Goal: Task Accomplishment & Management: Complete application form

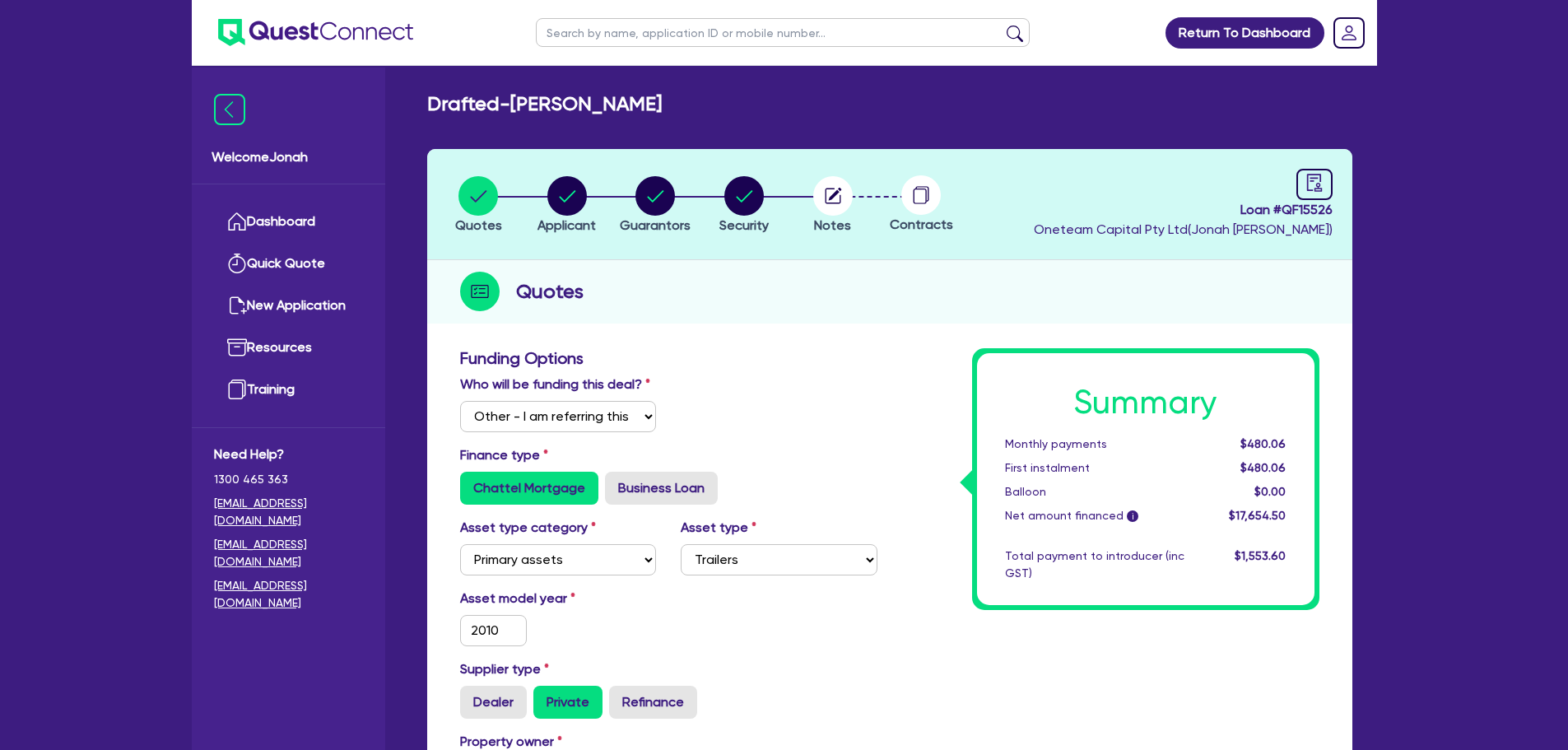
select select "Other"
select select "PRIMARY_ASSETS"
select select "TRAILERS"
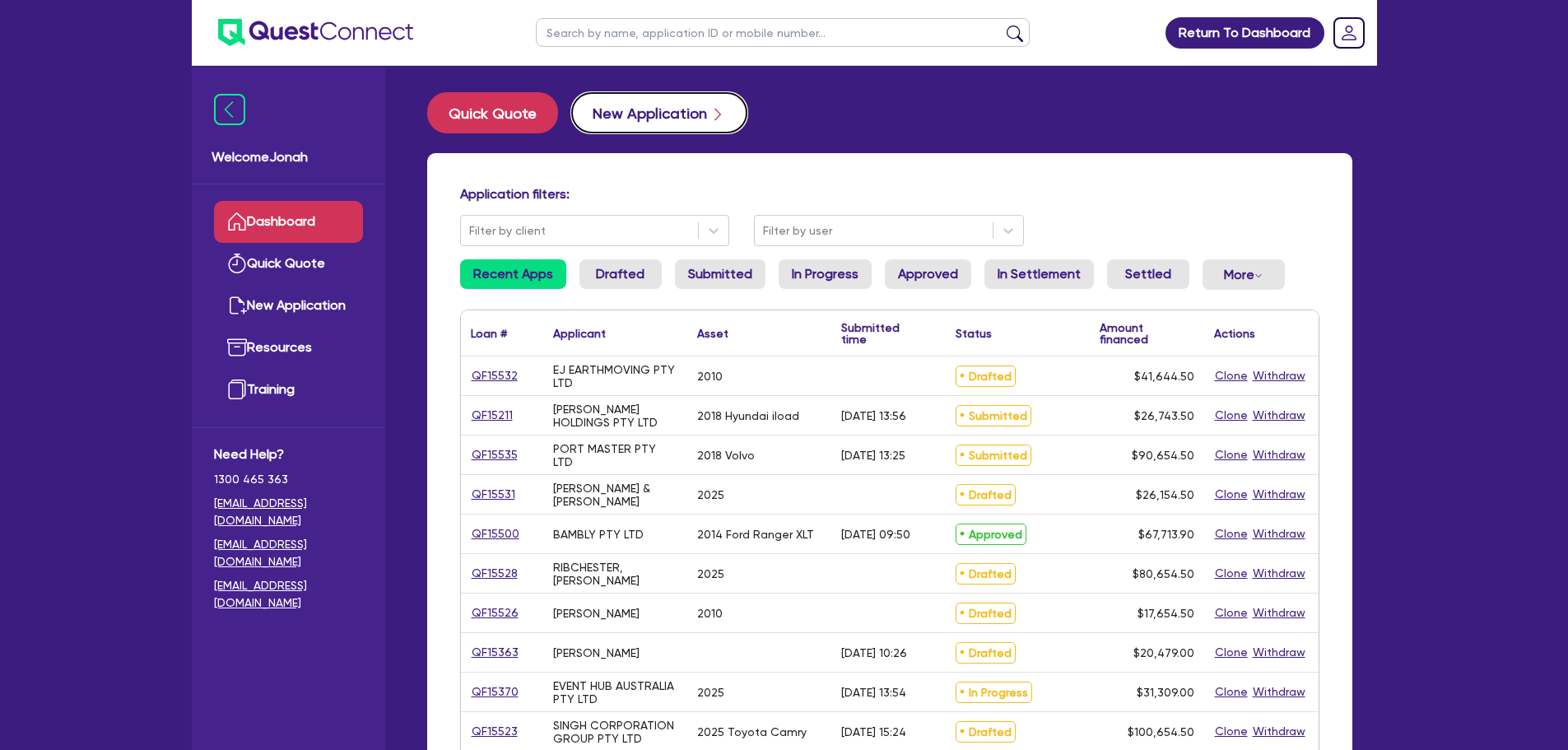
click at [634, 109] on button "New Application" at bounding box center [659, 112] width 176 height 41
select select "Other"
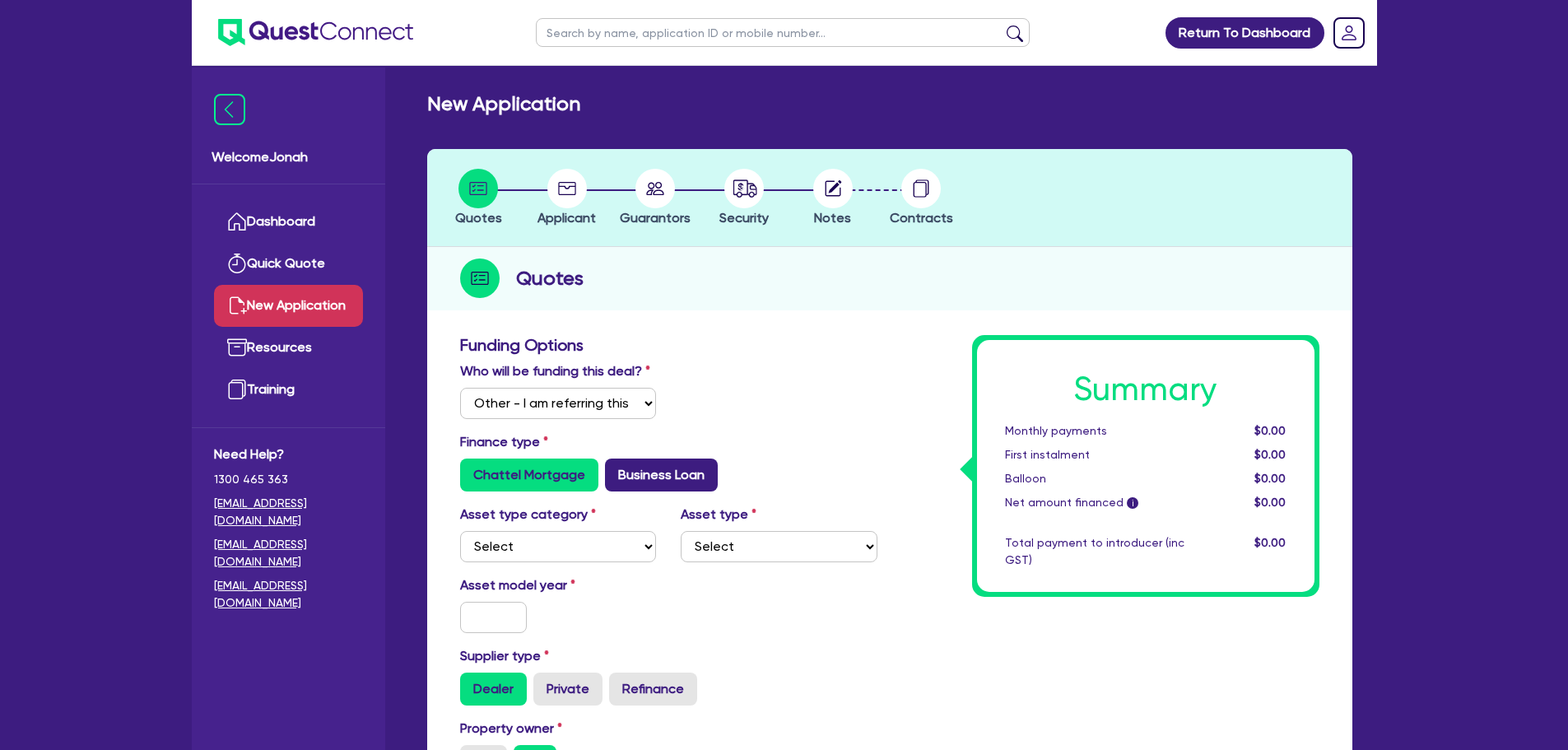
click at [636, 462] on label "Business Loan" at bounding box center [661, 475] width 112 height 33
click at [616, 462] on input "Business Loan" at bounding box center [611, 464] width 11 height 11
radio input "true"
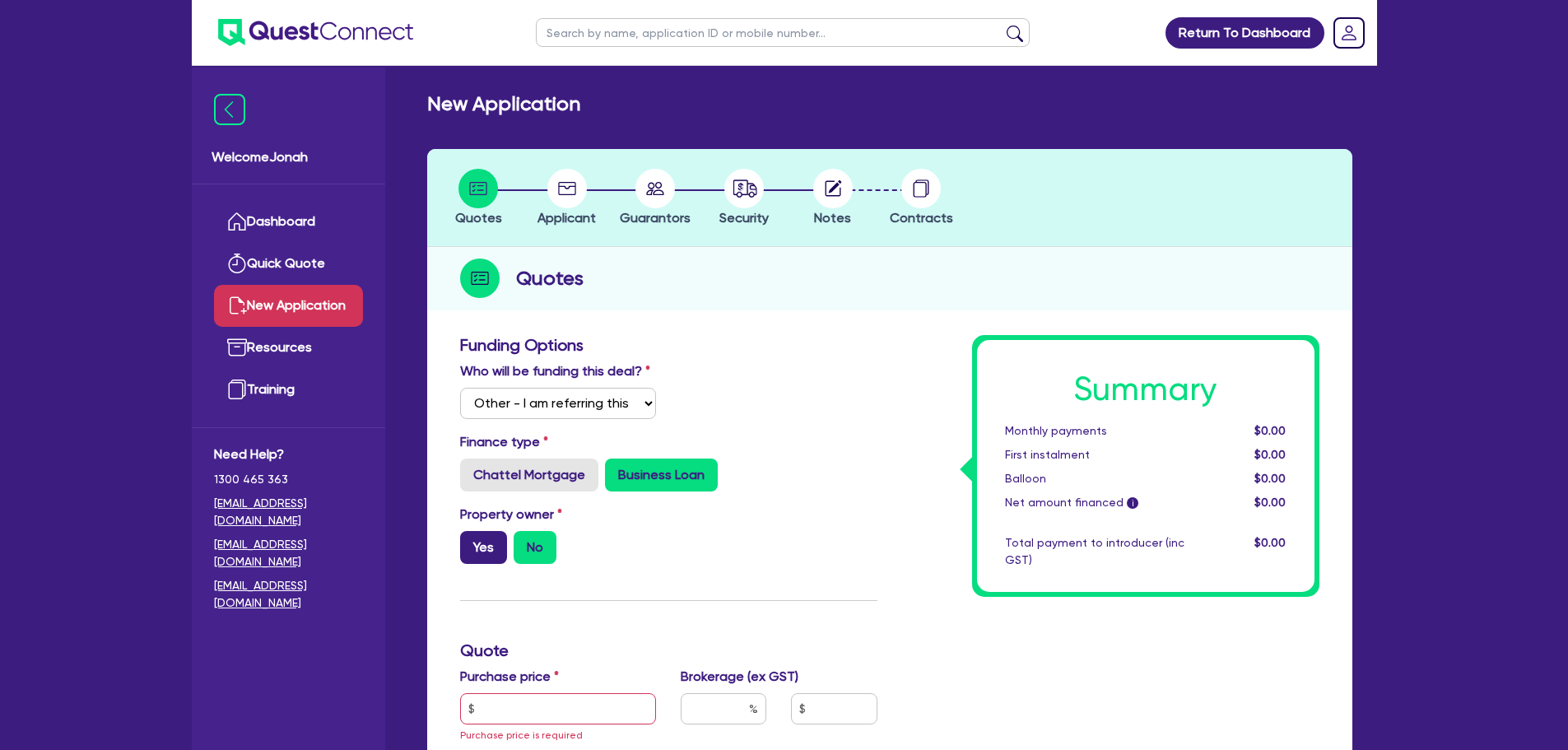
click at [486, 540] on label "Yes" at bounding box center [484, 547] width 47 height 33
click at [471, 540] on input "Yes" at bounding box center [466, 536] width 11 height 11
radio input "true"
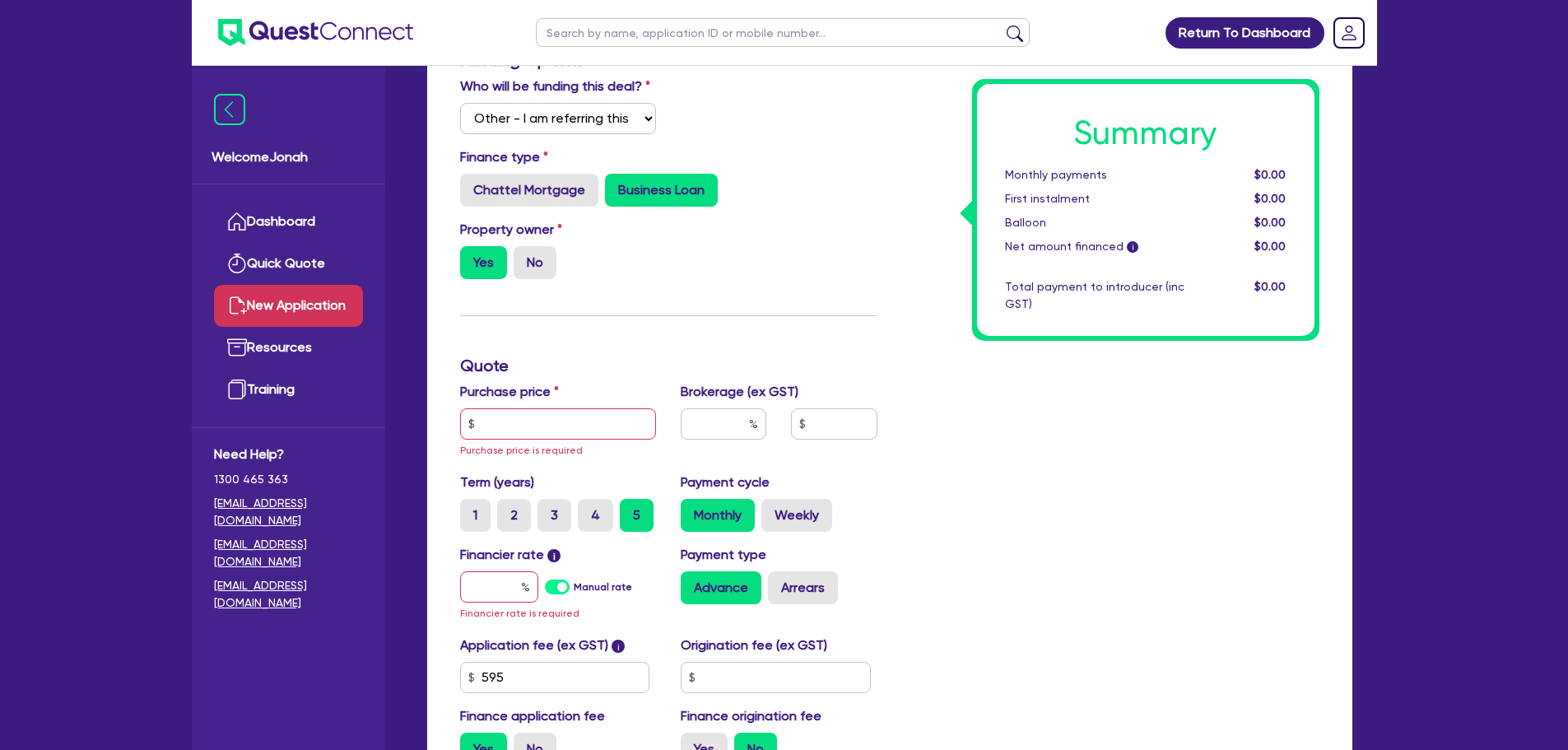
scroll to position [329, 0]
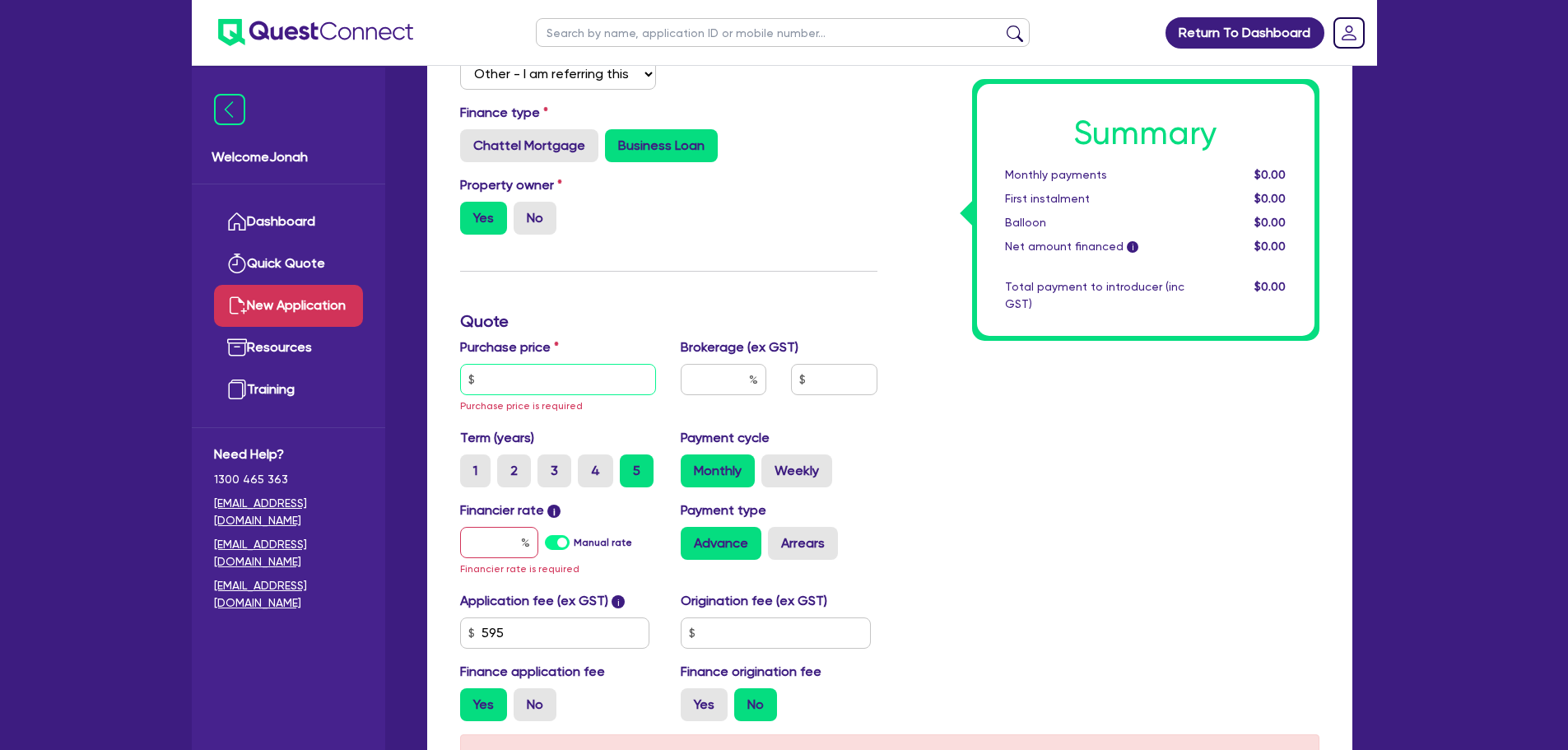
click at [596, 375] on input "text" at bounding box center [558, 380] width 197 height 32
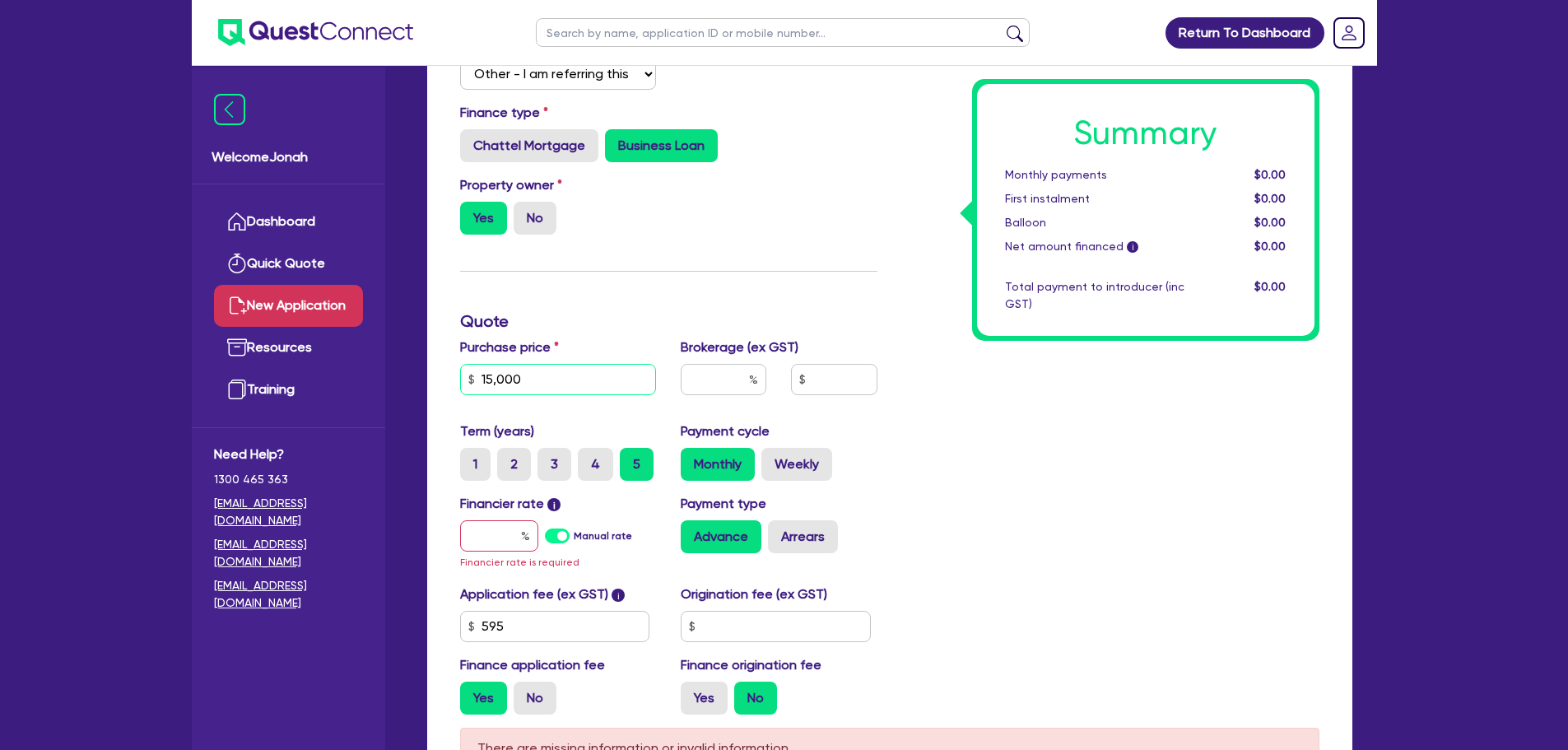
type input "15,000"
type input "2"
click at [885, 554] on div "Payment type Advance Arrears" at bounding box center [779, 532] width 221 height 77
click at [524, 531] on div at bounding box center [499, 535] width 78 height 32
type input "2"
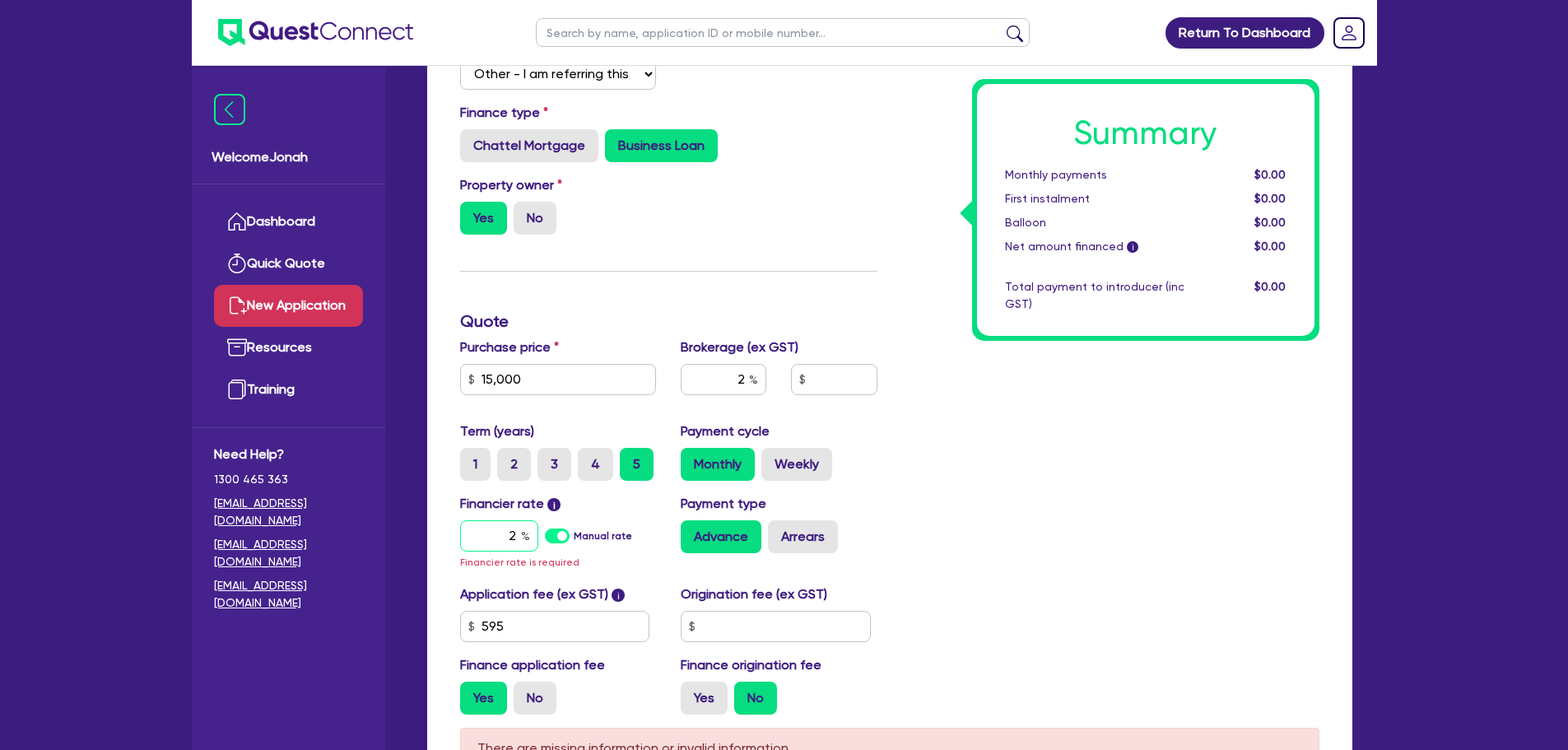
type input "313.09"
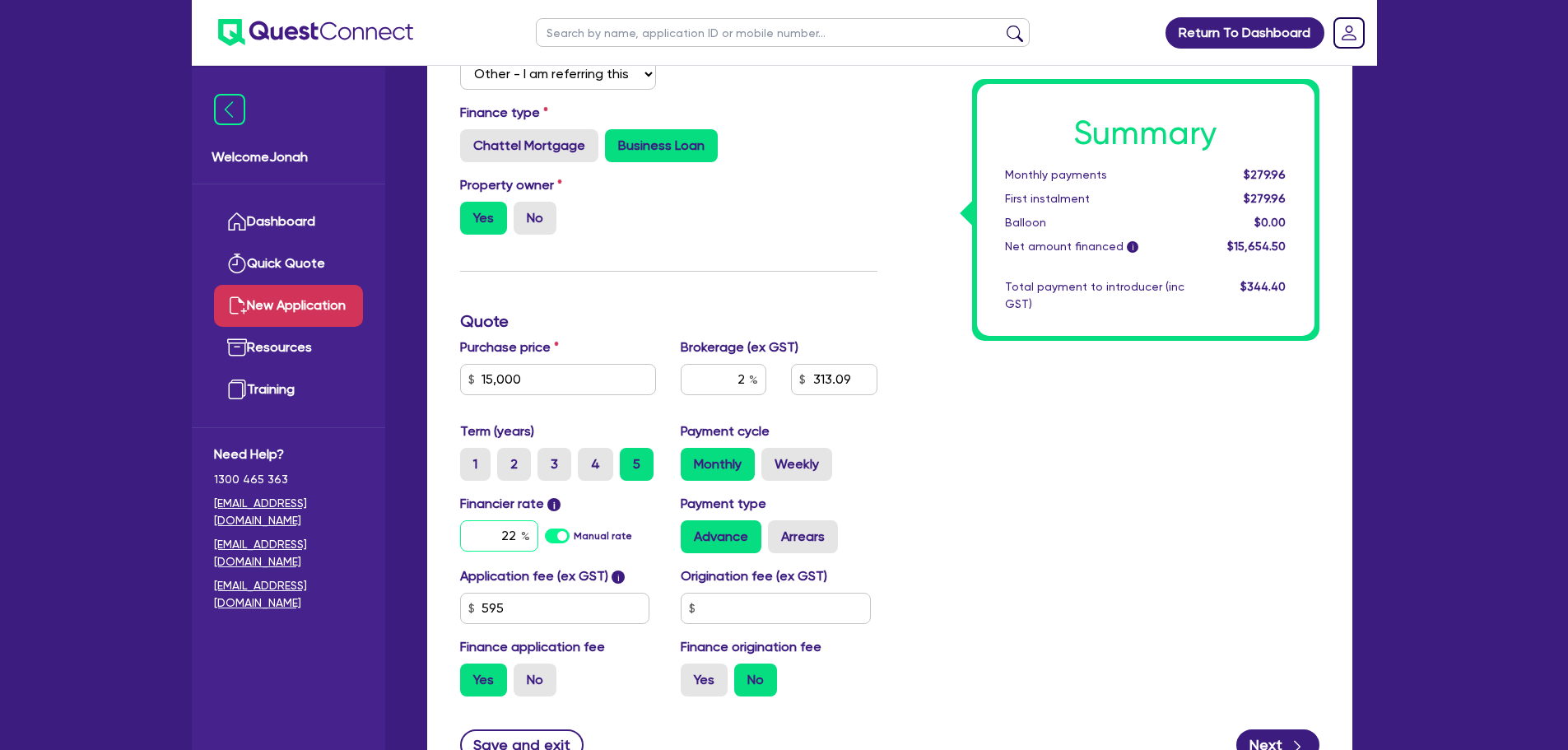
type input "22"
click at [1142, 565] on div "Summary Monthly payments $279.96 First instalment $279.96 Balloon $0.00 Net amo…" at bounding box center [1111, 357] width 442 height 704
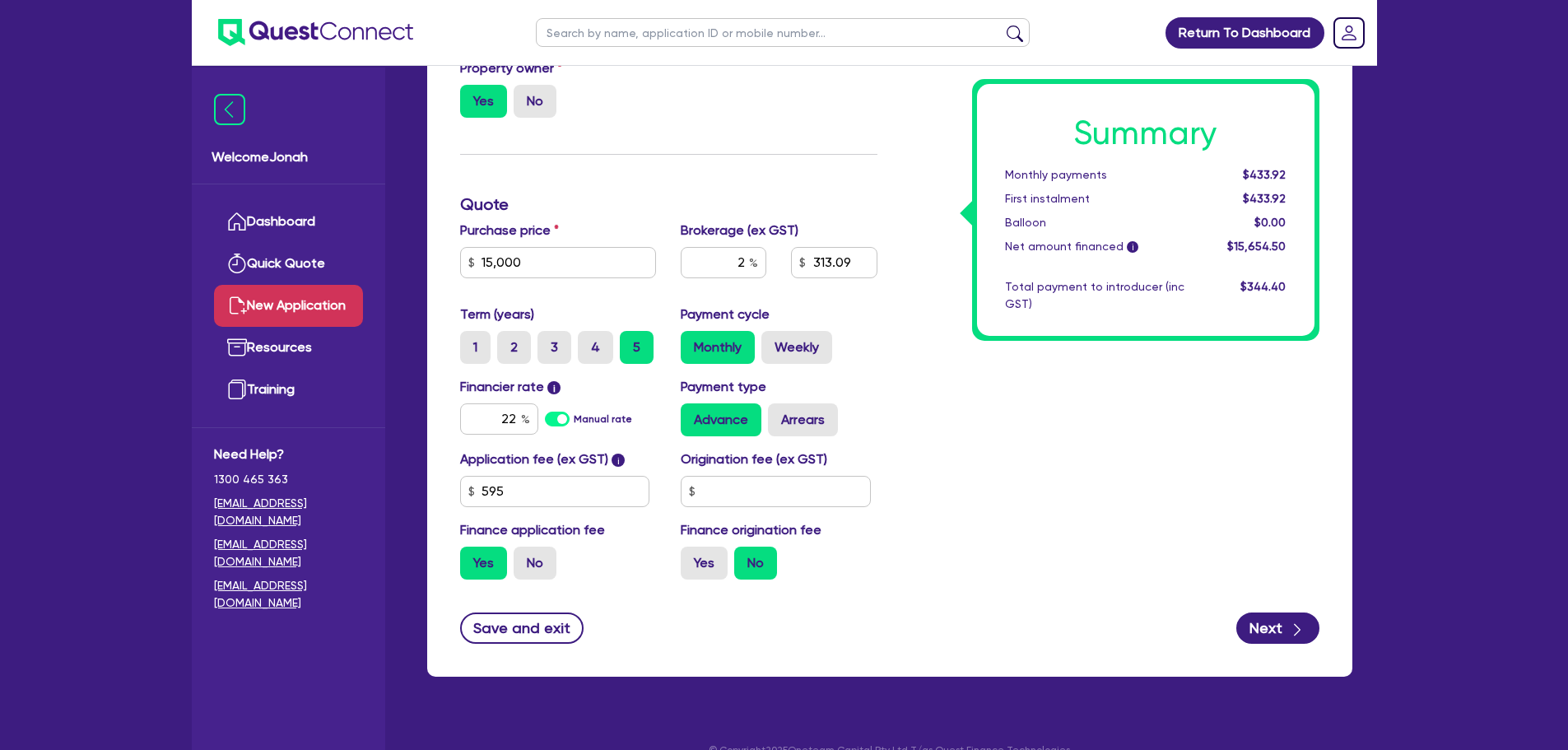
scroll to position [474, 0]
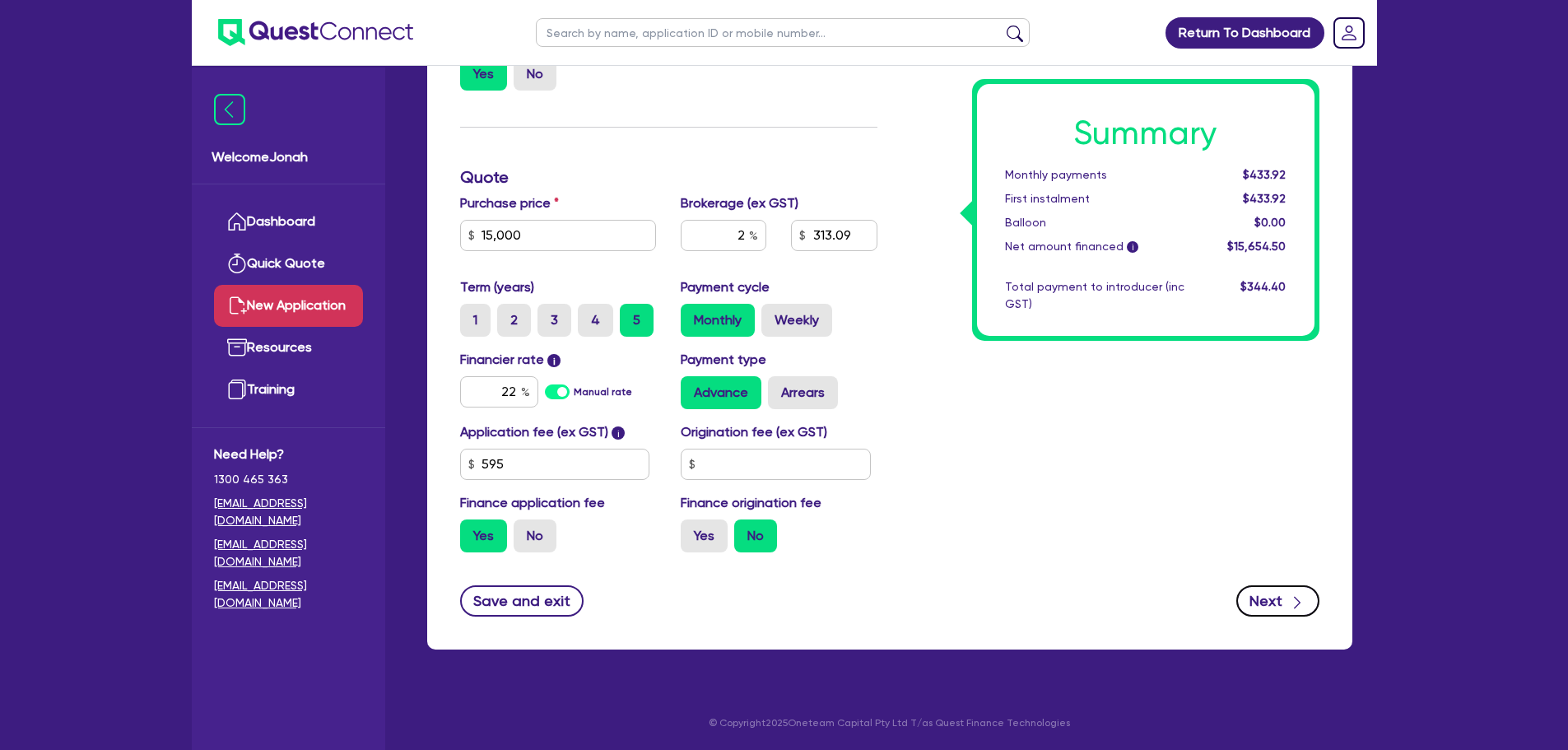
click at [1279, 609] on button "Next" at bounding box center [1278, 601] width 83 height 32
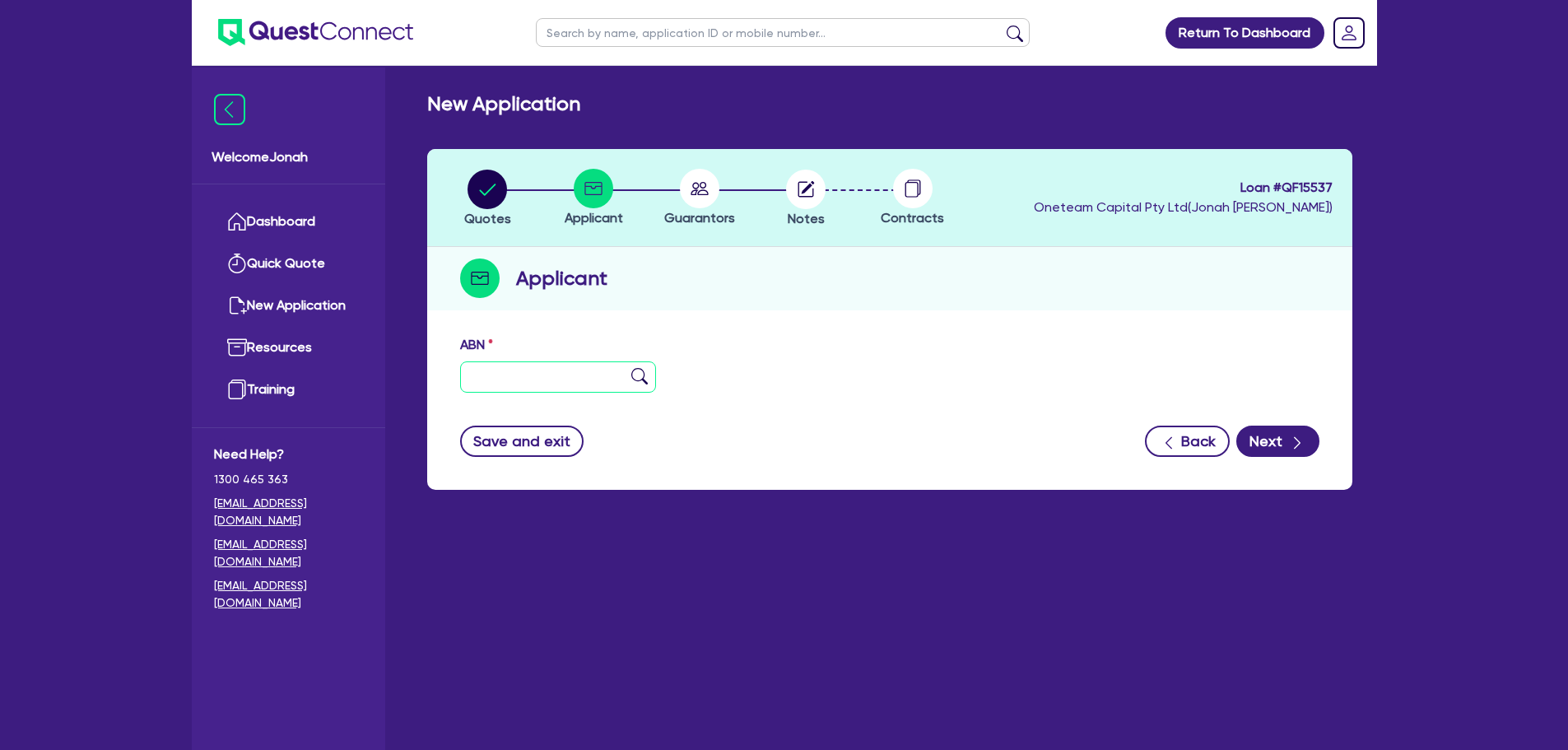
click at [592, 377] on input "text" at bounding box center [558, 377] width 197 height 32
paste input "92 542 128 470"
type input "92 542 128 470"
click at [647, 374] on img at bounding box center [640, 376] width 16 height 16
type input "BARNES, MATHEW JAMES"
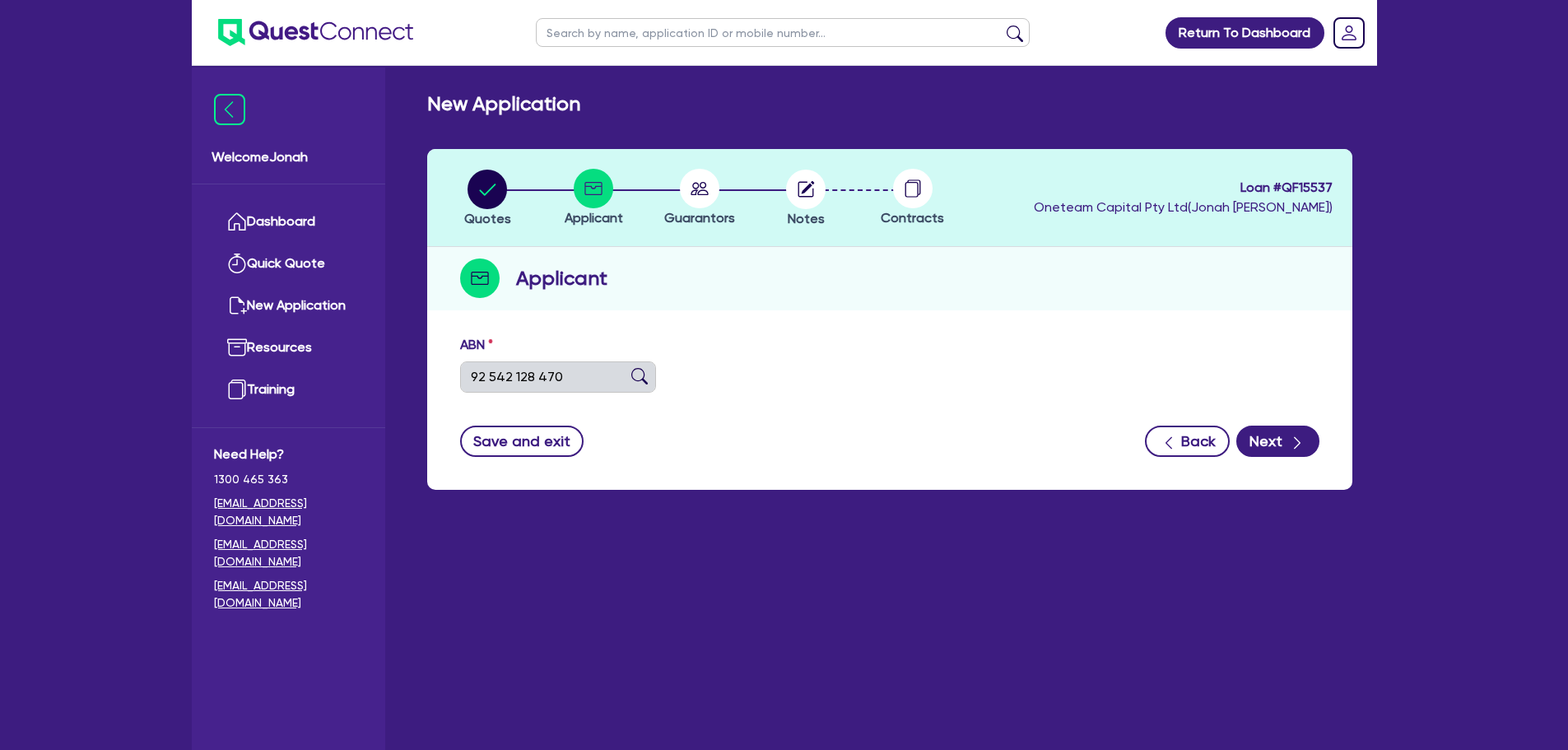
type input "MBS AUTO ELECTRICS"
select select "SOLE_TRADER"
type input "11/04/2025"
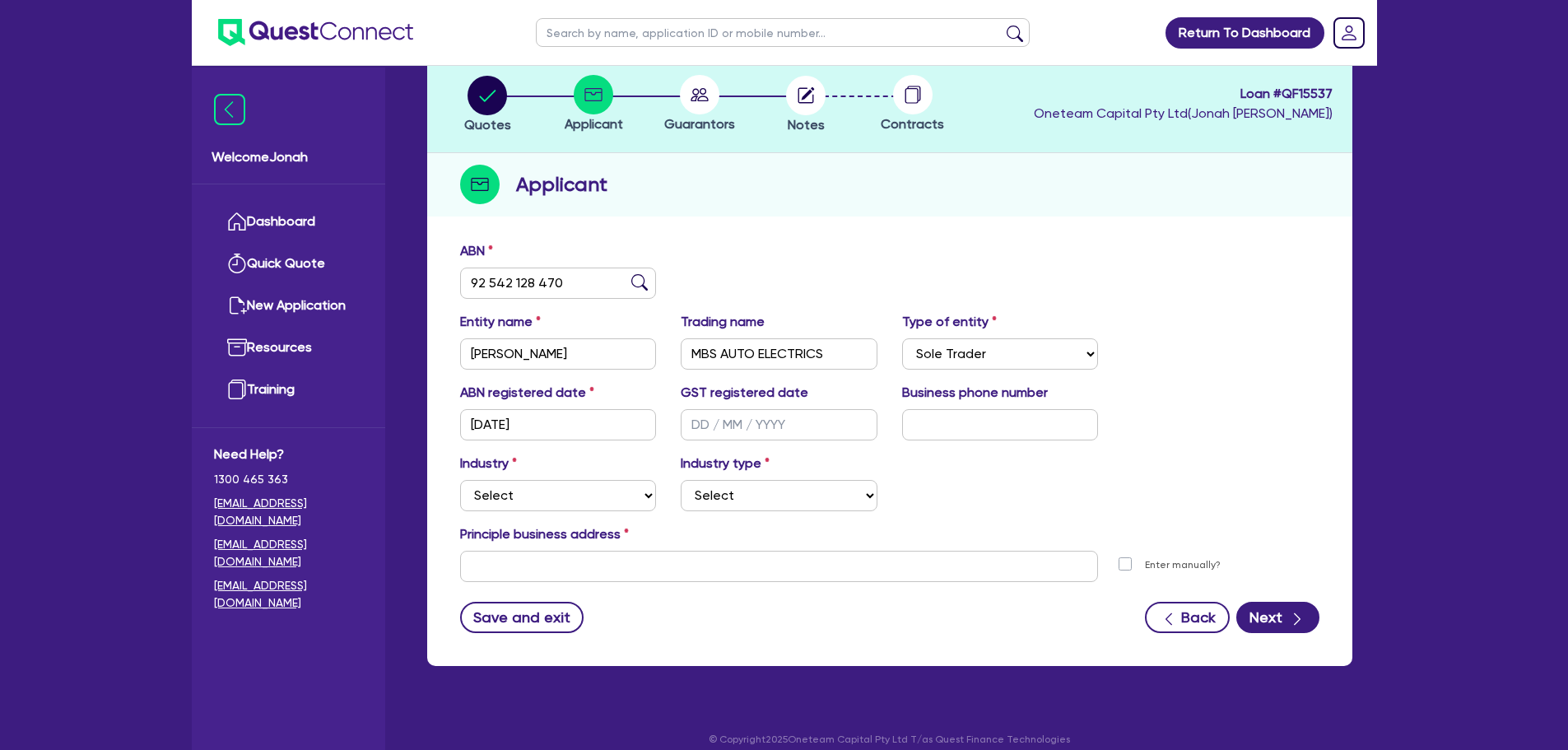
scroll to position [111, 0]
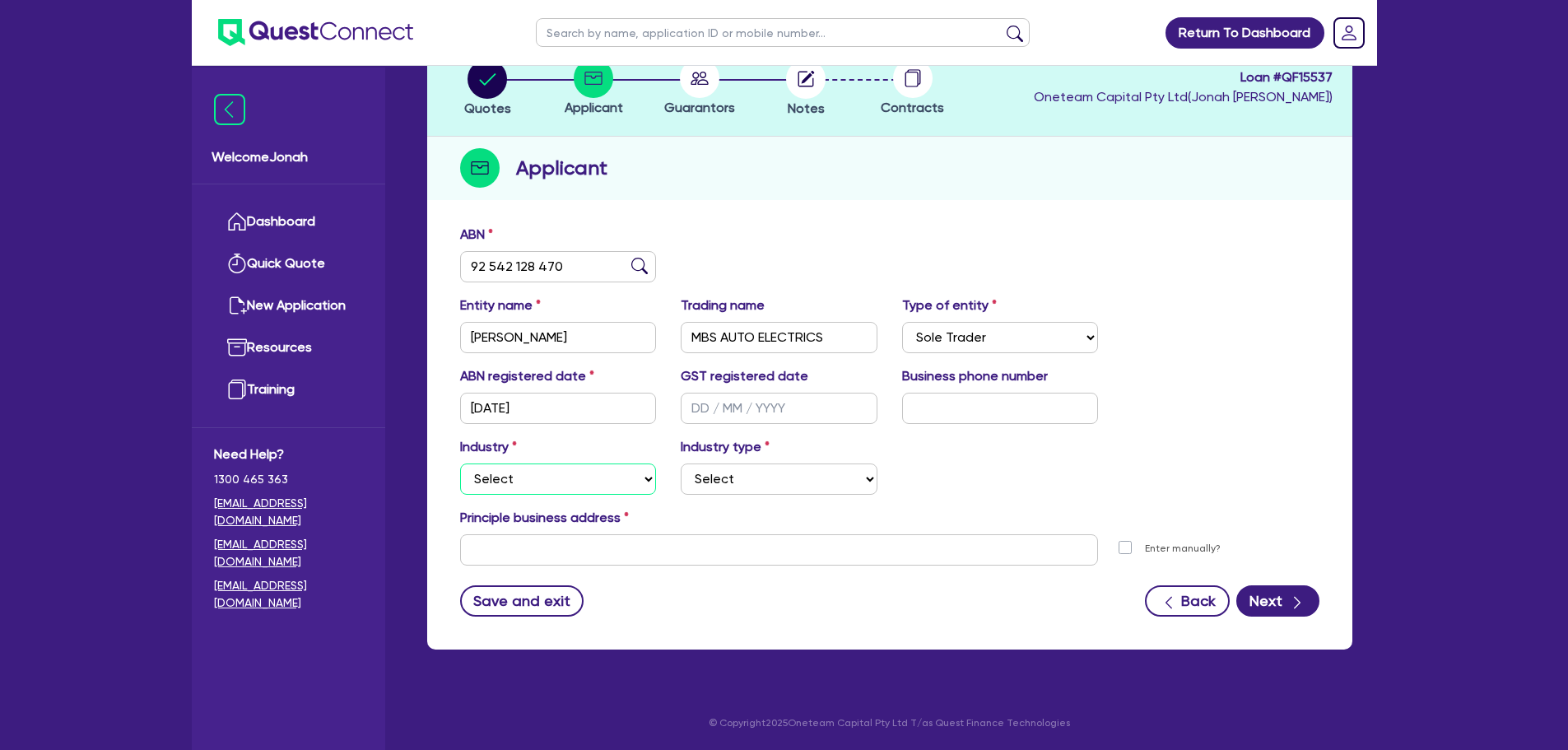
click at [600, 486] on select "Select Accomodation & Food Services Administrative & Support Services Agricultu…" at bounding box center [558, 479] width 197 height 32
select select "BUILDING_CONSTRUCTION"
click at [460, 464] on select "Select Accomodation & Food Services Administrative & Support Services Agricultu…" at bounding box center [558, 479] width 197 height 32
click at [701, 476] on select "Select Trades People Providing Services Direct to Consumers Trades People Provi…" at bounding box center [779, 479] width 197 height 32
select select "TRADES_SERVICES_CONSUMERS"
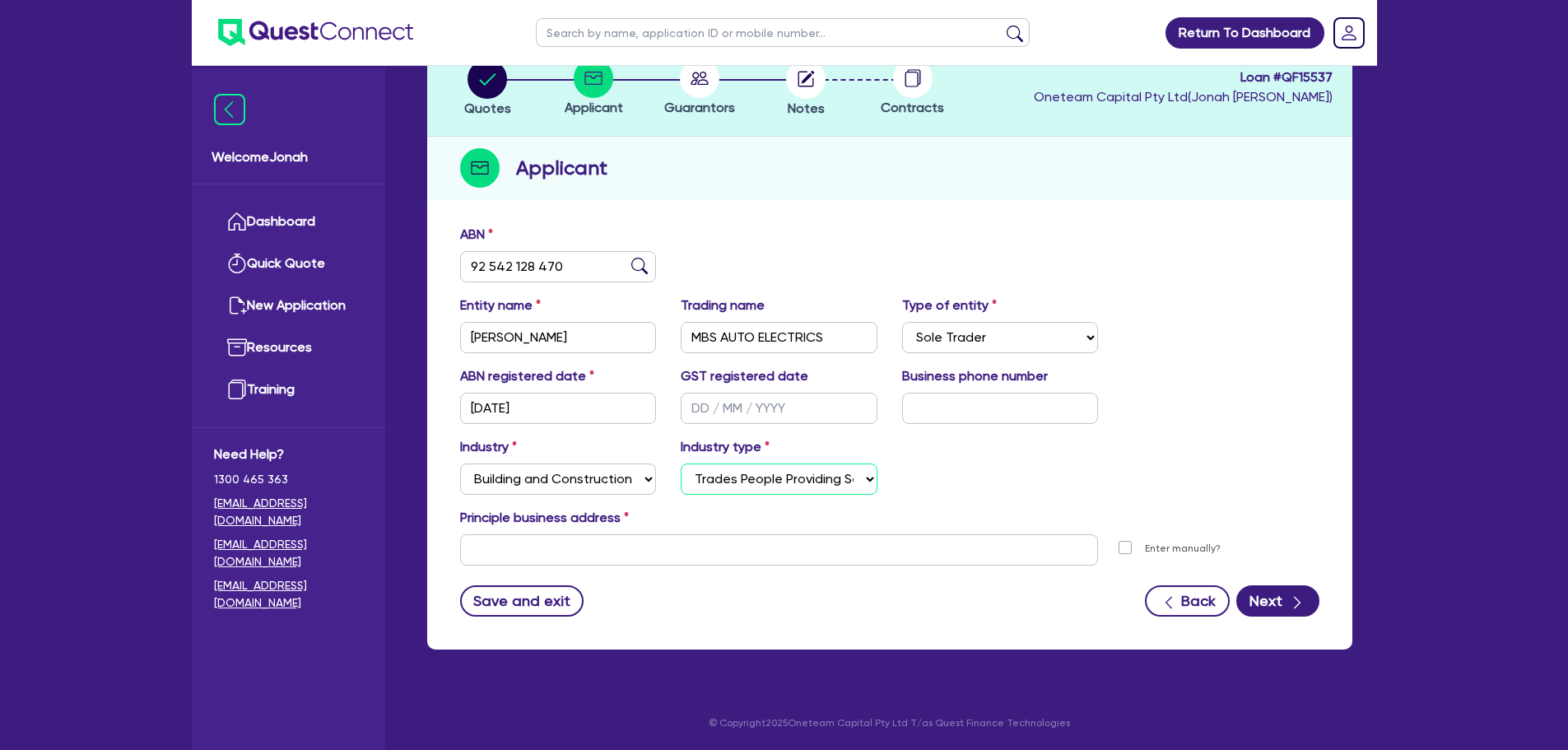
click at [681, 464] on select "Select Trades People Providing Services Direct to Consumers Trades People Provi…" at bounding box center [779, 479] width 197 height 32
click at [1037, 555] on input "text" at bounding box center [779, 550] width 639 height 32
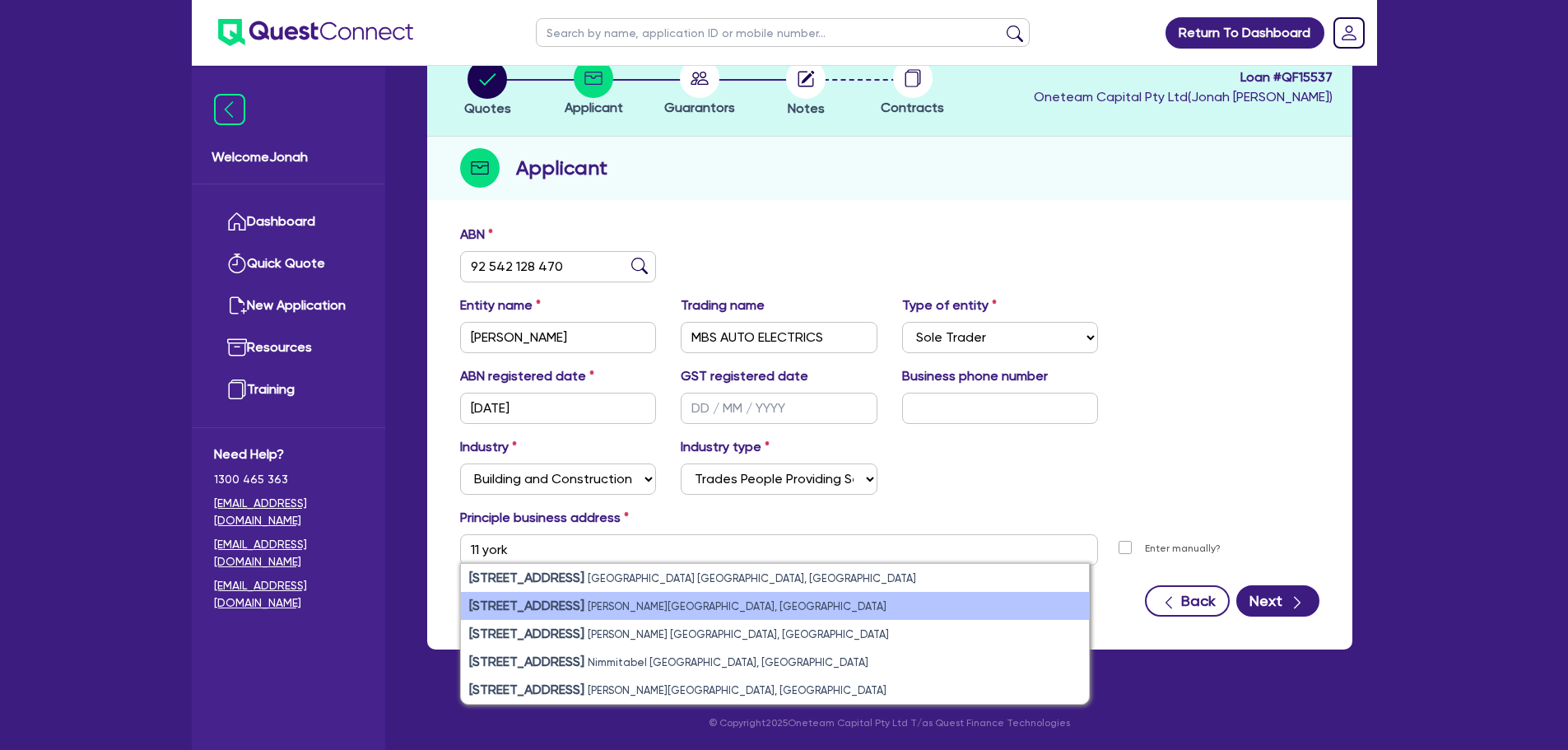
click at [618, 592] on li "11 York St Pascoe Vale South VIC, Australia" at bounding box center [774, 605] width 628 height 28
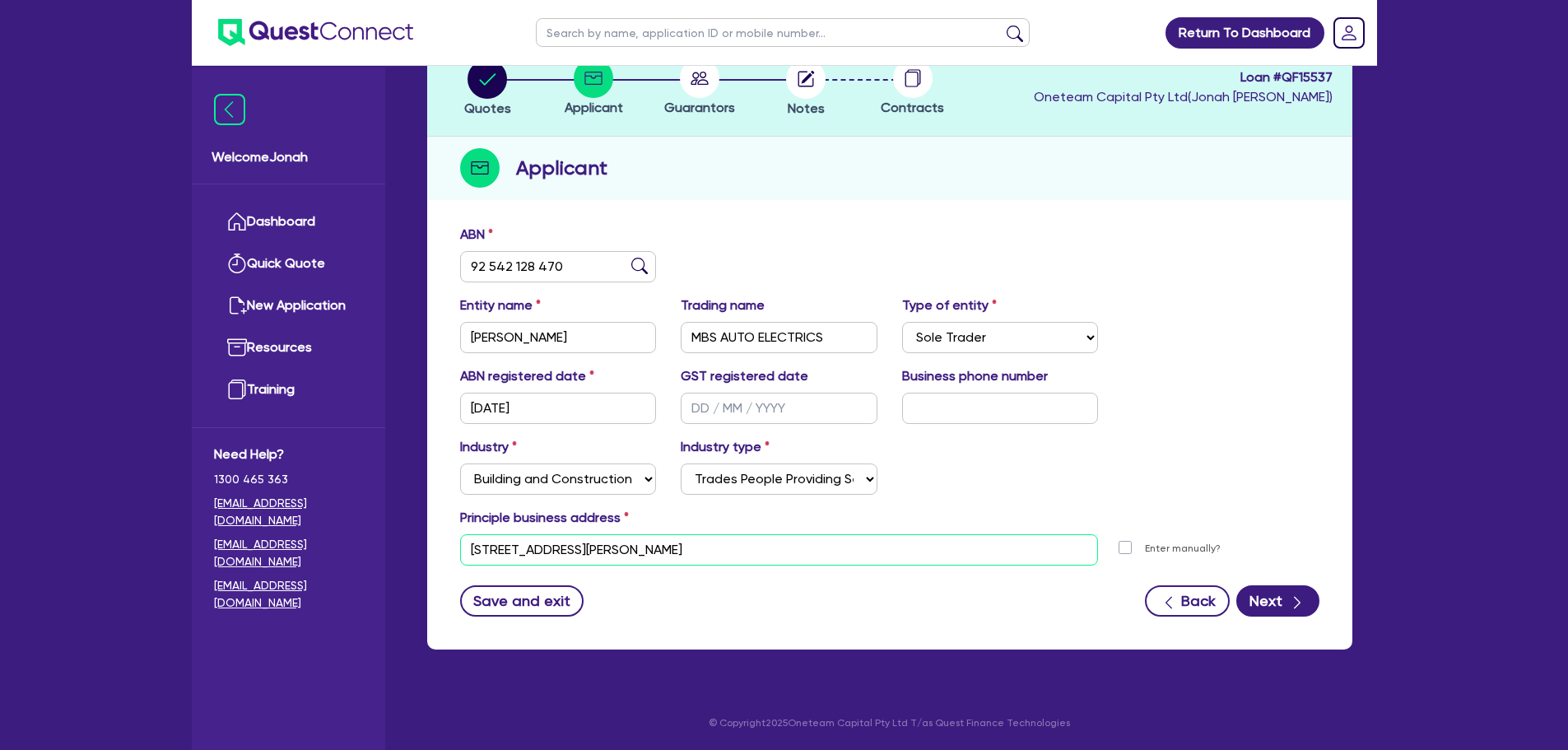
click at [628, 563] on input "11 York St Pascoe Vale South VIC 3044" at bounding box center [779, 550] width 639 height 32
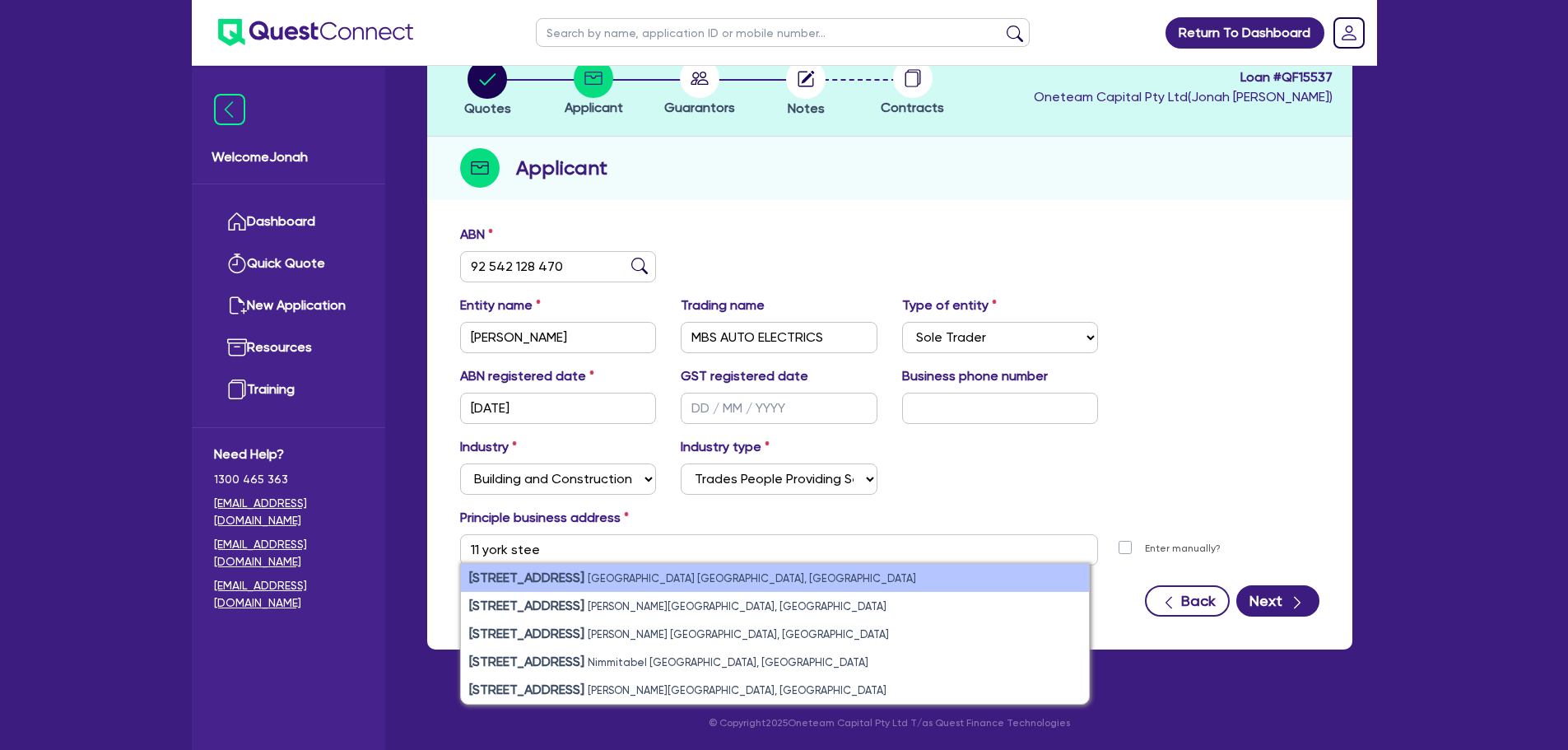
click at [638, 576] on small "Sydney NSW, Australia" at bounding box center [752, 579] width 329 height 13
type input "11 York St Sydney NSW 2000"
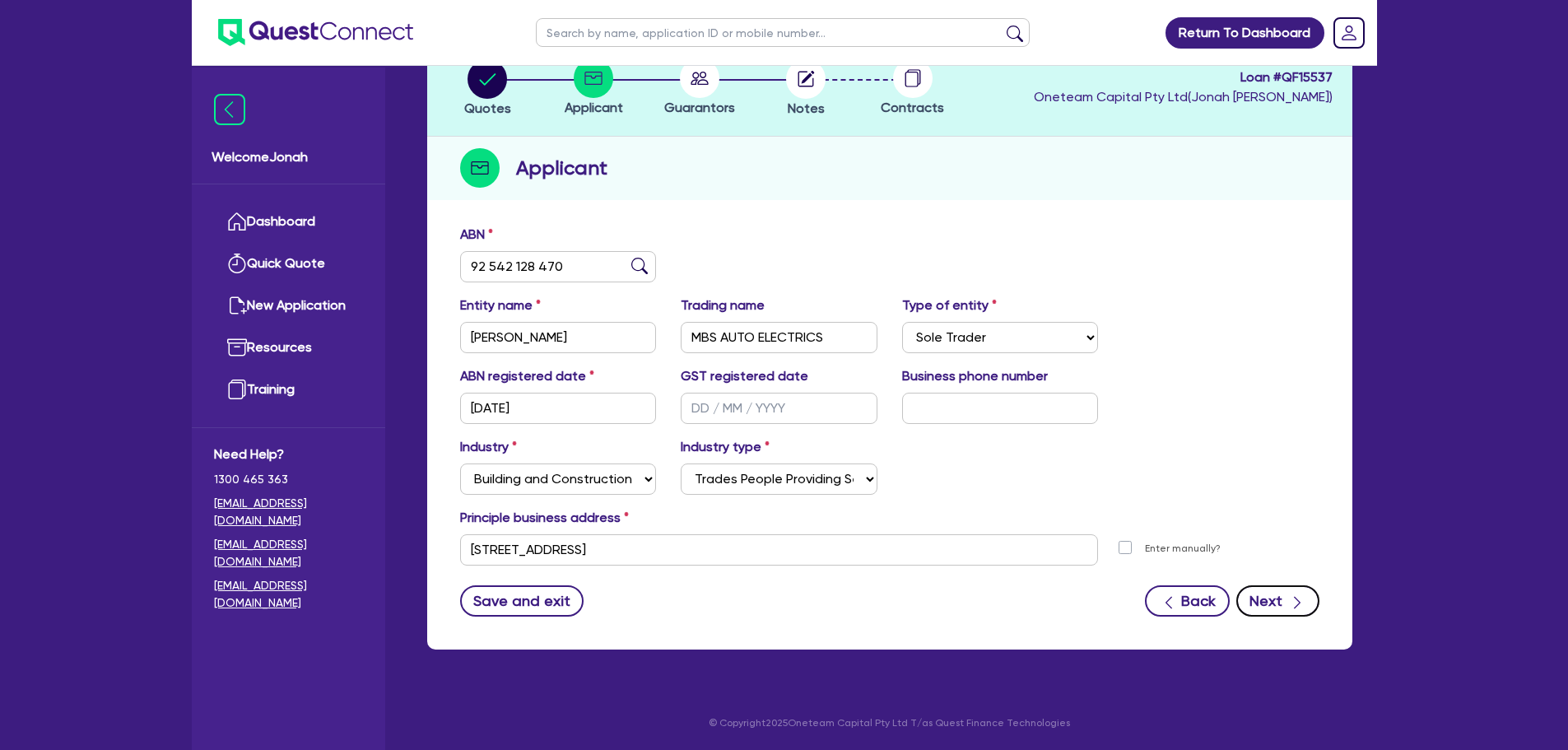
click at [1289, 591] on div "button" at bounding box center [1297, 601] width 16 height 21
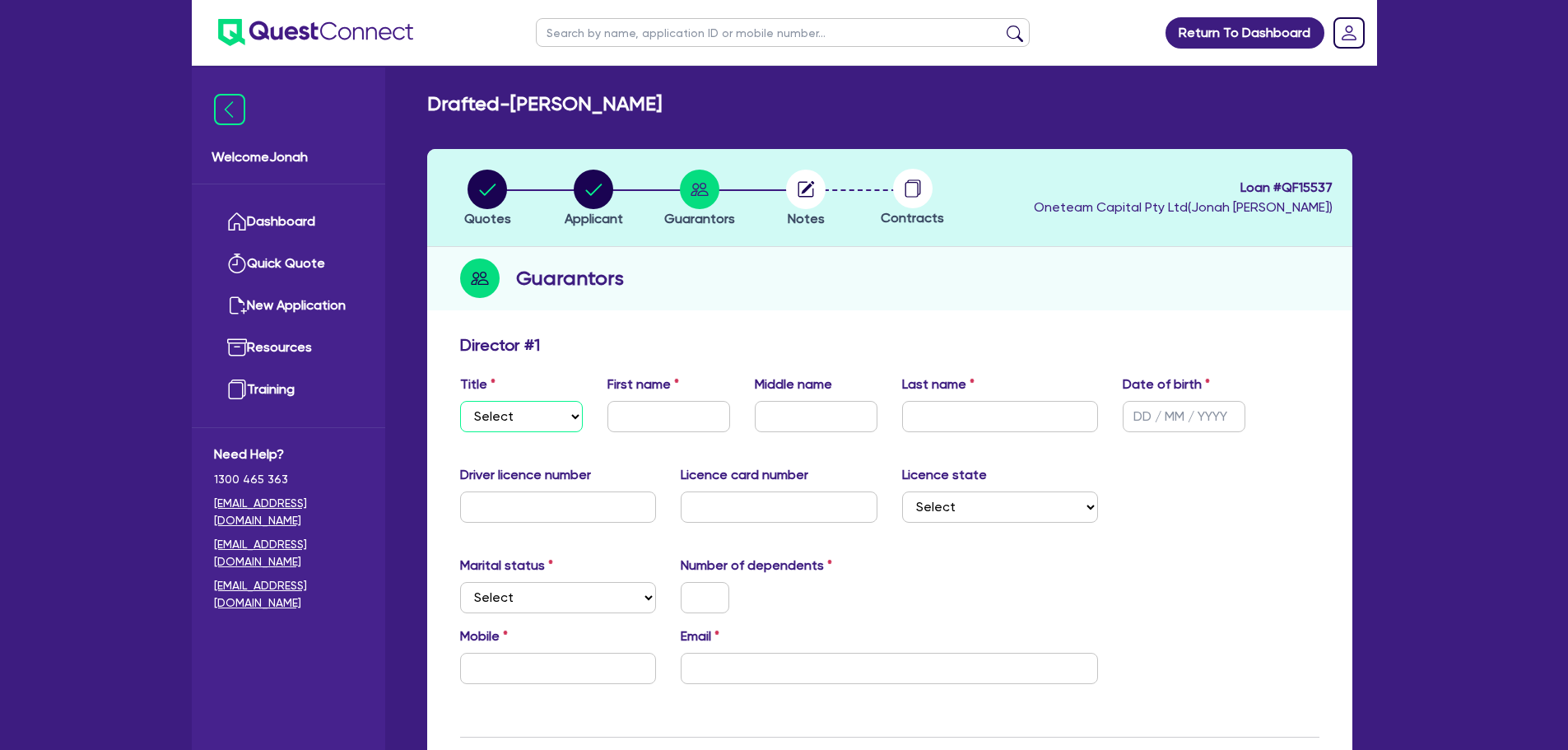
click at [520, 424] on select "Select Mr Mrs Ms Miss Dr" at bounding box center [521, 417] width 122 height 32
select select "MR"
click at [460, 401] on select "Select Mr Mrs Ms Miss Dr" at bounding box center [521, 417] width 122 height 32
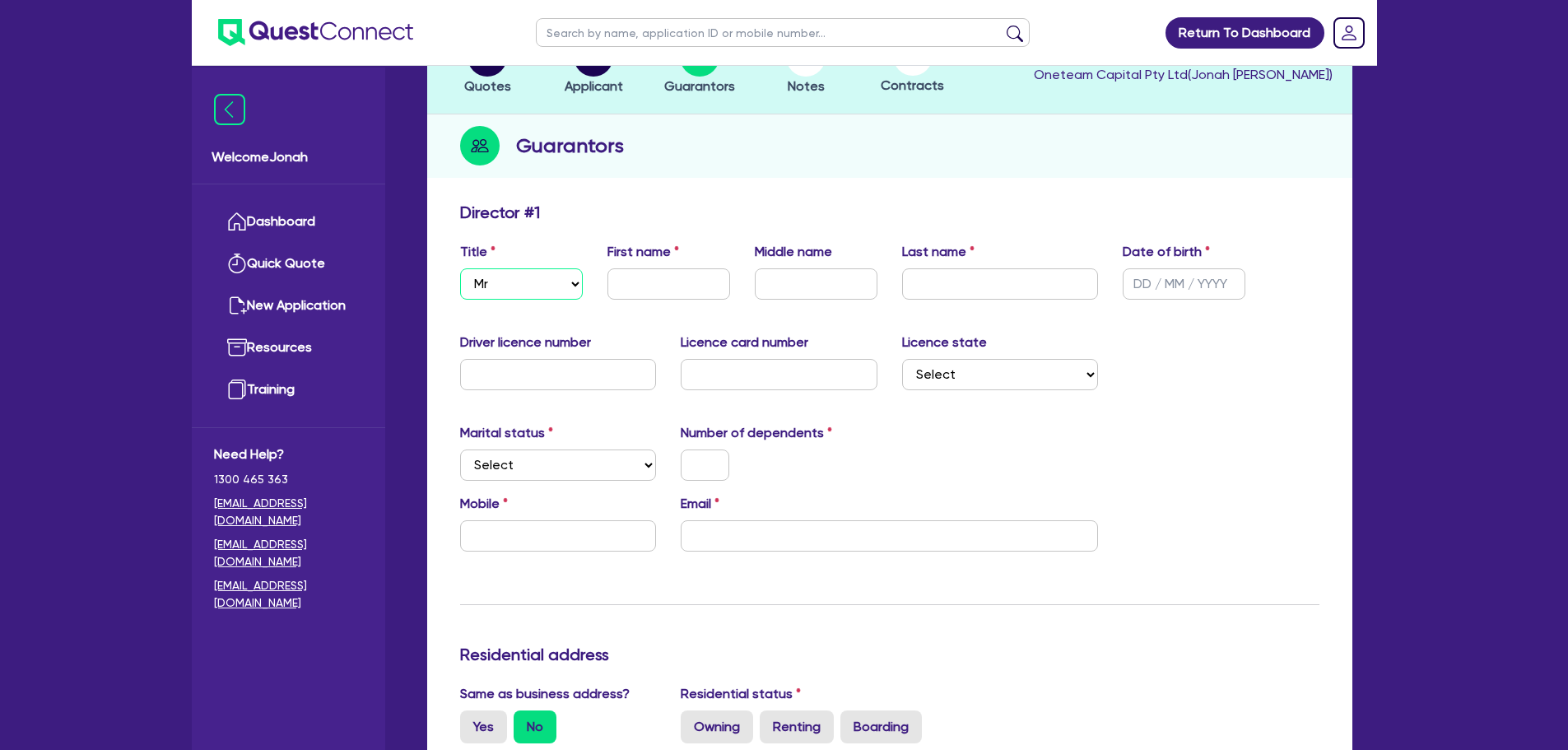
scroll to position [165, 0]
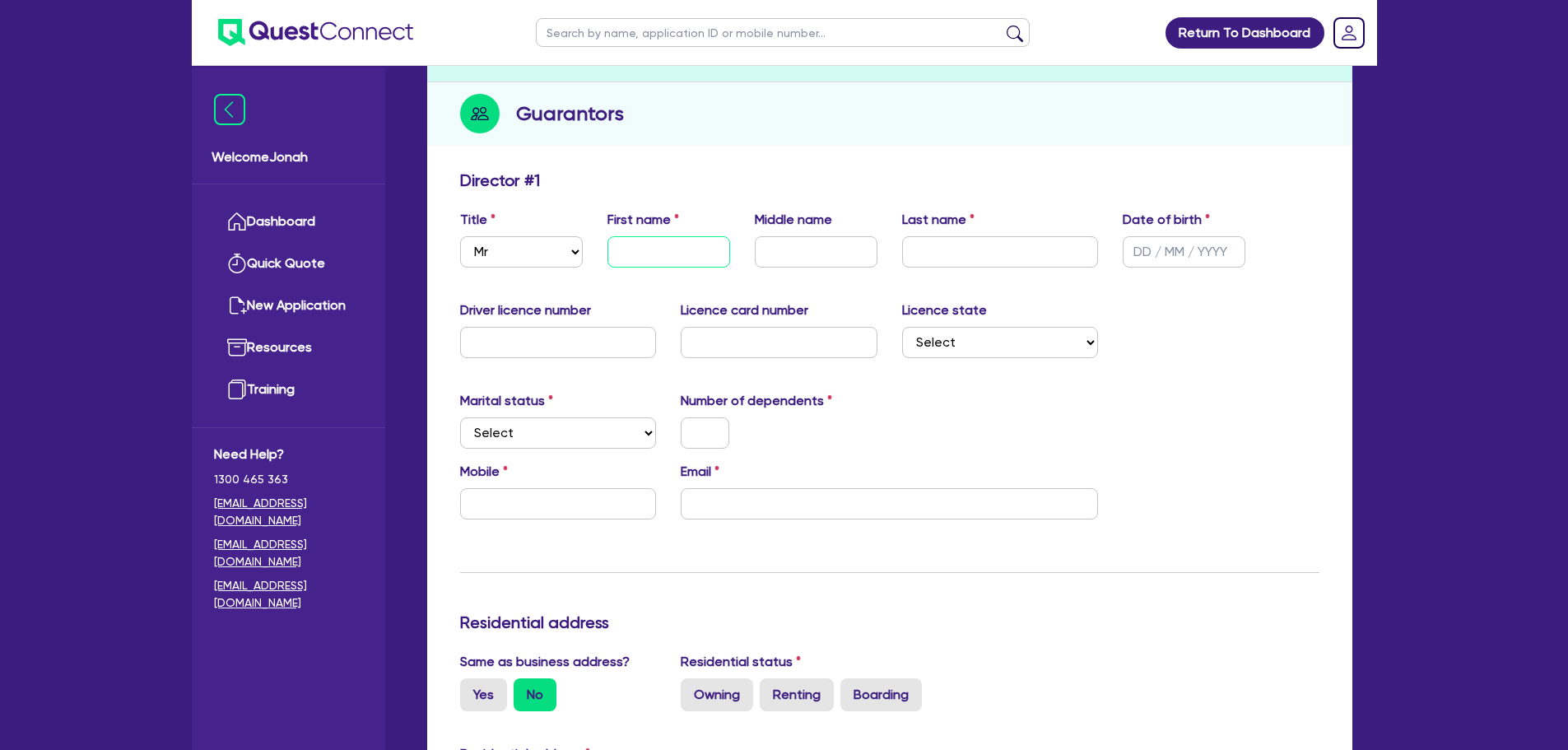
click at [661, 242] on input "text" at bounding box center [669, 252] width 122 height 32
type input "Mathew"
type input "Barnes"
type input "19/09/1999"
click at [915, 335] on select "Select NSW VIC QLD TAS ACT SA NT WA" at bounding box center [1000, 342] width 197 height 32
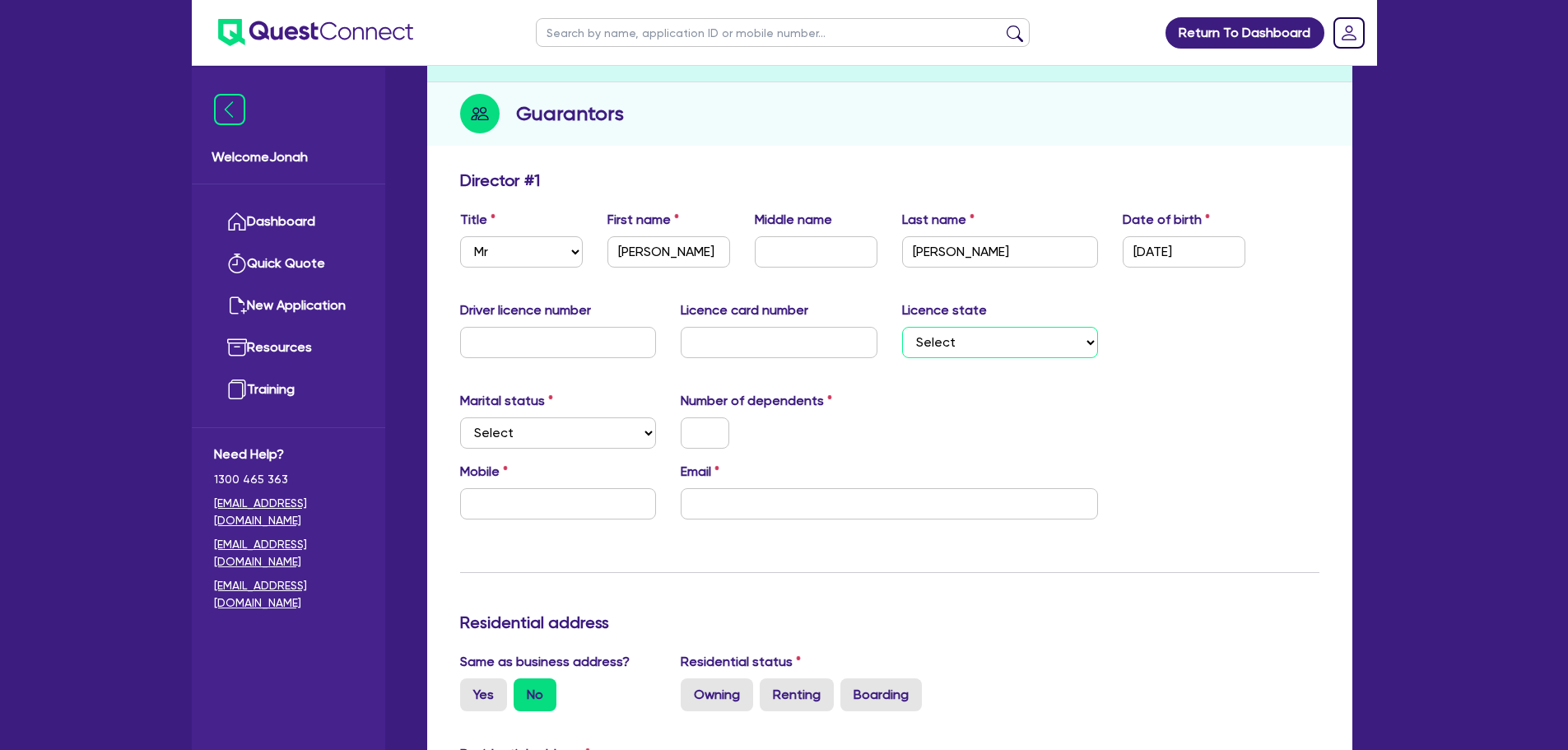
select select "WA"
click at [902, 327] on select "Select NSW VIC QLD TAS ACT SA NT WA" at bounding box center [1000, 342] width 197 height 32
click at [530, 420] on select "Select Single Married De Facto / Partner" at bounding box center [558, 433] width 197 height 32
select select "SINGLE"
click at [460, 418] on select "Select Single Married De Facto / Partner" at bounding box center [558, 433] width 197 height 32
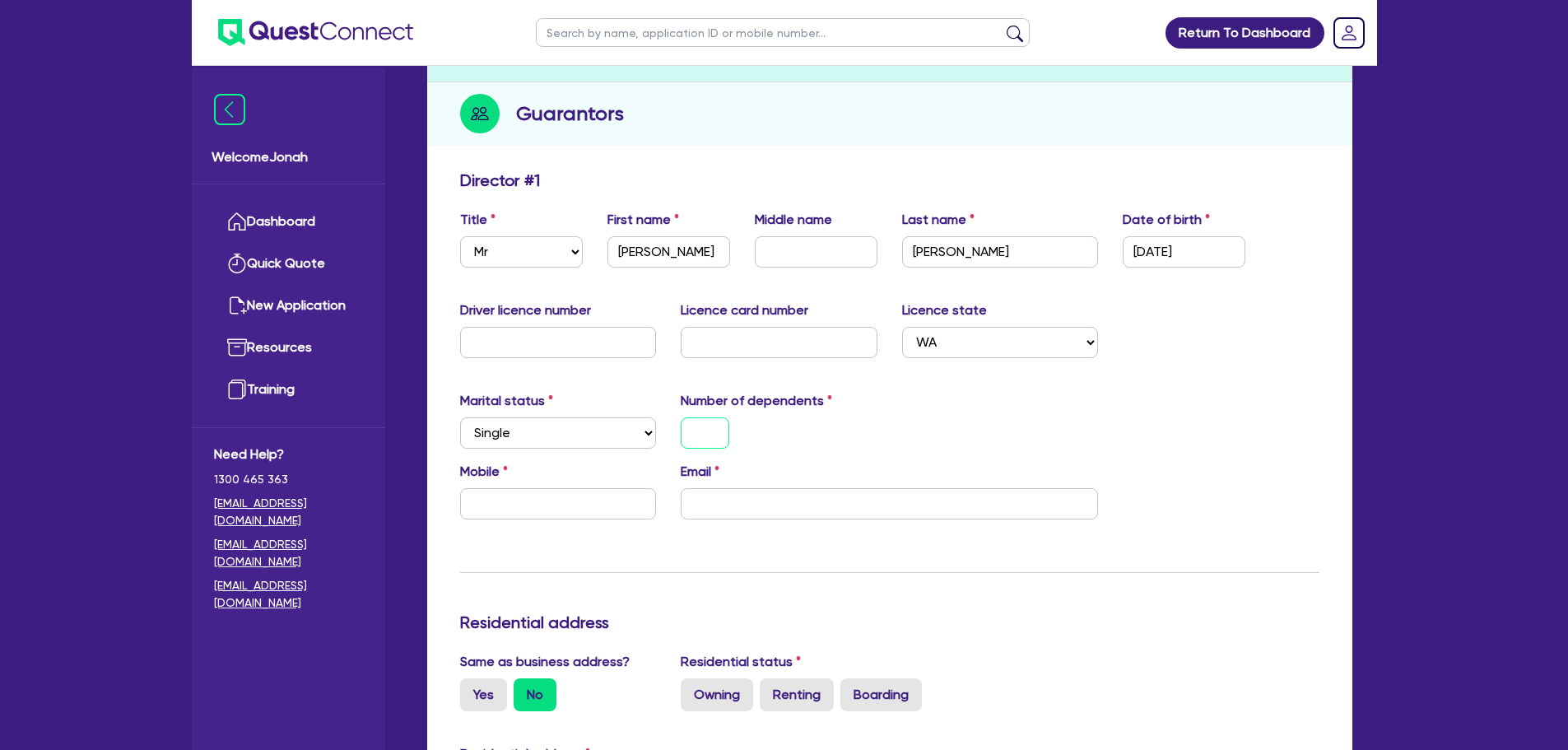
click at [697, 438] on input "text" at bounding box center [706, 433] width 49 height 32
drag, startPoint x: 559, startPoint y: 490, endPoint x: 579, endPoint y: 490, distance: 20.0
click at [559, 490] on input "text" at bounding box center [558, 504] width 197 height 32
paste input "0402 765 721"
type input "0"
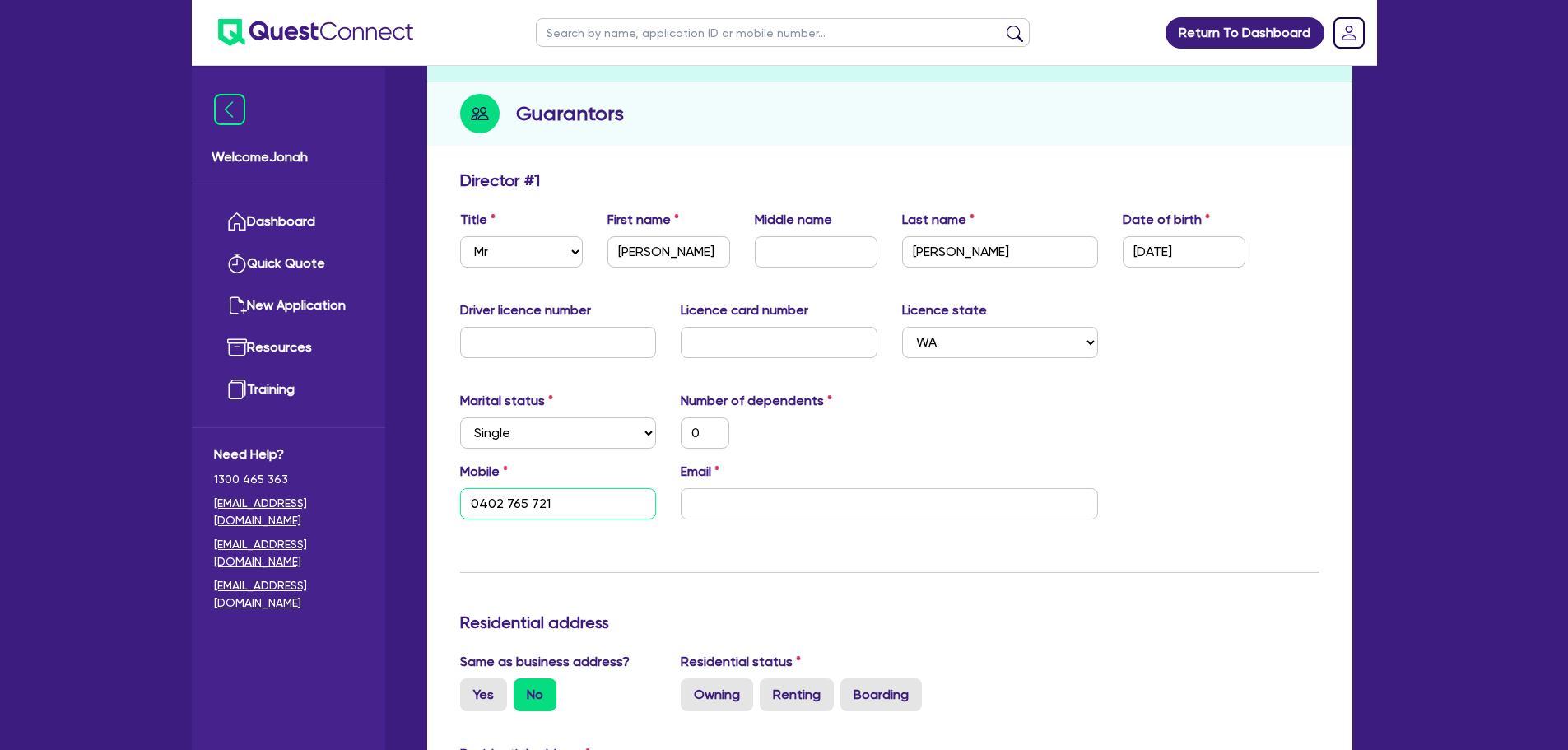
type input "0402 765 721"
drag, startPoint x: 754, startPoint y: 536, endPoint x: 756, endPoint y: 519, distance: 17.1
click at [760, 504] on input "email" at bounding box center [890, 504] width 418 height 32
paste input "matbarnes83@gmail.com"
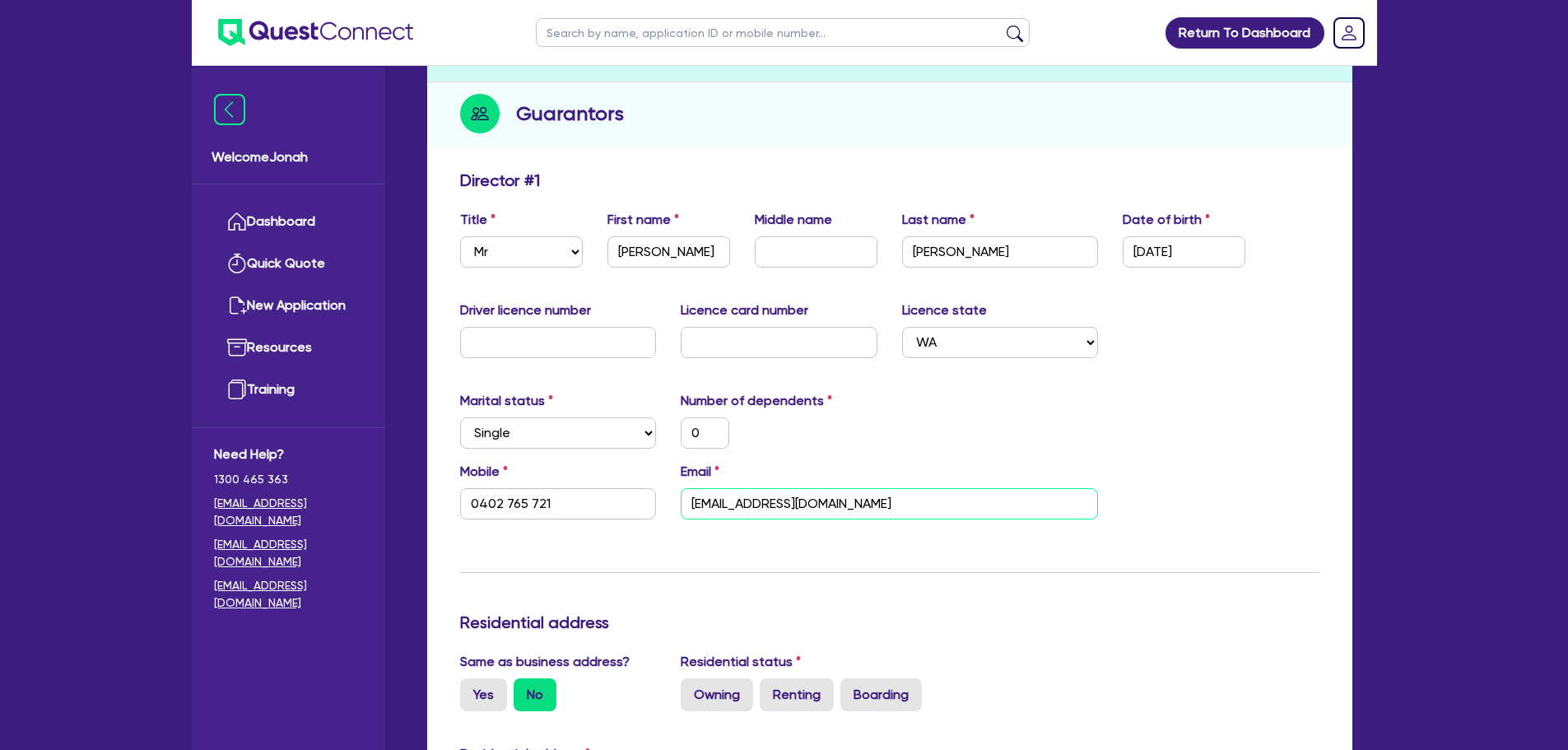
type input "0"
type input "0402 765 721"
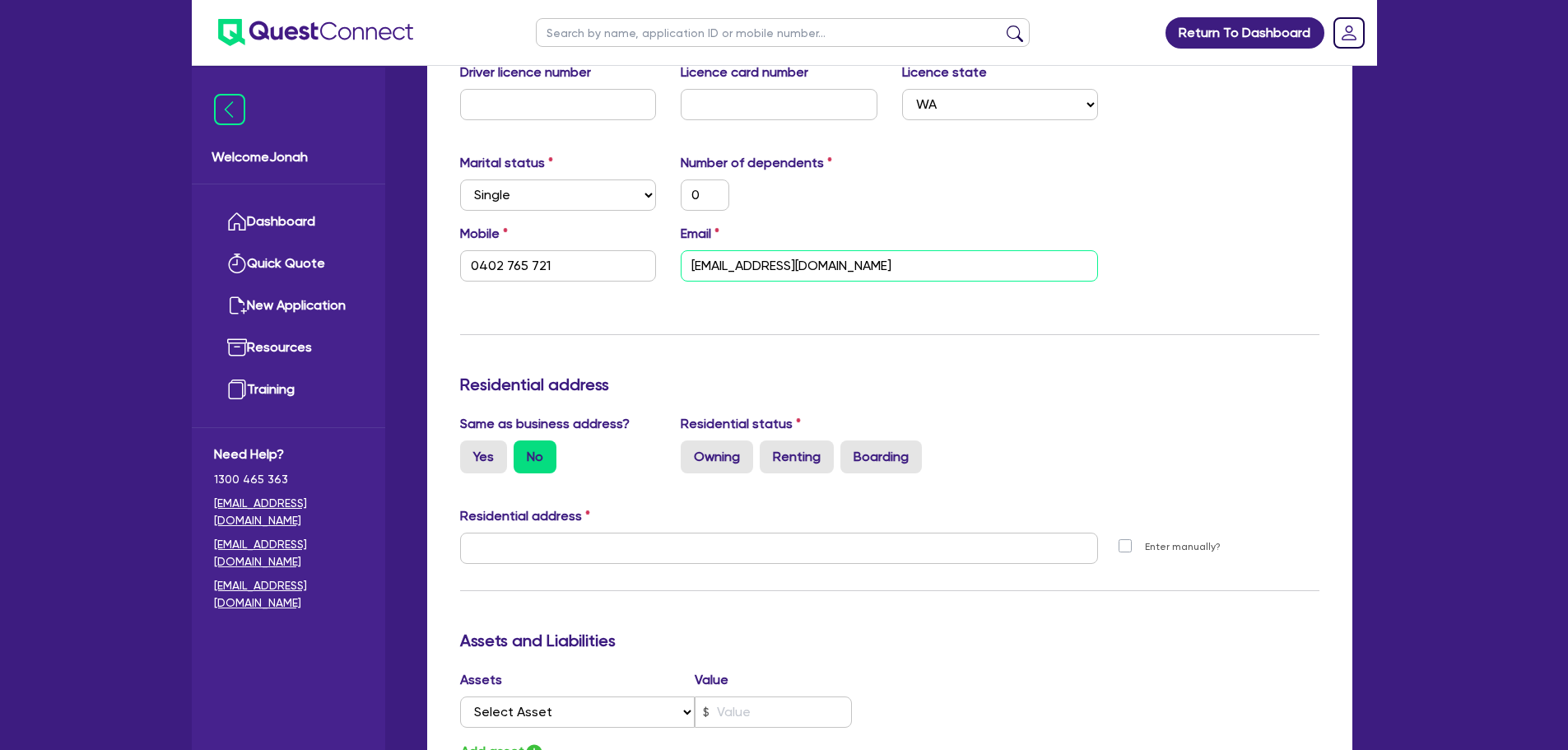
scroll to position [411, 0]
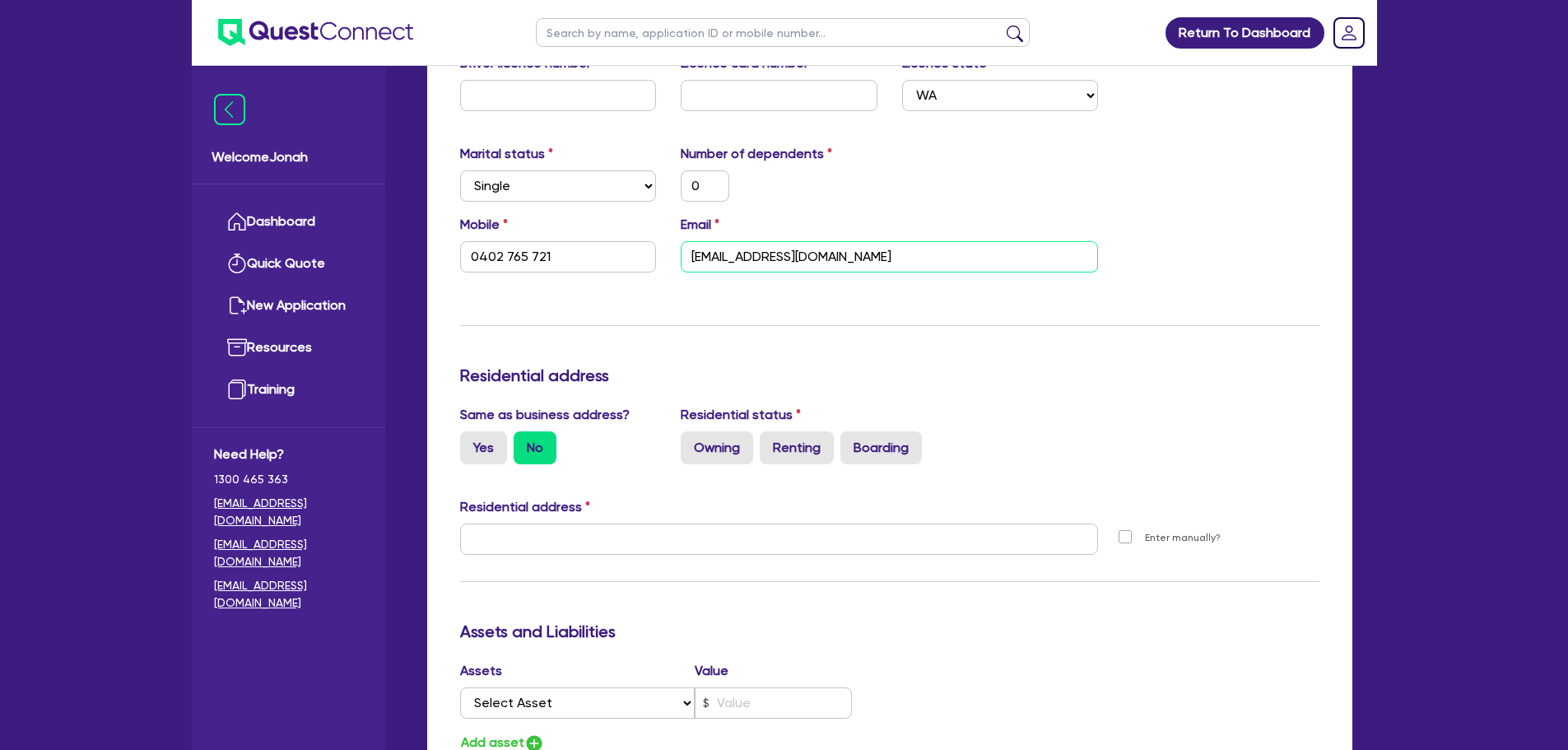
type input "matbarnes83@gmail.com"
click at [492, 463] on label "Yes" at bounding box center [484, 447] width 47 height 33
click at [471, 442] on input "Yes" at bounding box center [466, 437] width 11 height 11
radio input "true"
type input "0"
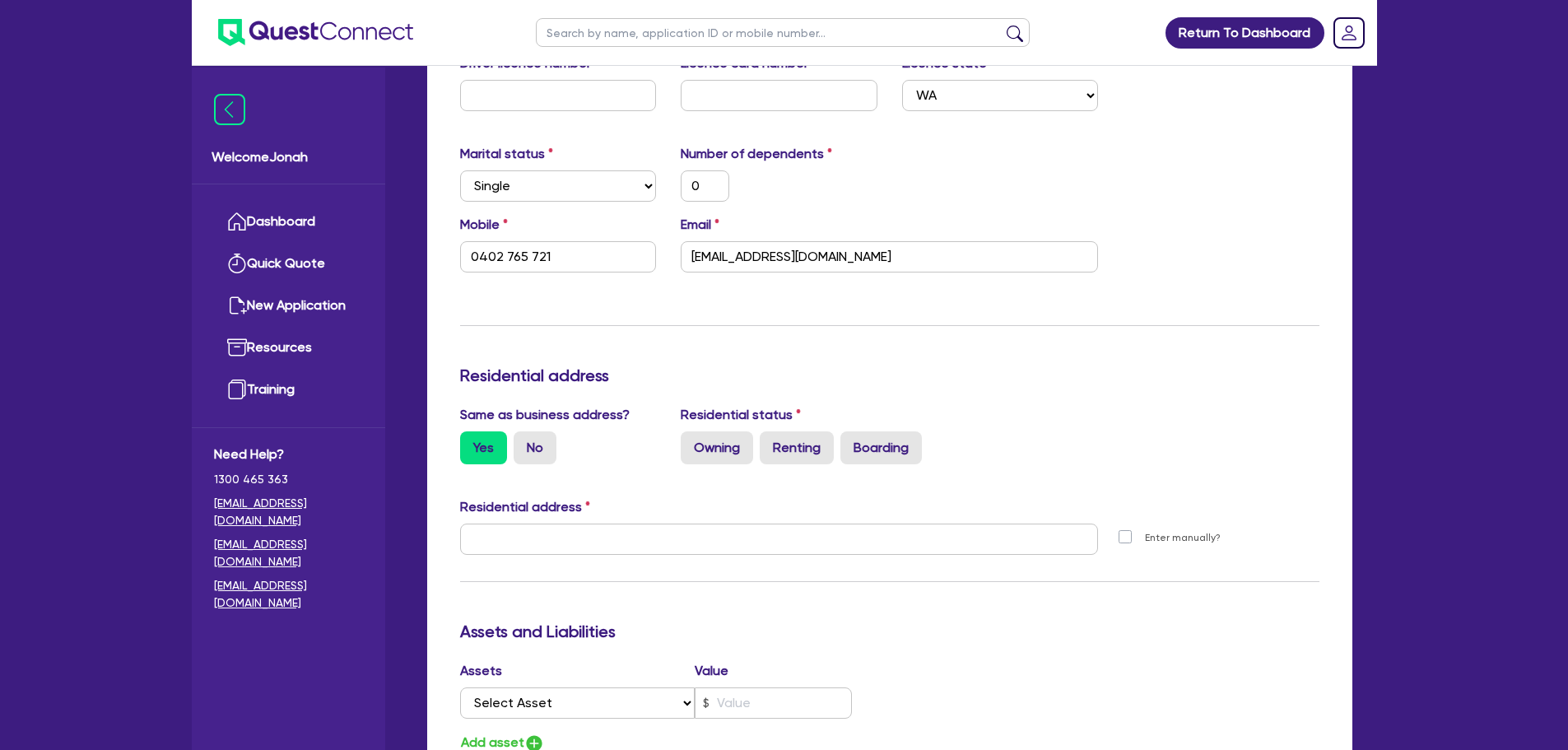
type input "0402 765 721"
type input "11 York St Sydney NSW 2000"
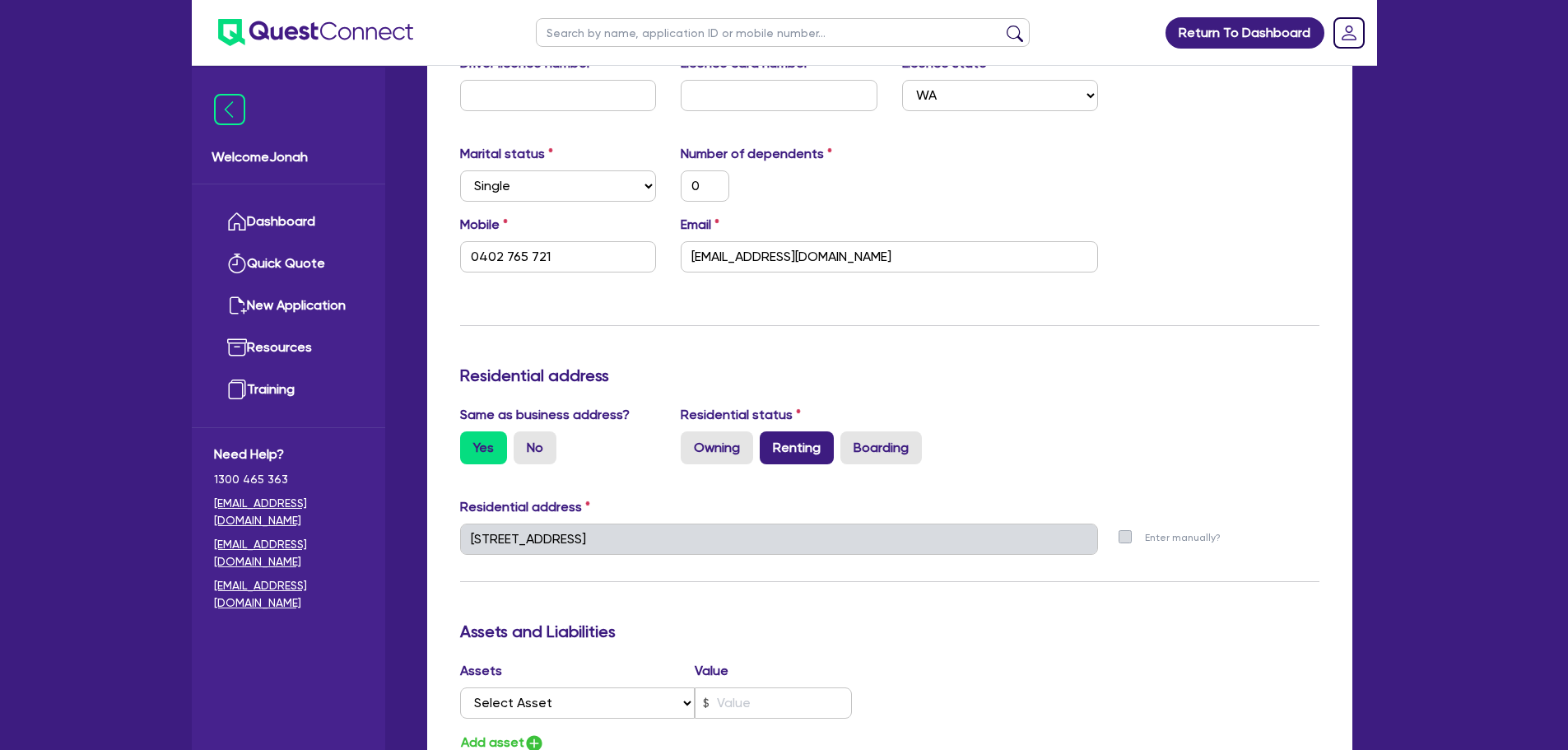
click at [777, 455] on label "Renting" at bounding box center [797, 447] width 74 height 33
click at [771, 442] on input "Renting" at bounding box center [765, 437] width 11 height 11
radio input "true"
type input "0"
type input "0402 765 721"
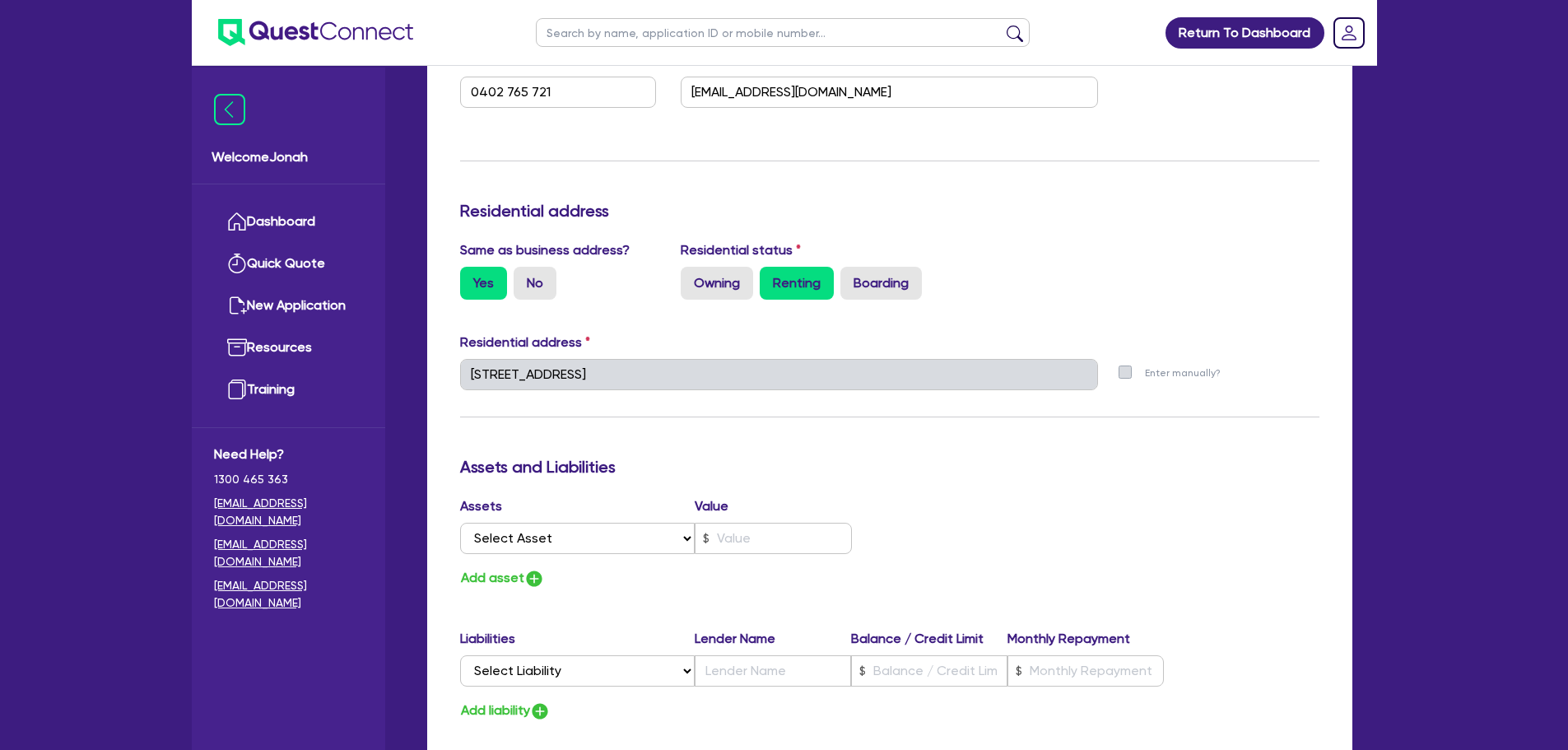
scroll to position [659, 0]
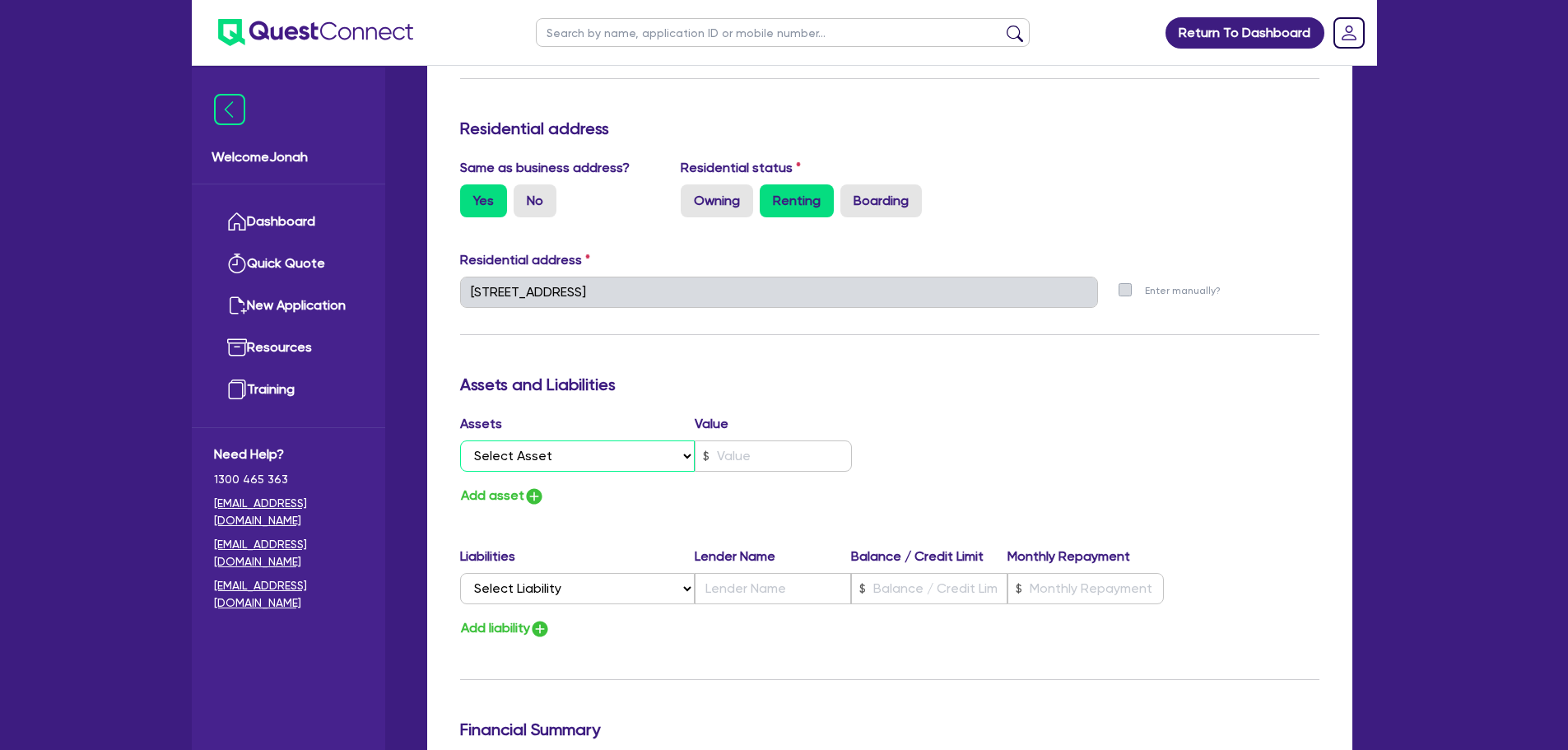
click at [601, 456] on select "Select Asset Cash Property Investment property Vehicle Truck Trailer Equipment …" at bounding box center [578, 456] width 236 height 32
select select "VEHICLE"
click at [460, 440] on select "Select Asset Cash Property Investment property Vehicle Truck Trailer Equipment …" at bounding box center [578, 456] width 236 height 32
type input "0"
type input "0402 765 721"
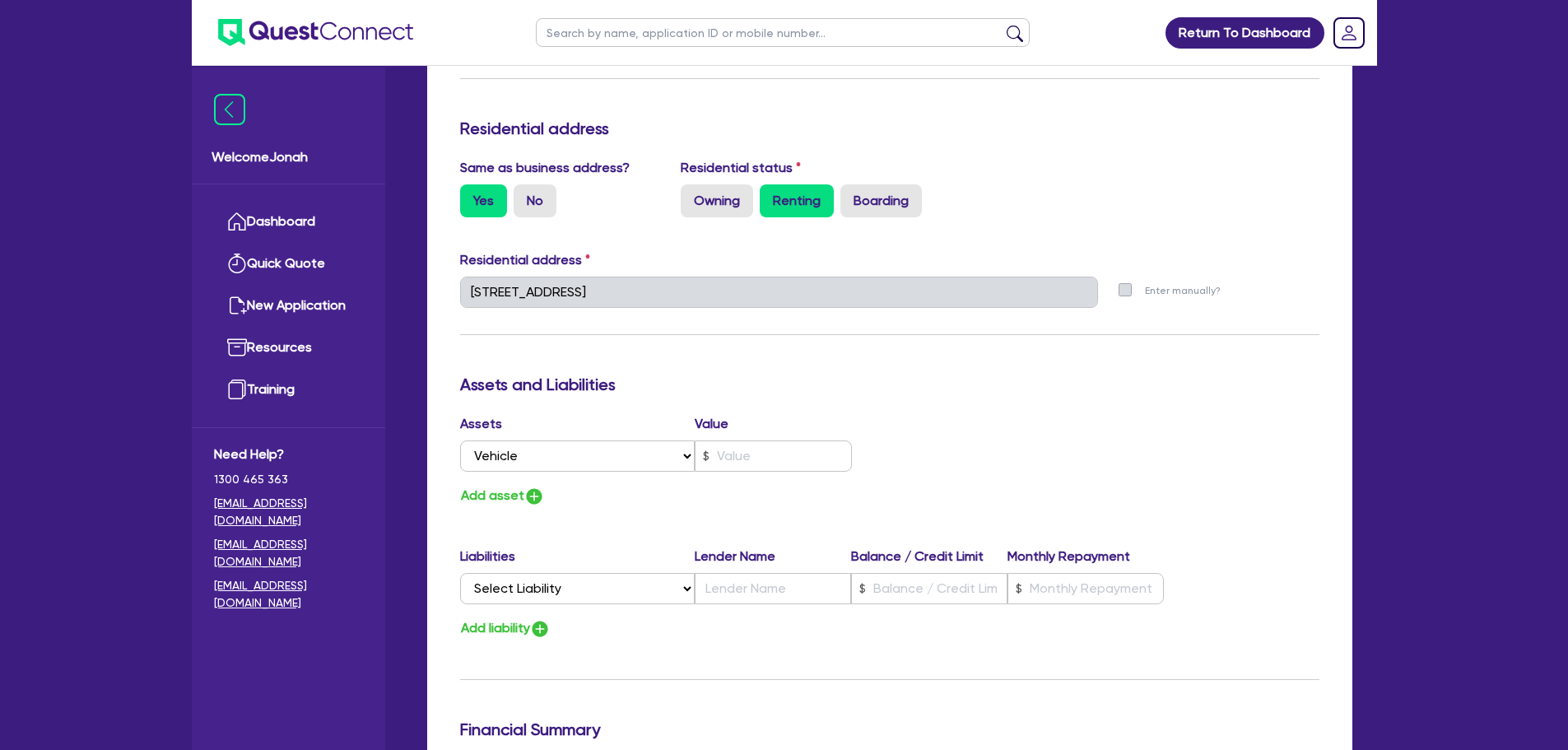
click at [724, 474] on div "Assets Value Select Asset Cash Property Investment property Vehicle Truck Trail…" at bounding box center [669, 446] width 442 height 64
click at [734, 462] on input "text" at bounding box center [774, 456] width 158 height 32
type input "0"
type input "0402 765 721"
type input "7"
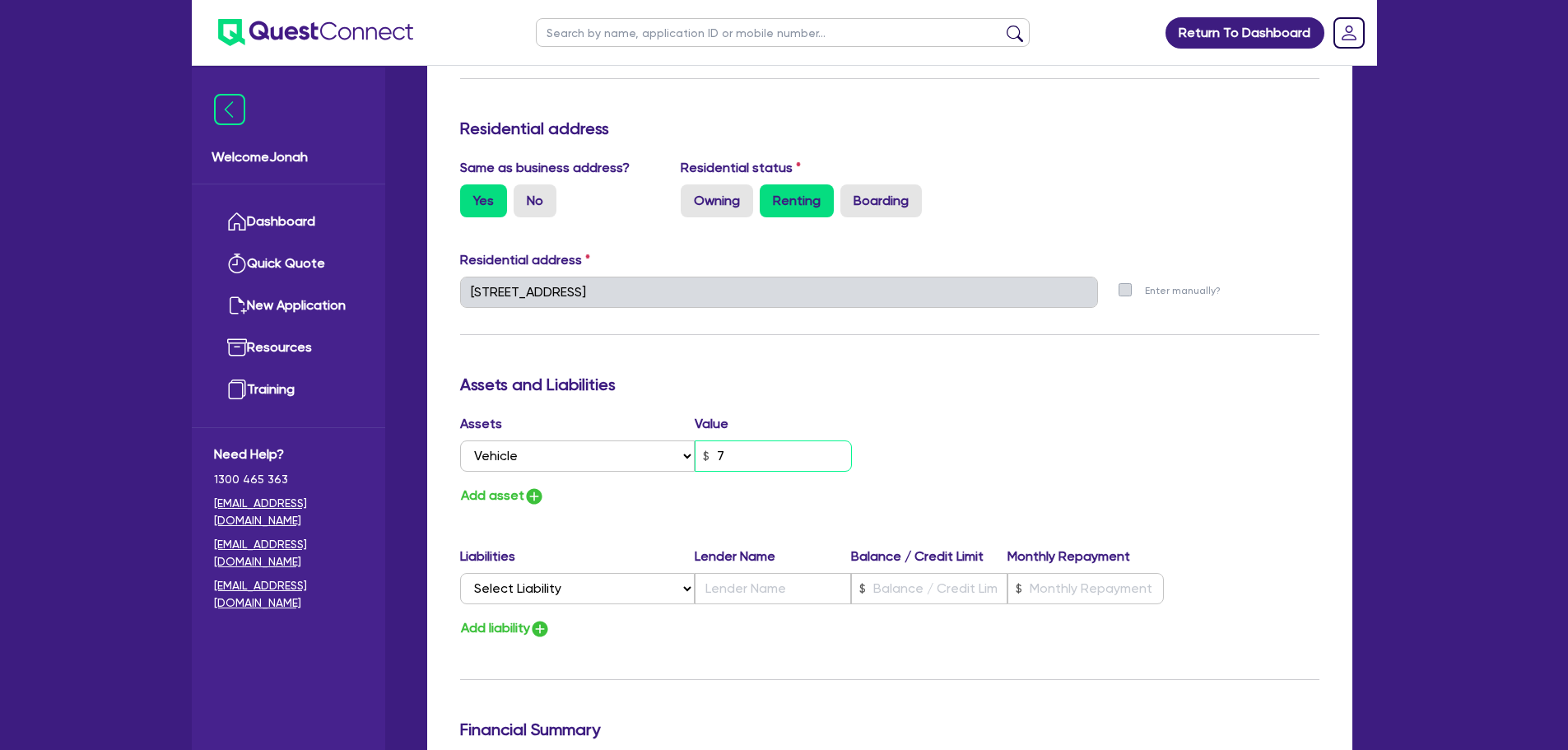
type input "0"
type input "0402 765 721"
type input "70"
type input "0"
type input "0402 765 721"
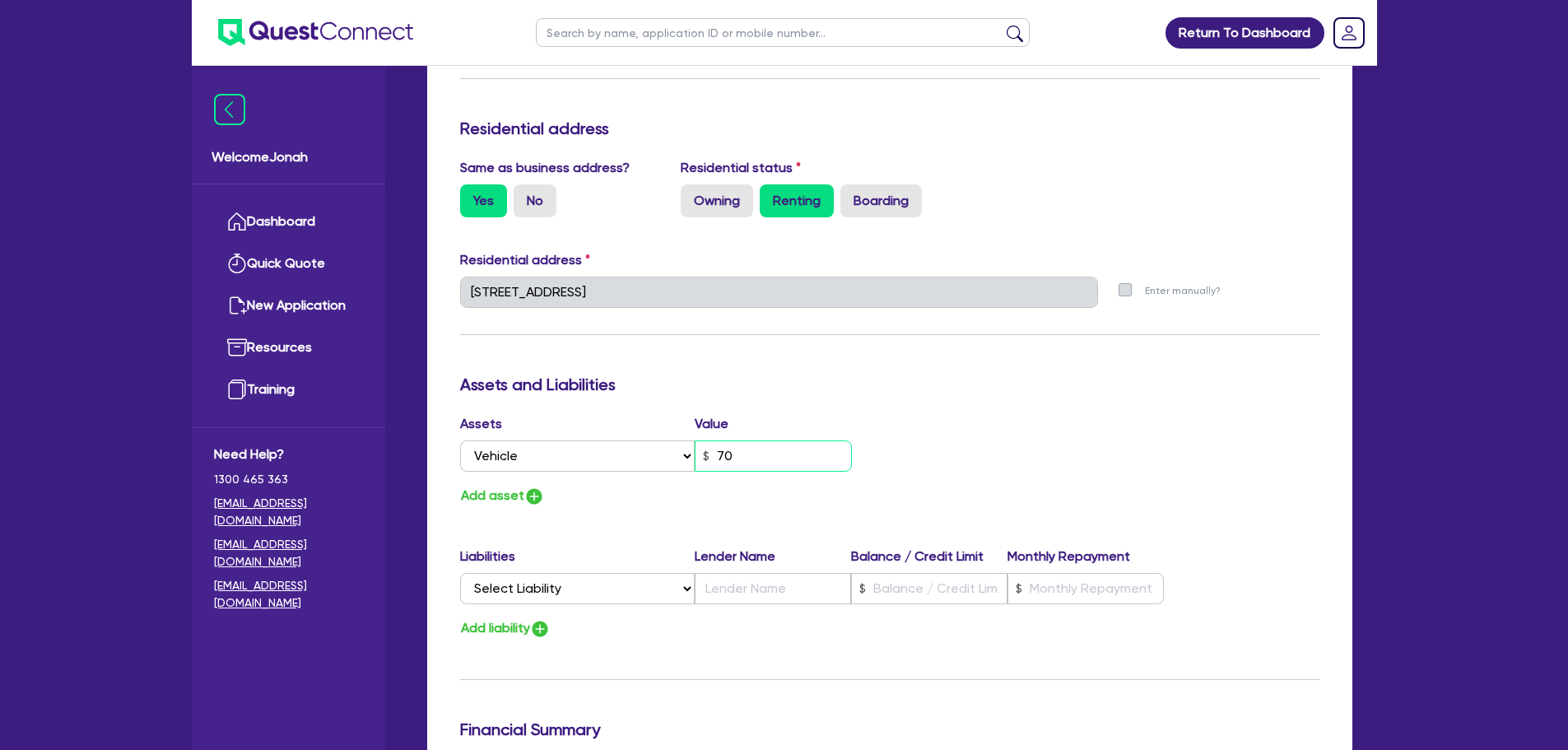
type input "700"
type input "0"
type input "0402 765 721"
type input "7,000"
click at [541, 497] on img "button" at bounding box center [534, 496] width 20 height 20
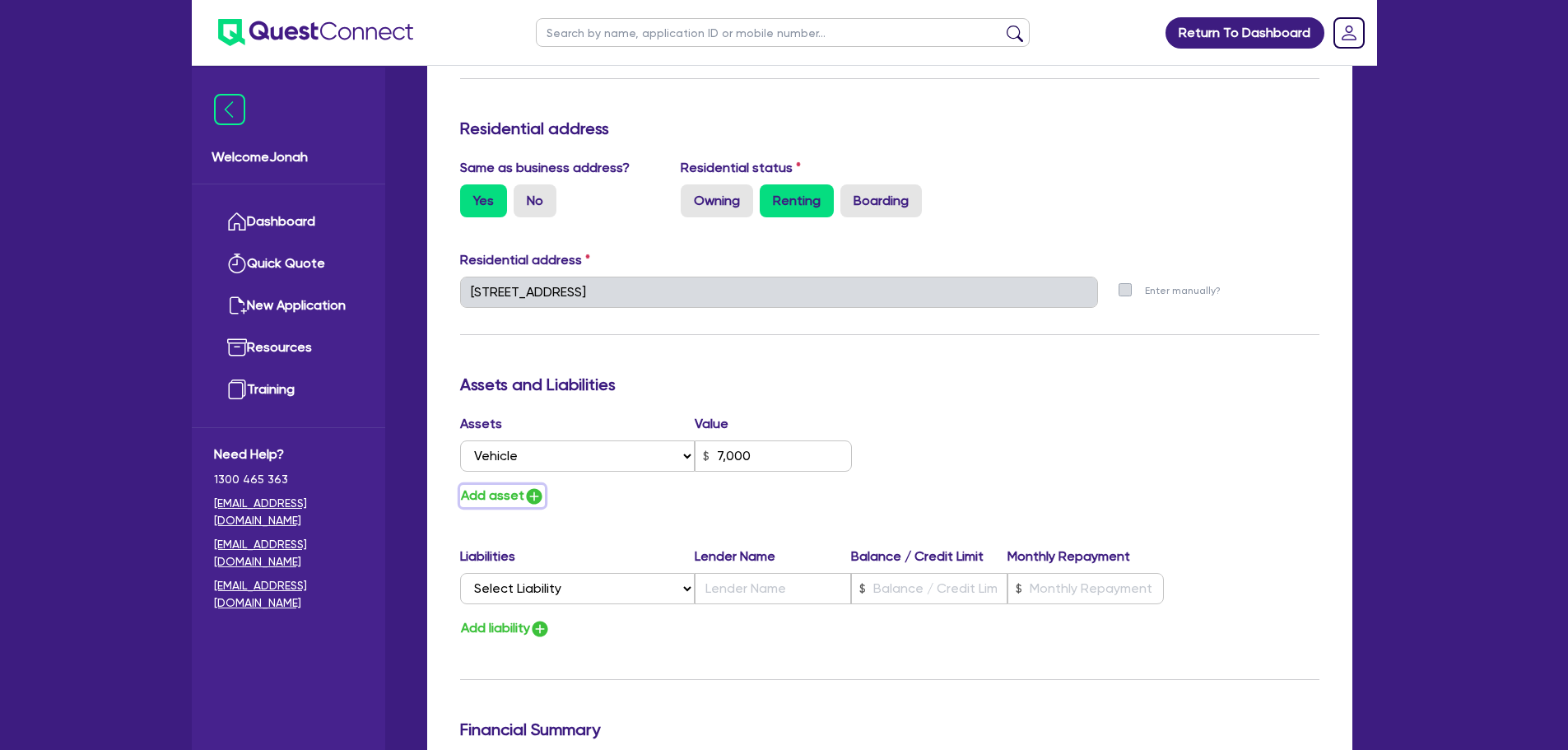
type input "0"
type input "0402 765 721"
type input "7,000"
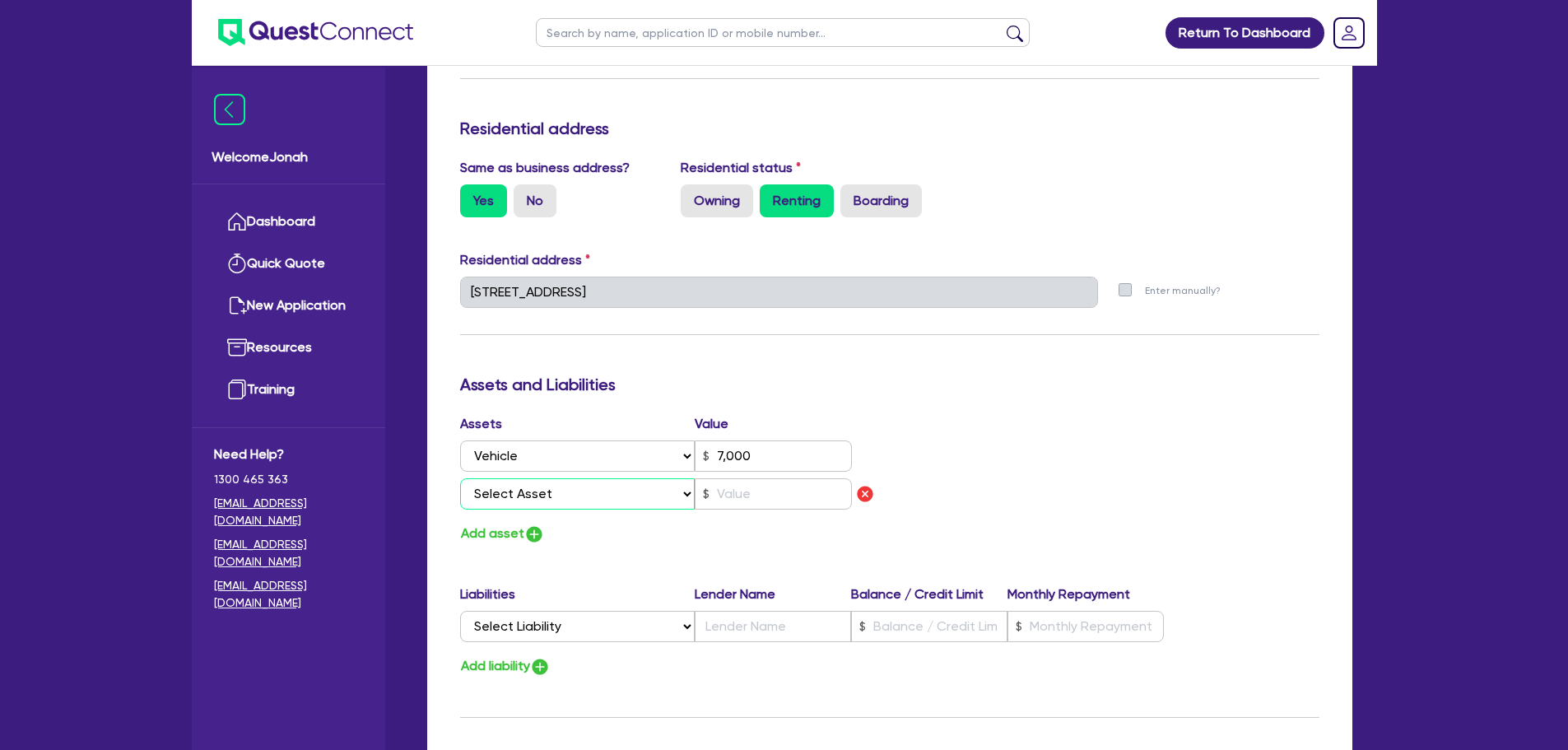
click at [569, 481] on select "Select Asset Cash Property Investment property Vehicle Truck Trailer Equipment …" at bounding box center [578, 494] width 236 height 32
select select "VEHICLE"
click at [460, 478] on select "Select Asset Cash Property Investment property Vehicle Truck Trailer Equipment …" at bounding box center [578, 494] width 236 height 32
type input "0"
type input "0402 765 721"
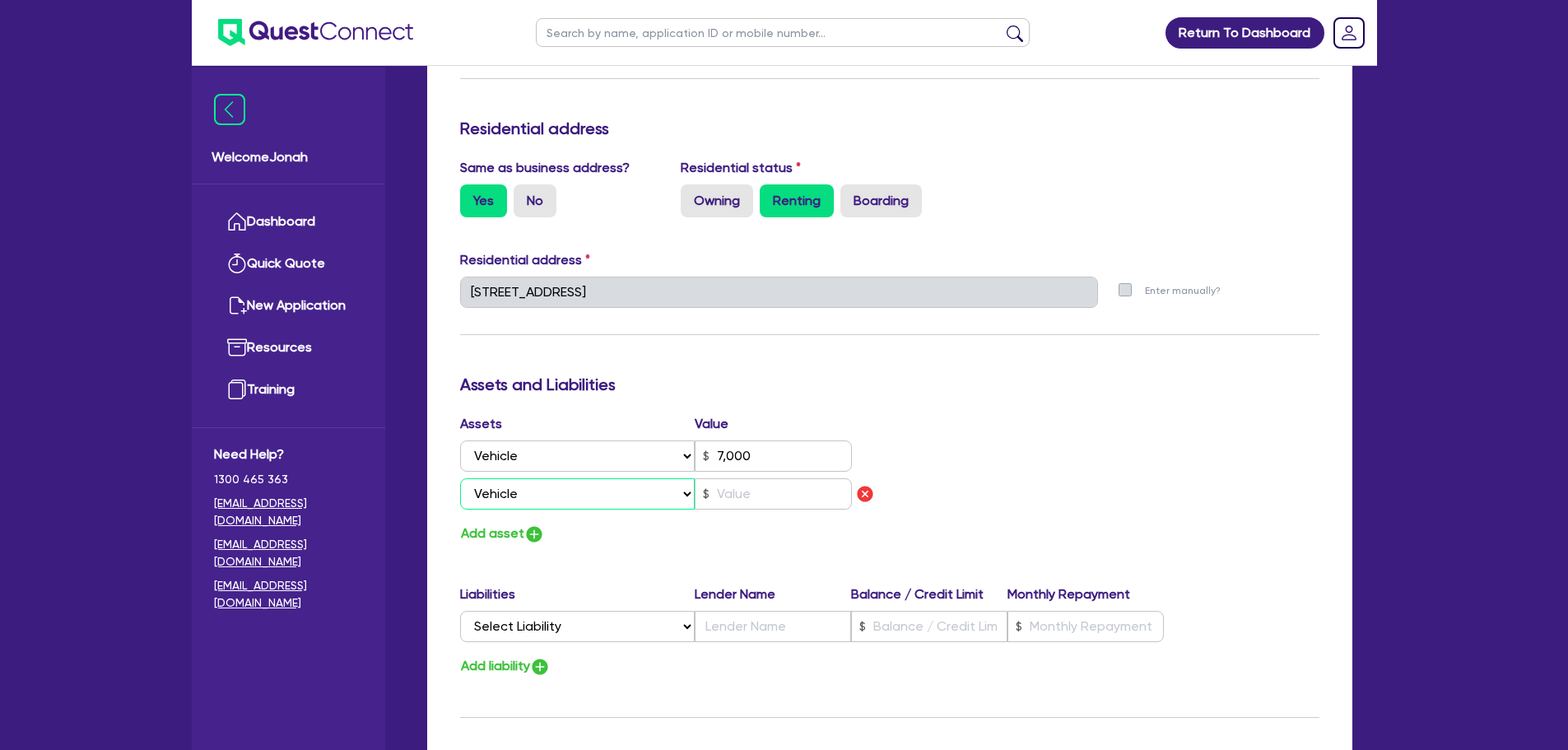
type input "7,000"
click at [744, 494] on input "text" at bounding box center [774, 494] width 158 height 32
type input "0"
type input "0402 765 721"
type input "7,000"
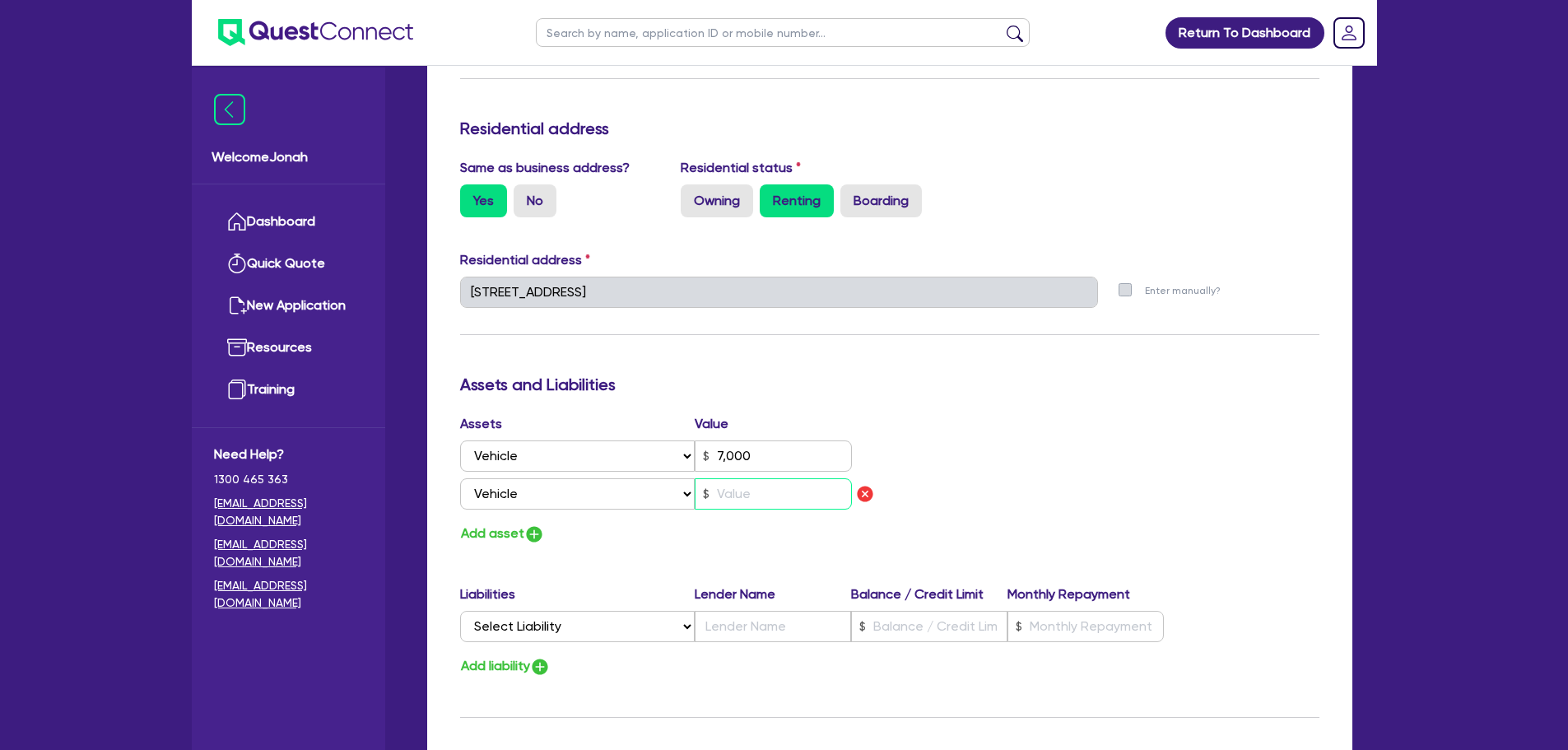
type input "1"
type input "0"
type input "0402 765 721"
type input "7,000"
type input "14"
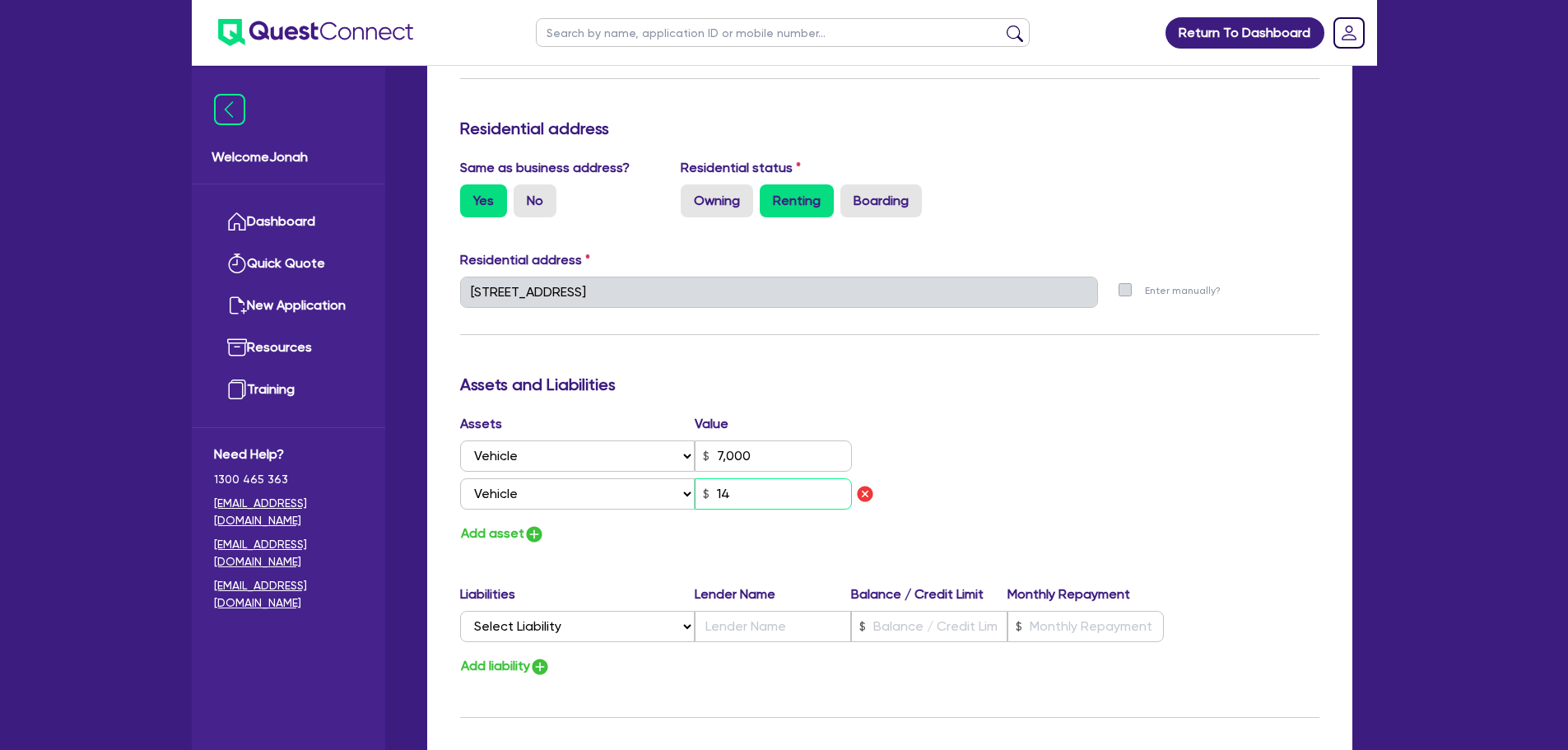
type input "0"
type input "0402 765 721"
type input "7,000"
type input "140"
type input "0"
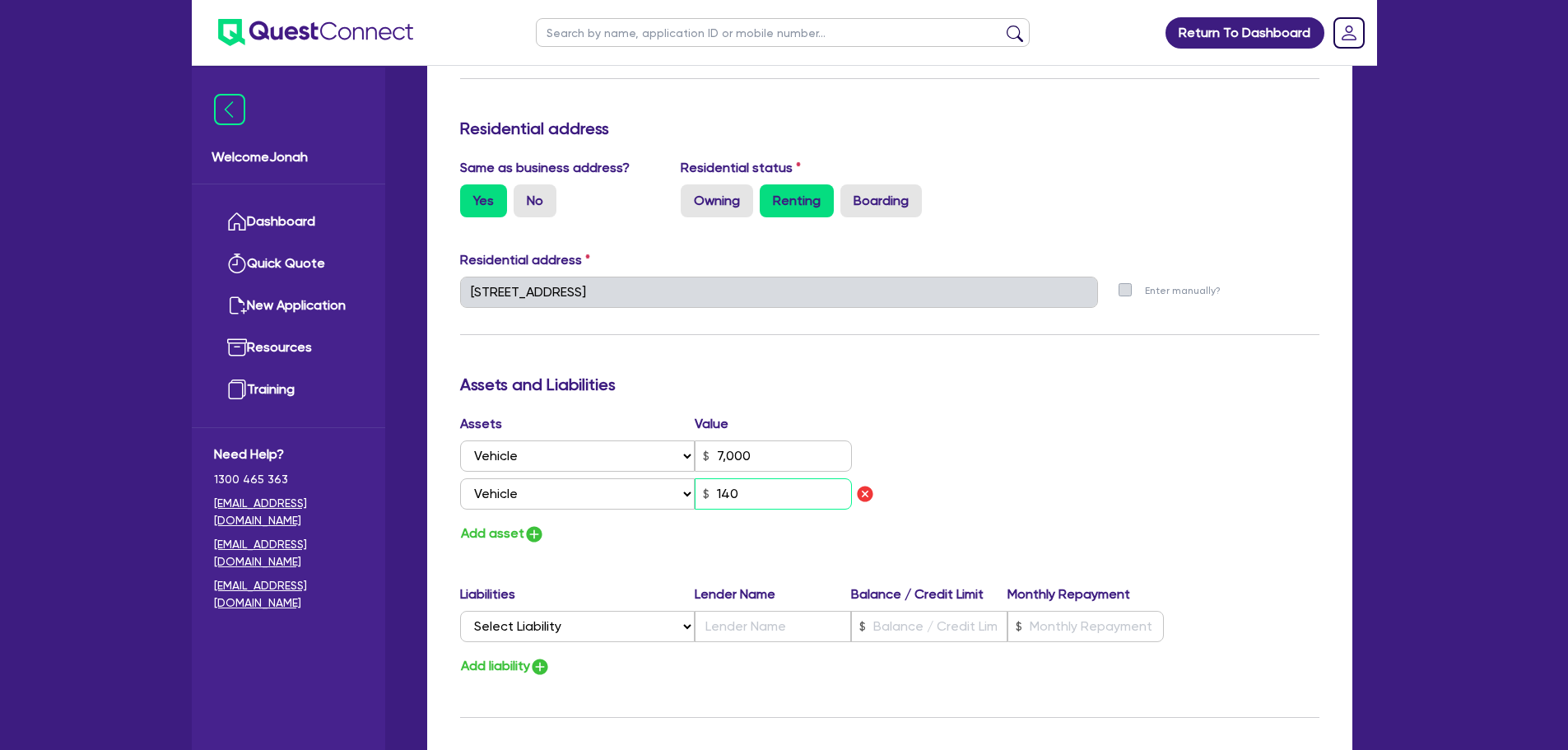
type input "0402 765 721"
type input "7,000"
type input "1,400"
type input "0"
type input "0402 765 721"
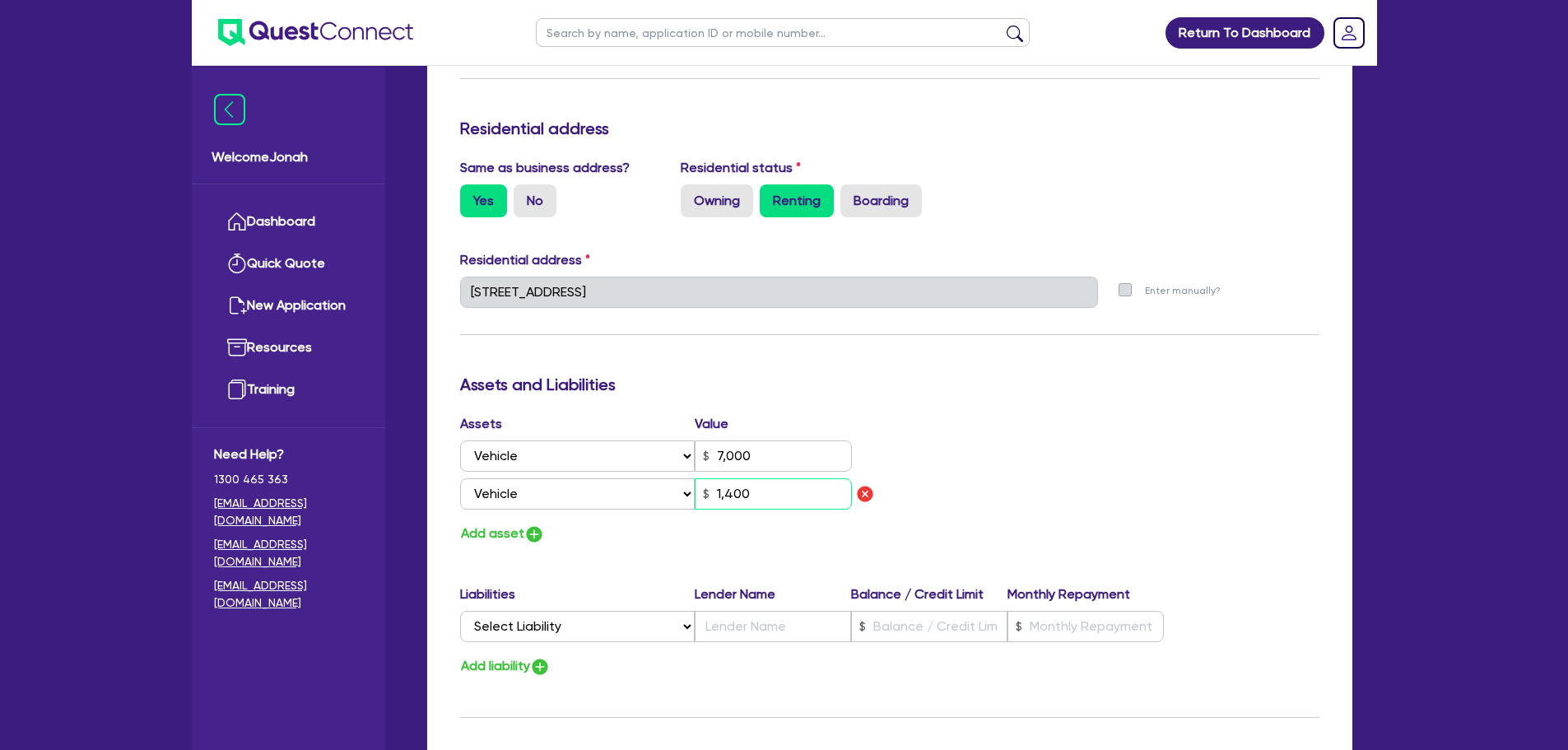
type input "7,000"
type input "14,000"
click at [1082, 352] on div "Update residential status for Director #1 Boarding is only acceptable when the …" at bounding box center [890, 304] width 860 height 1255
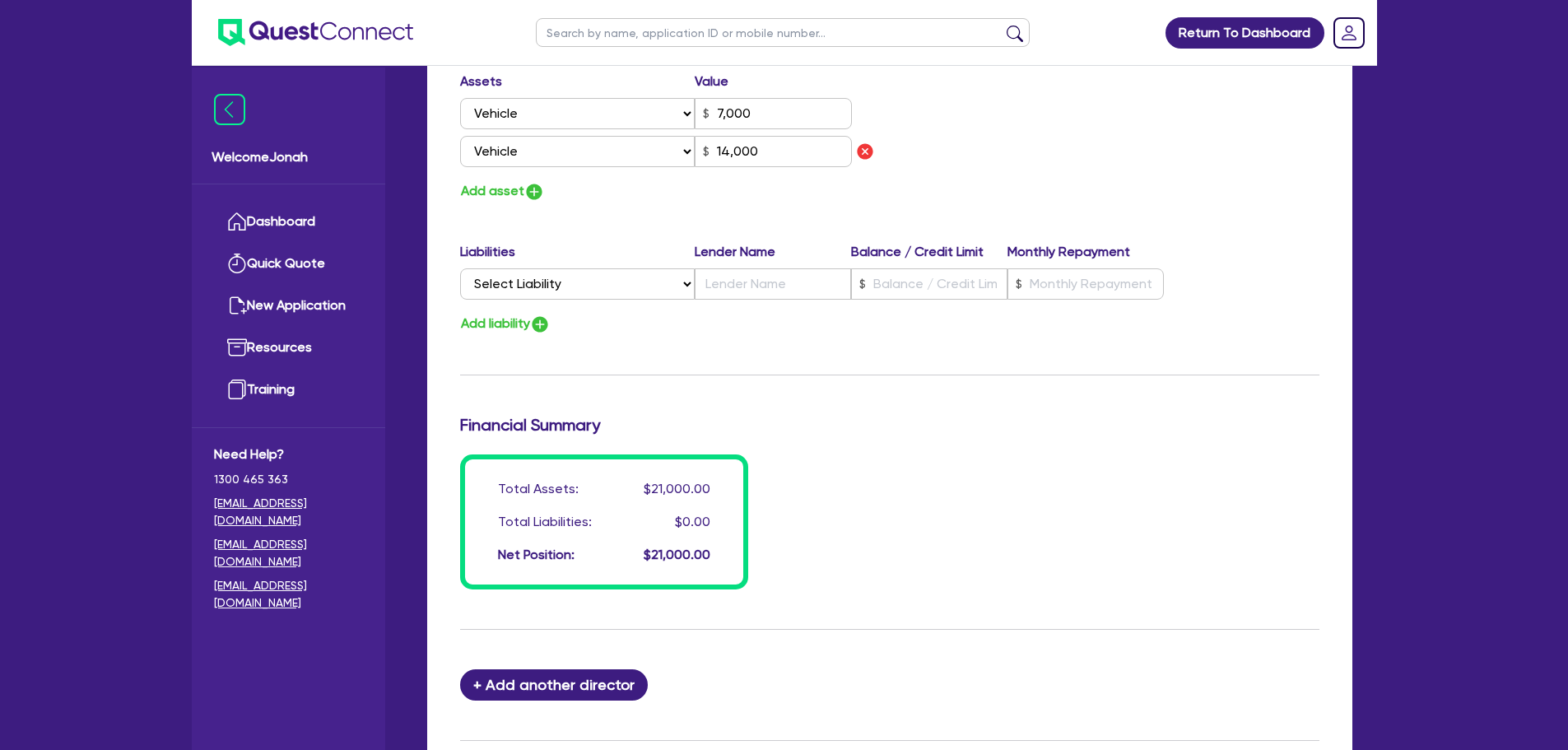
scroll to position [1196, 0]
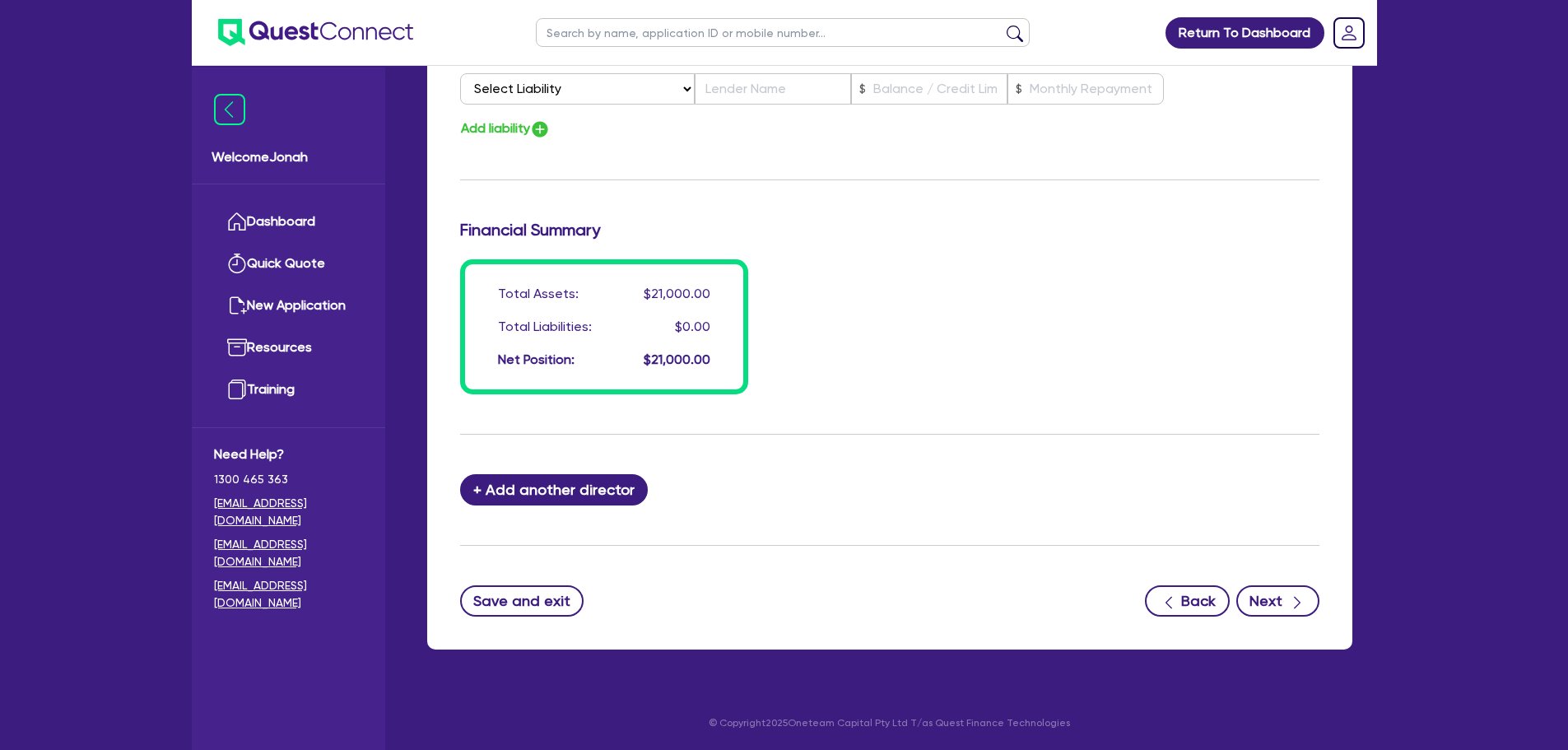
drag, startPoint x: 1276, startPoint y: 629, endPoint x: 1281, endPoint y: 606, distance: 23.5
click at [1281, 603] on button "Next" at bounding box center [1278, 601] width 83 height 32
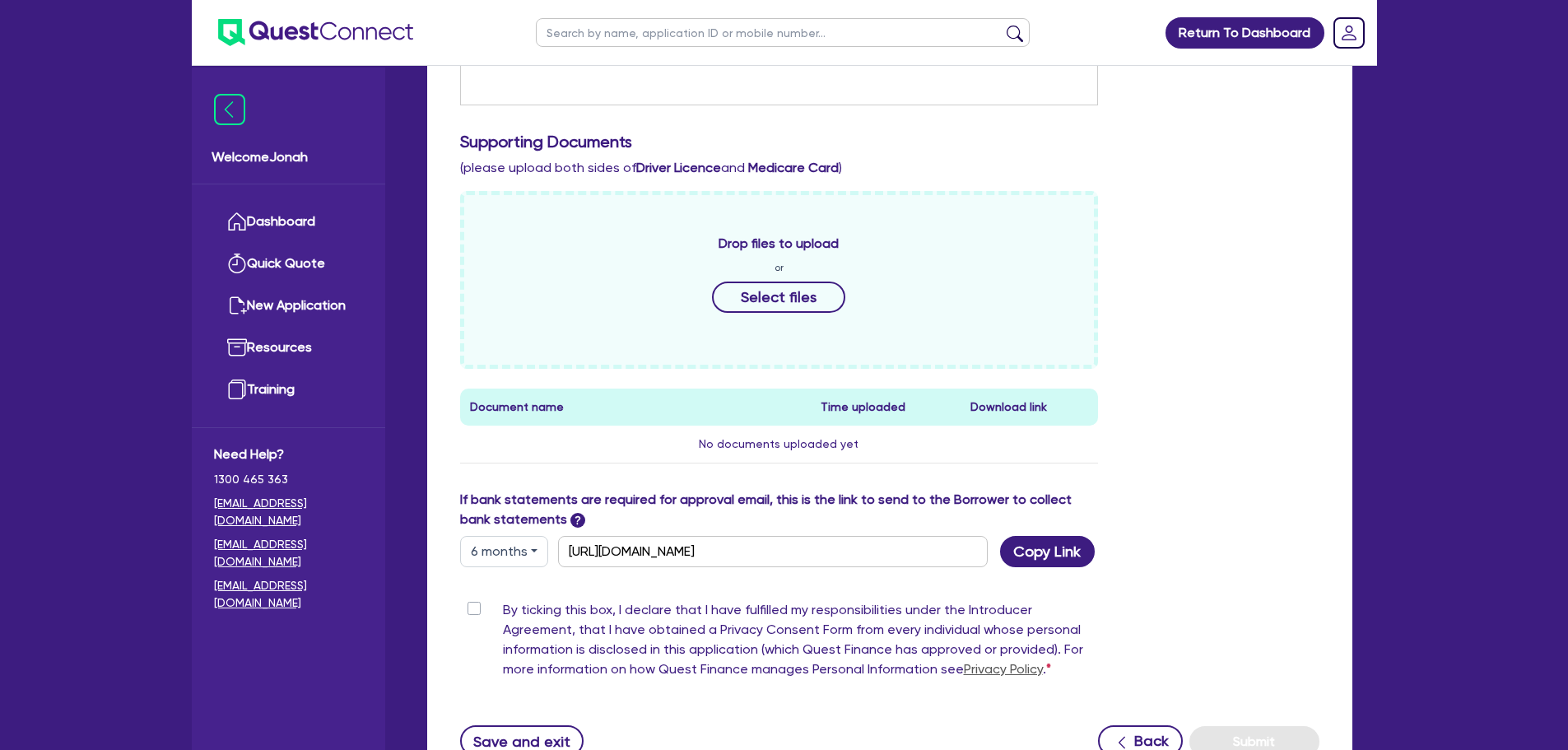
scroll to position [609, 0]
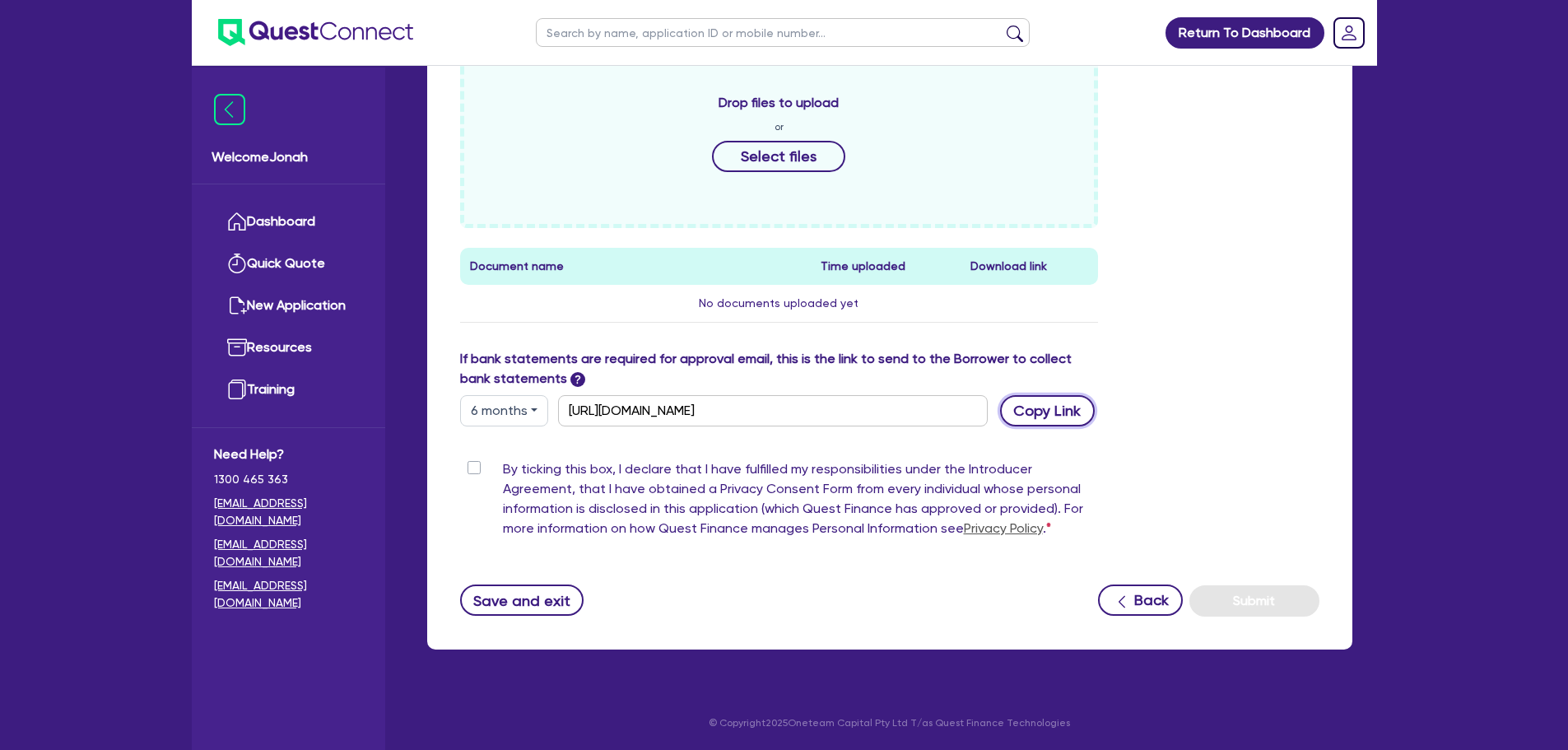
click at [1085, 410] on button "Copy Link" at bounding box center [1047, 410] width 95 height 32
click at [1186, 201] on div "Drop files to upload or Select files Document name Time uploaded Download link …" at bounding box center [890, 199] width 884 height 299
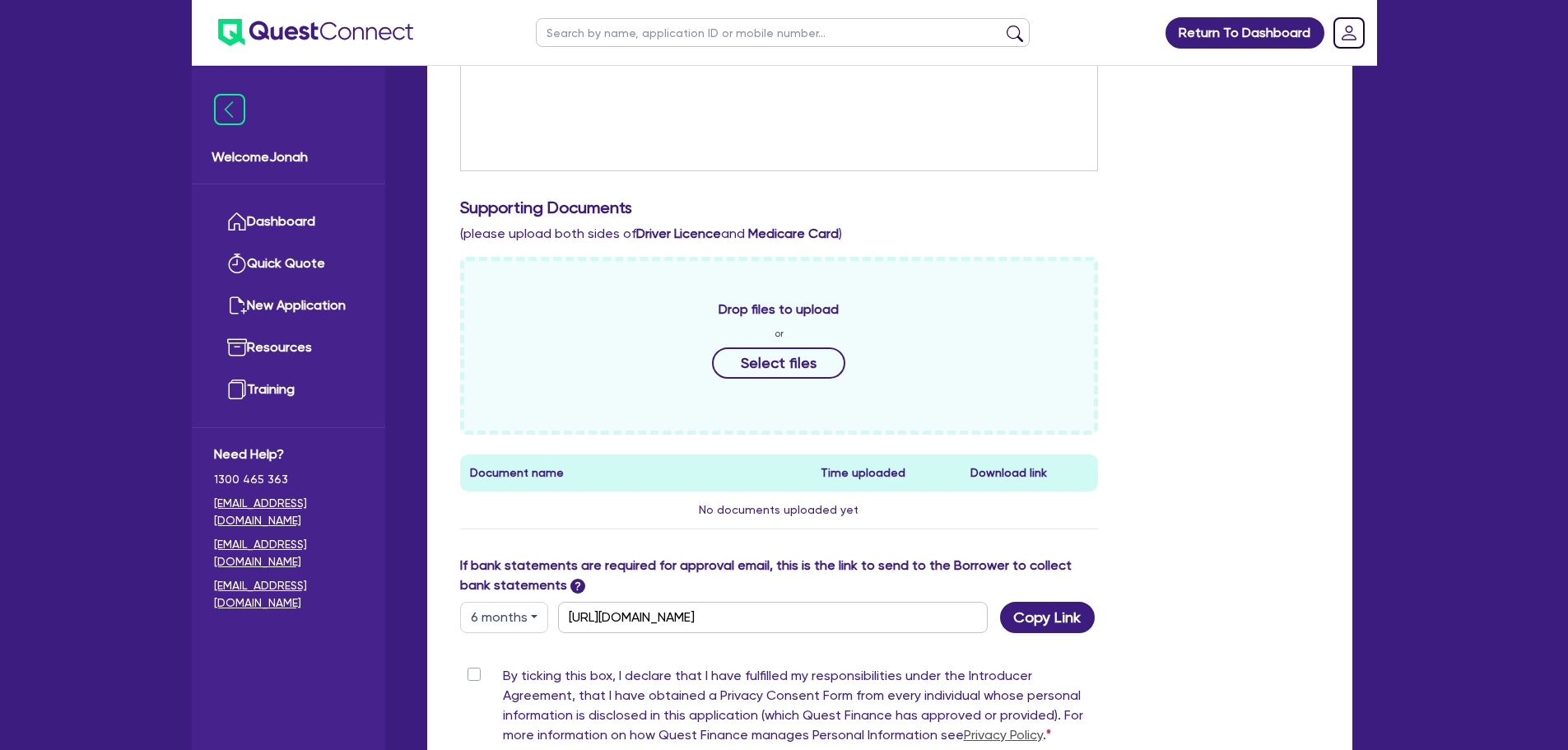
scroll to position [197, 0]
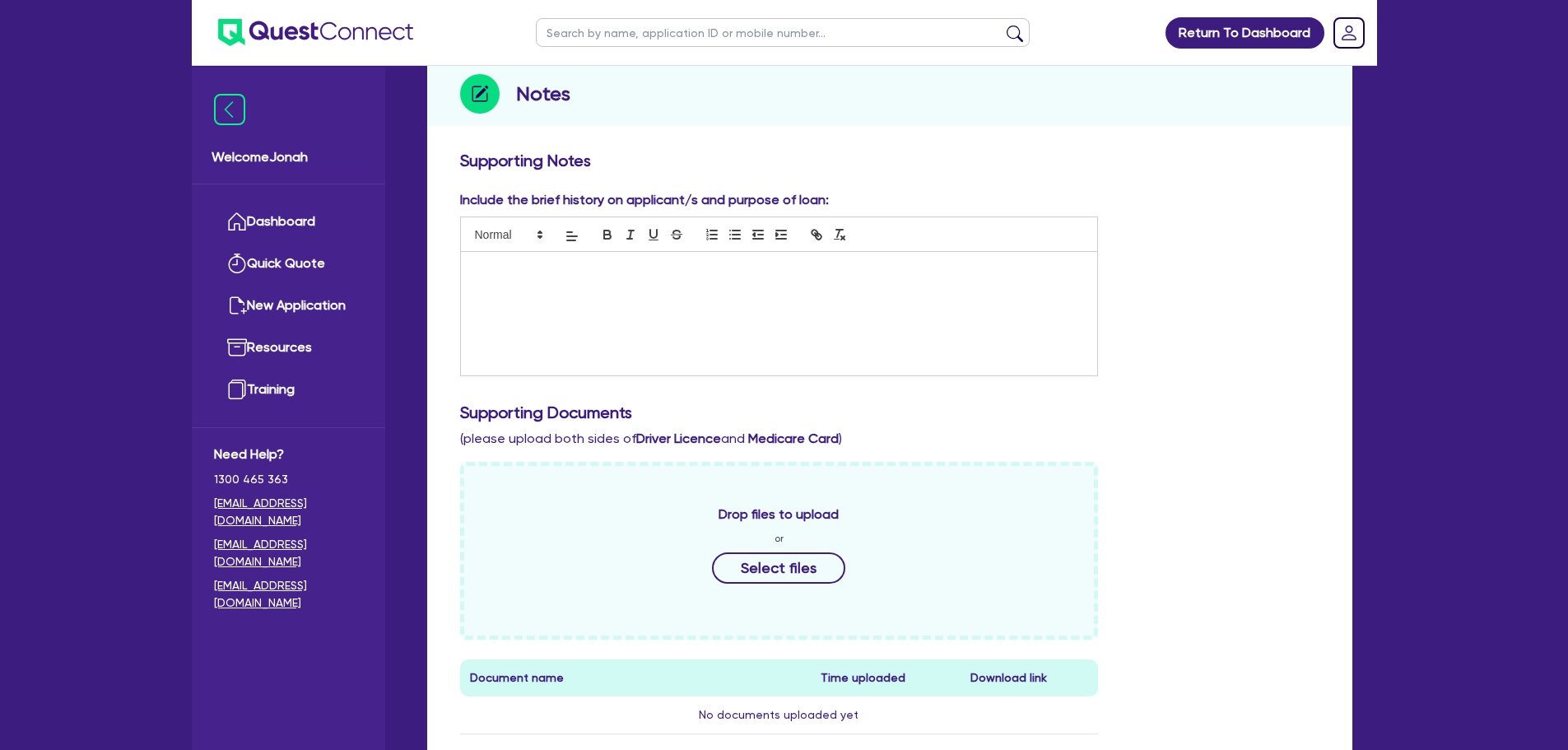
drag, startPoint x: 588, startPoint y: 20, endPoint x: 730, endPoint y: 46, distance: 144.4
click at [588, 20] on input "text" at bounding box center [783, 33] width 494 height 29
paste input "NL CREATIVE CONSULTING PTY LTD"
type input "NL CREATIVE CONSULTING PTY LTD"
click at [1015, 35] on button "submit" at bounding box center [1015, 35] width 26 height 23
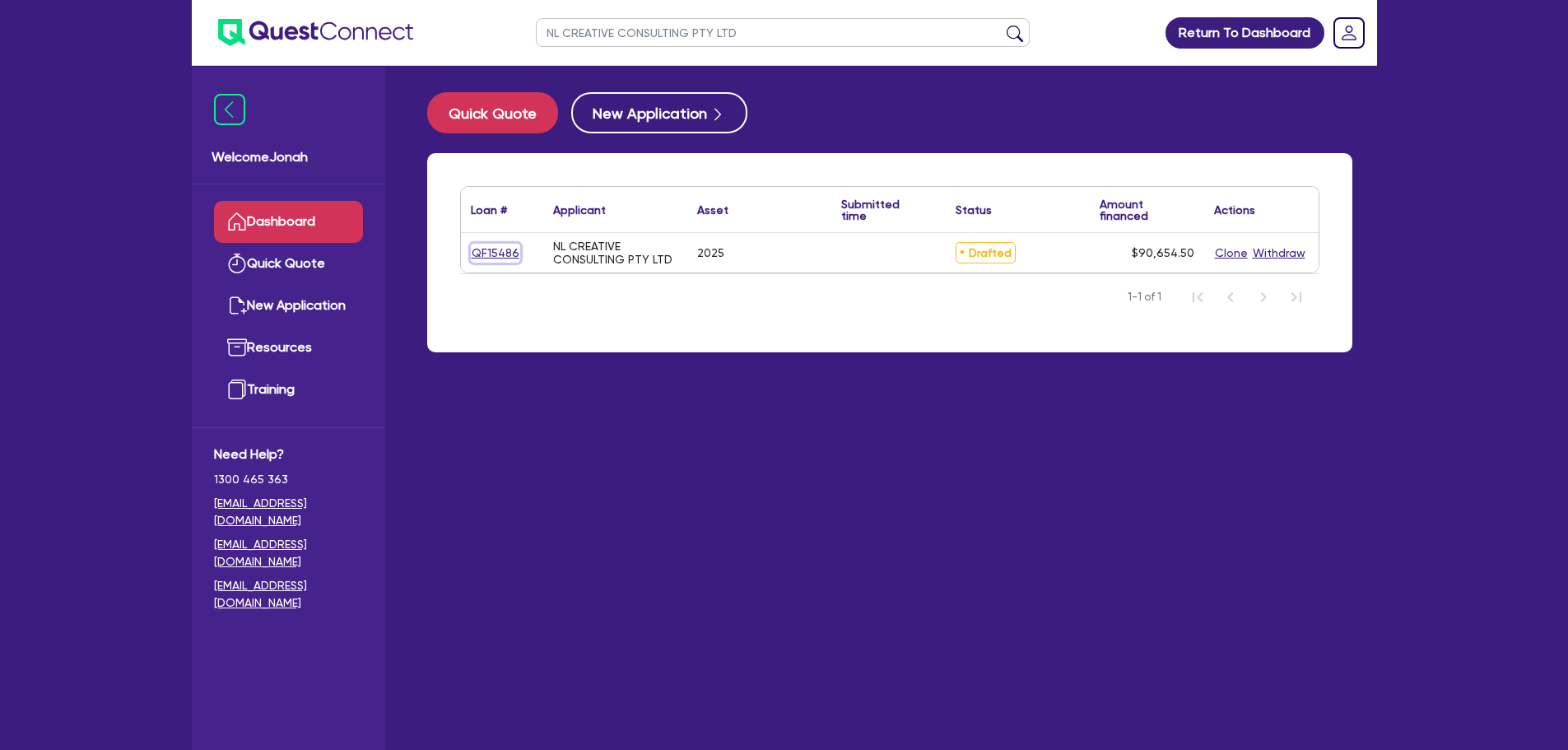
click at [511, 262] on link "QF15486" at bounding box center [495, 253] width 50 height 19
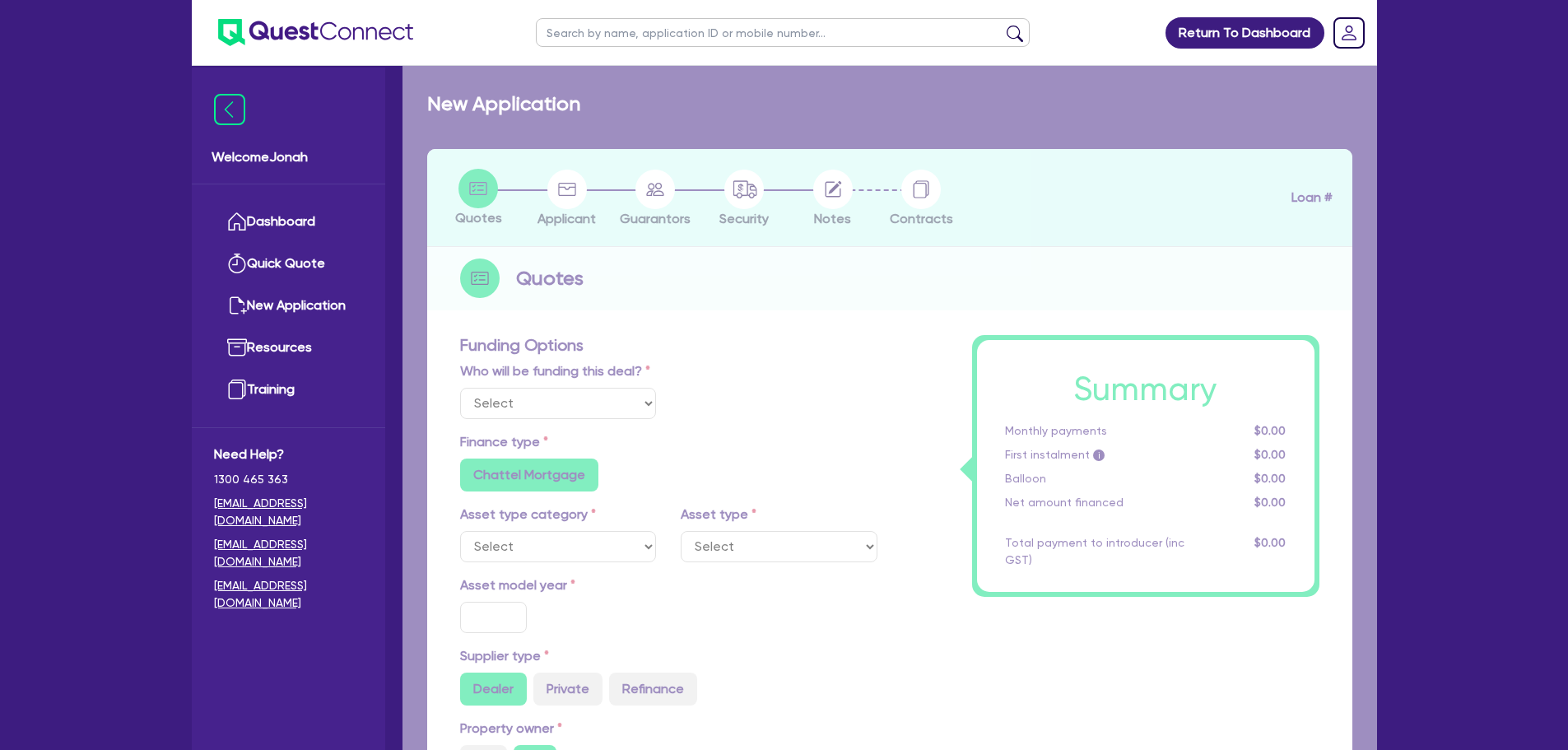
select select "Other"
select select "TERTIARY_ASSETS"
type input "2025"
type input "100,000"
type input "10,000"
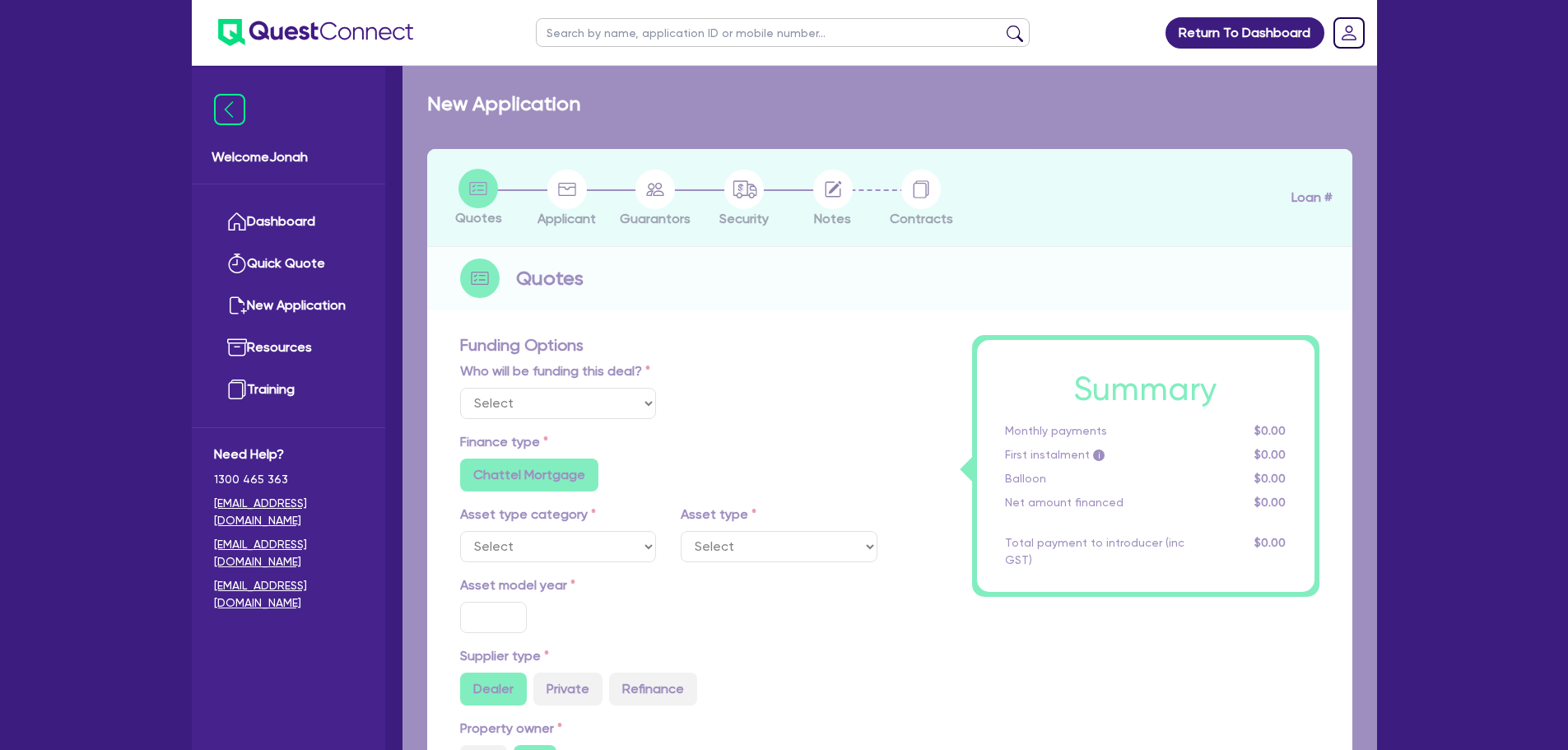
type input "18"
radio input "true"
radio input "false"
select select "IT_EQUIPMENT"
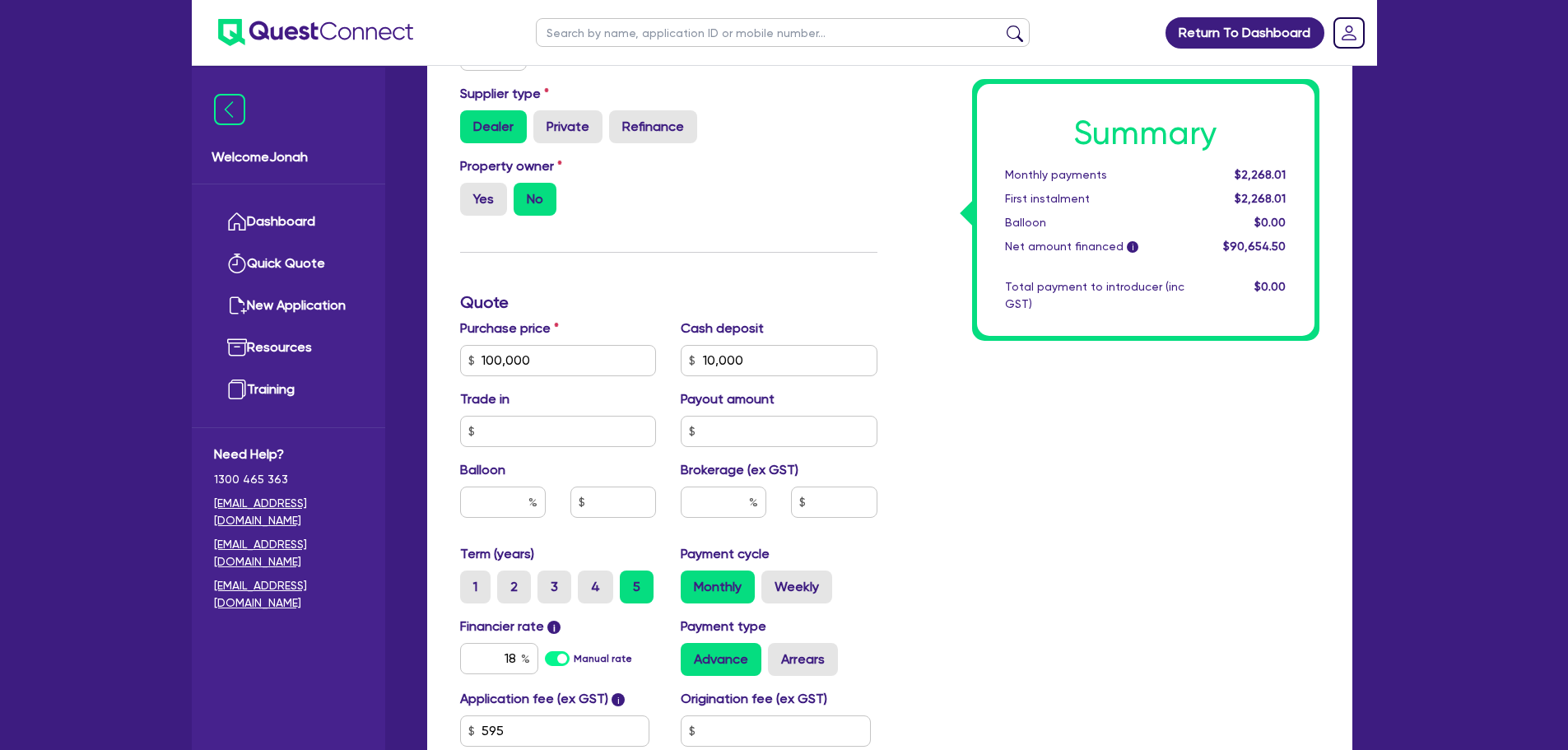
scroll to position [576, 0]
click at [738, 488] on input "text" at bounding box center [724, 501] width 86 height 32
type input "100,000"
type input "10,000"
type input "2"
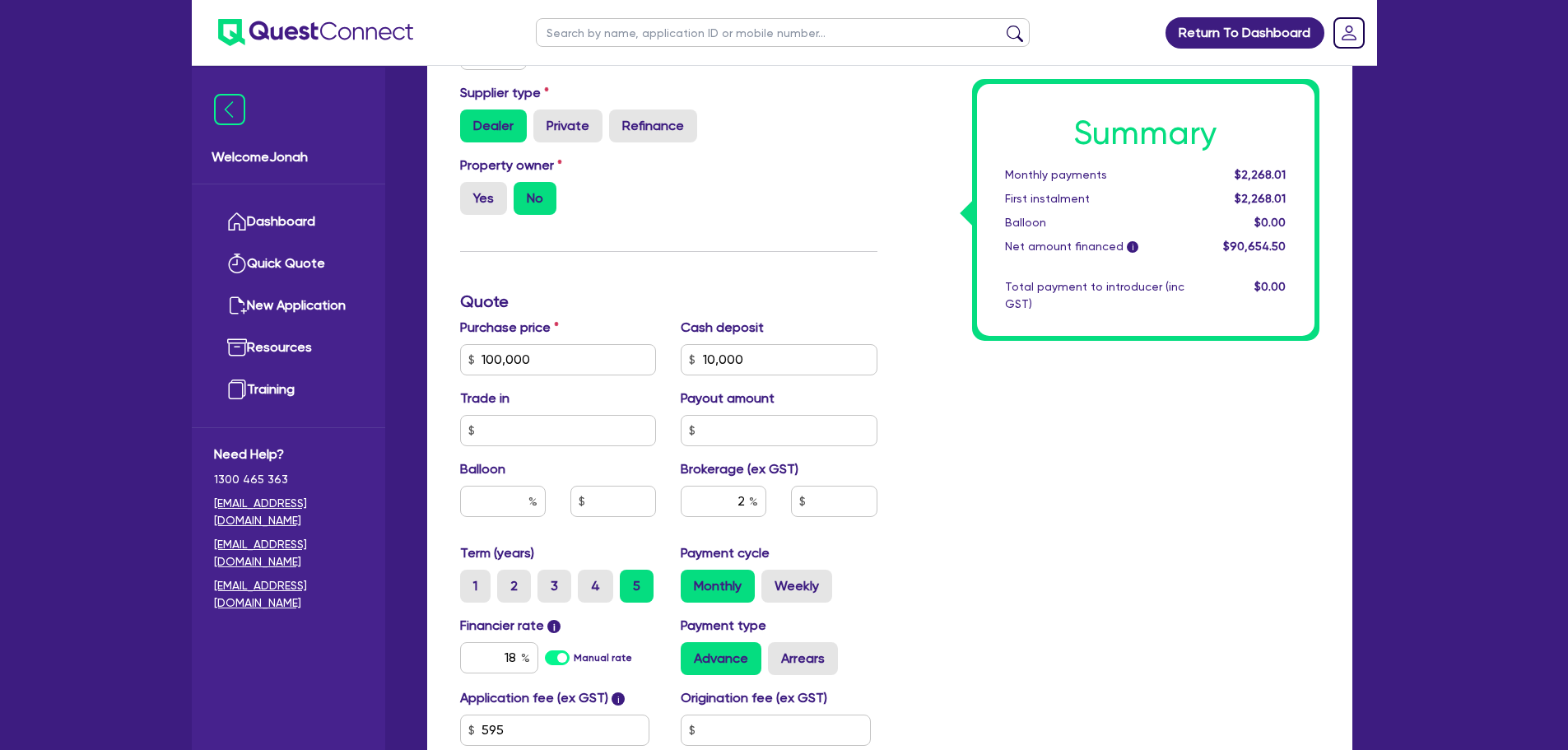
type input "100,000"
type input "10,000"
type input "100,000"
type input "10,000"
type input "1,813.09"
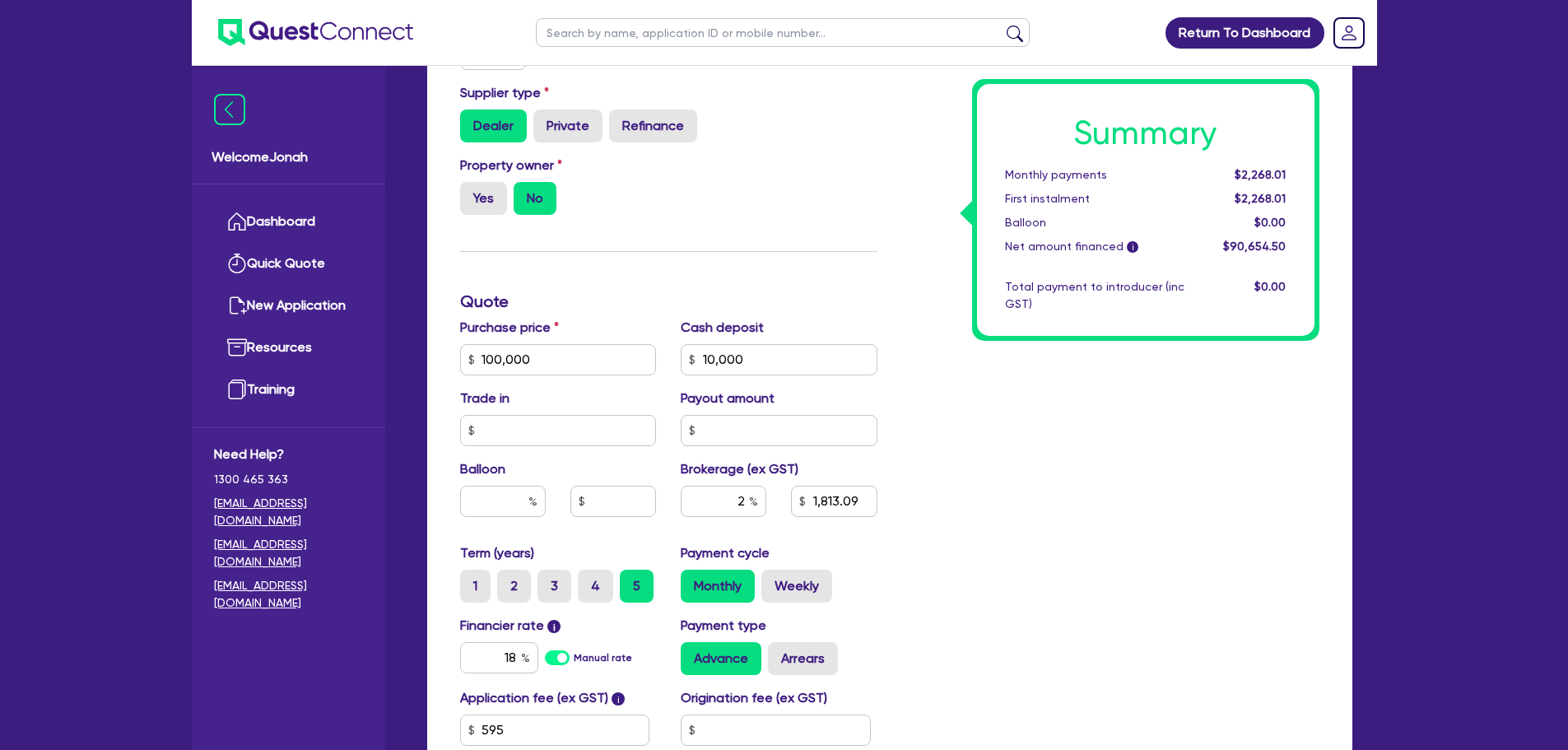
click at [1063, 476] on div "Summary Monthly payments $2,268.01 First instalment $2,268.01 Balloon $0.00 Net…" at bounding box center [1111, 302] width 442 height 1060
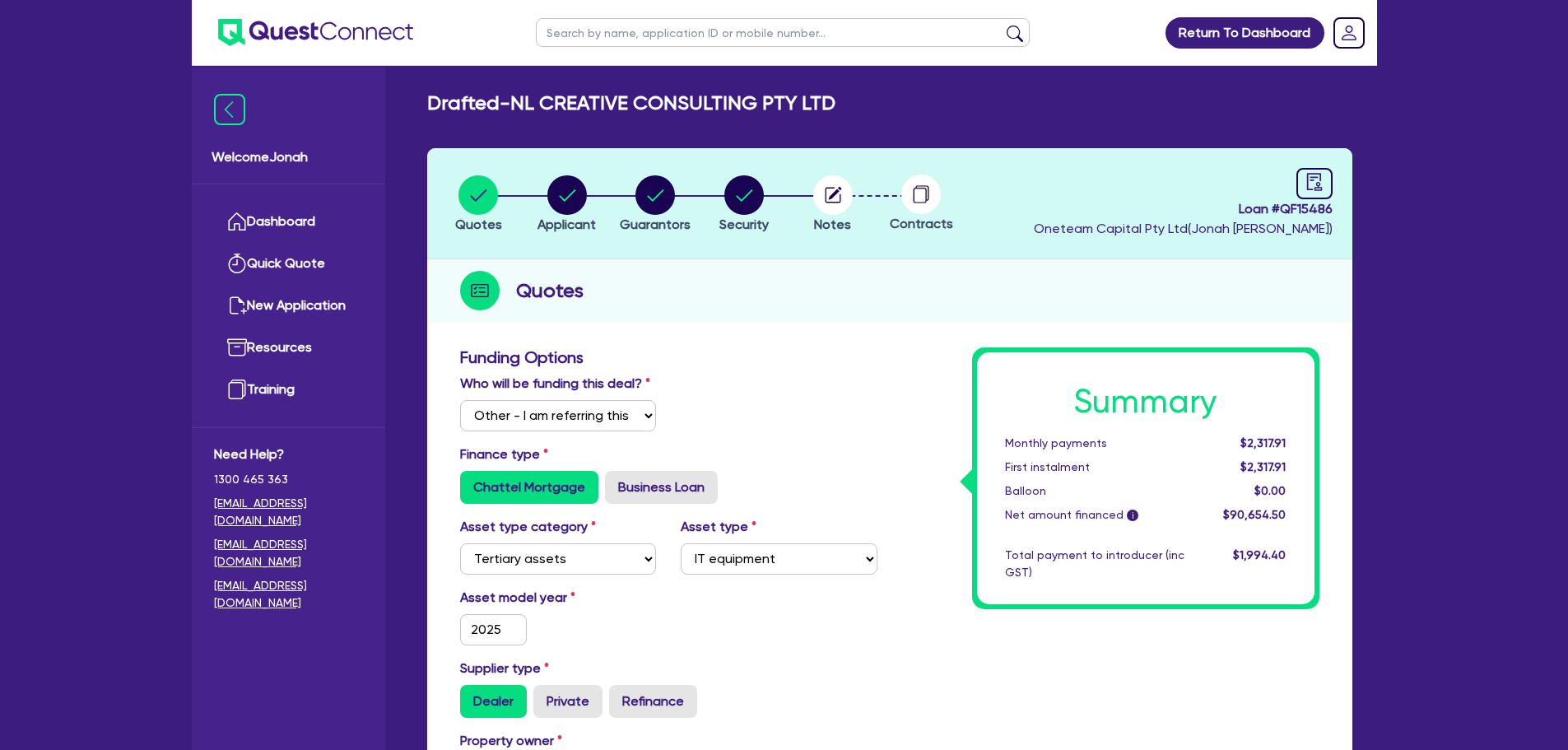
scroll to position [0, 0]
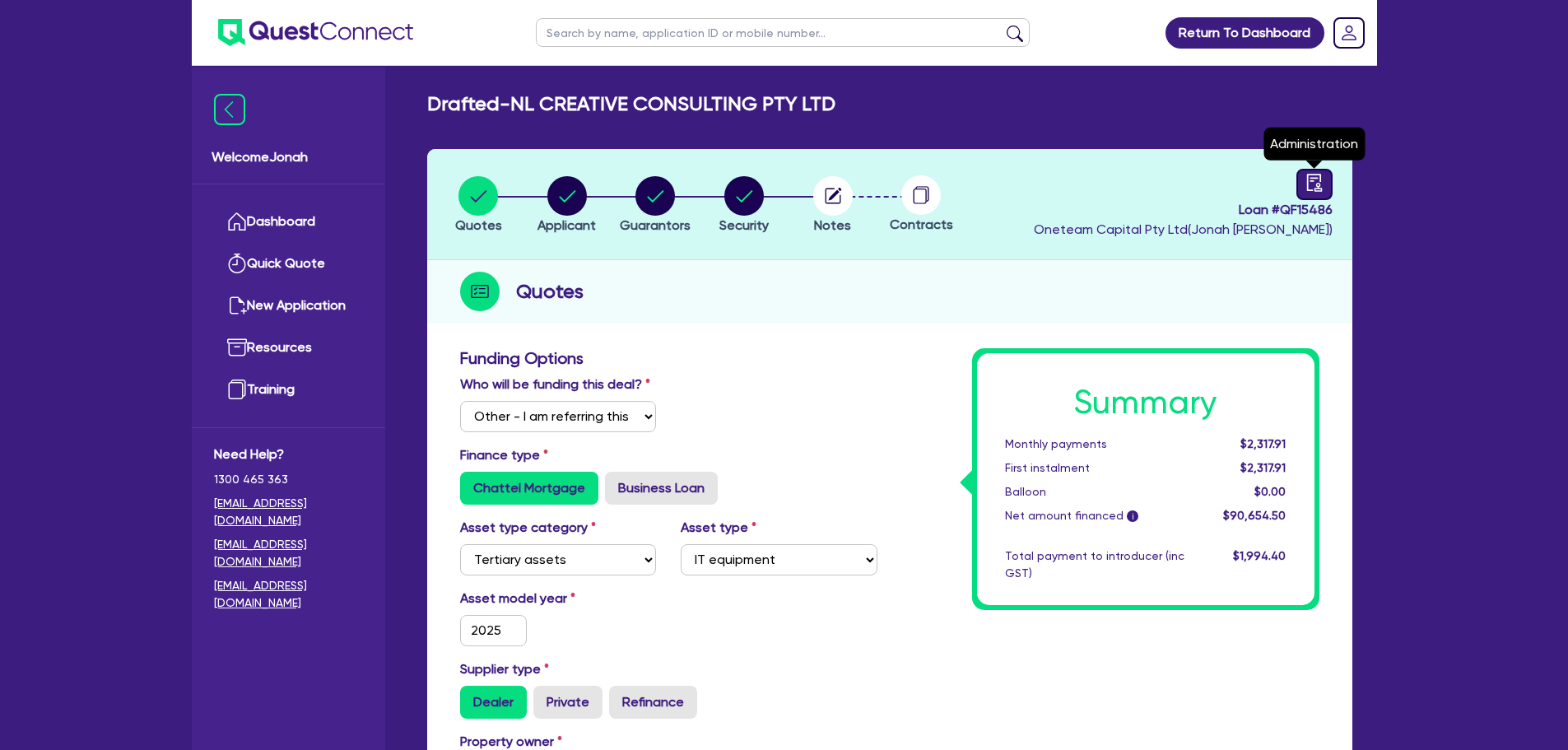
click at [1322, 187] on icon "audit" at bounding box center [1314, 183] width 18 height 18
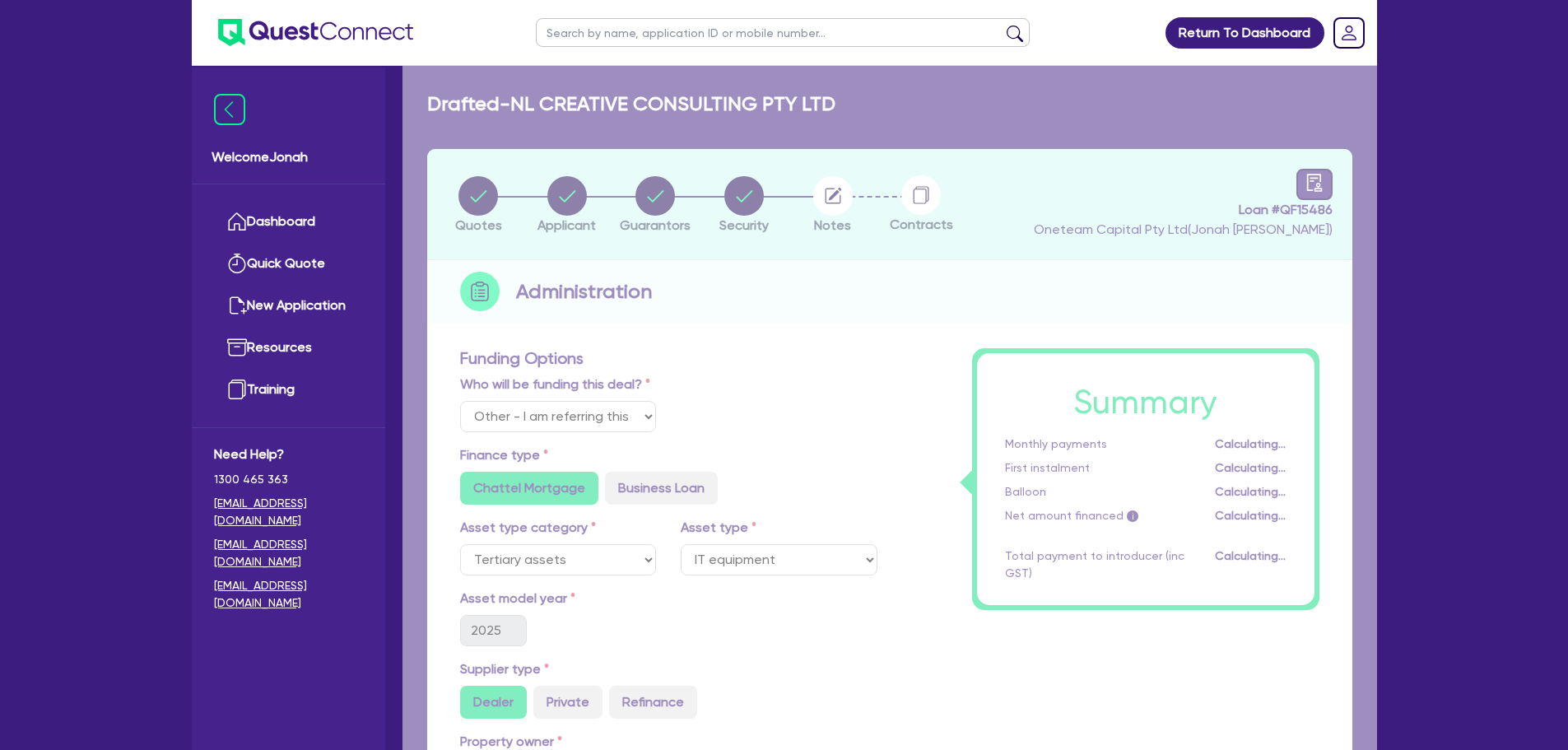
select select "DRAFTED_NEW"
select select "Other"
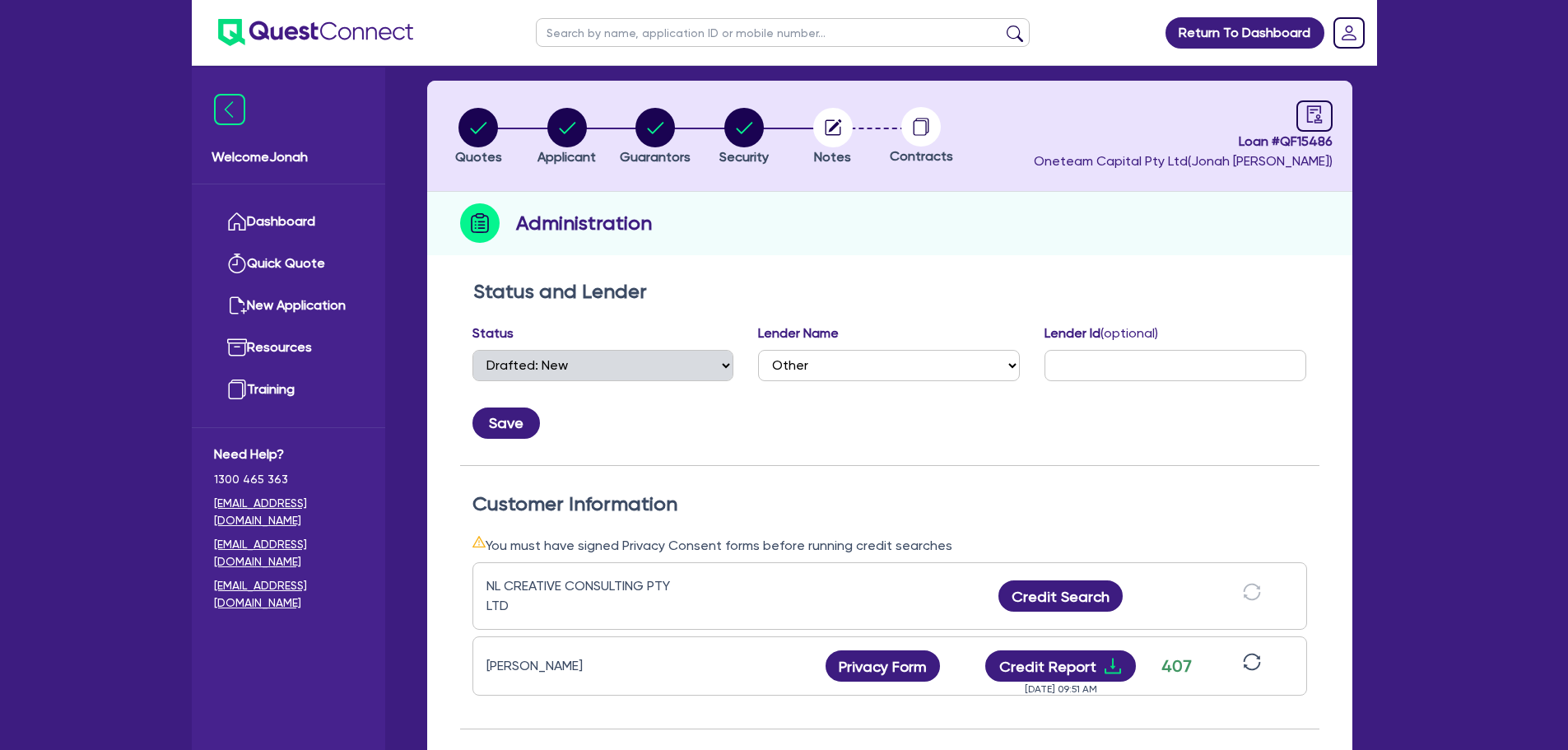
scroll to position [329, 0]
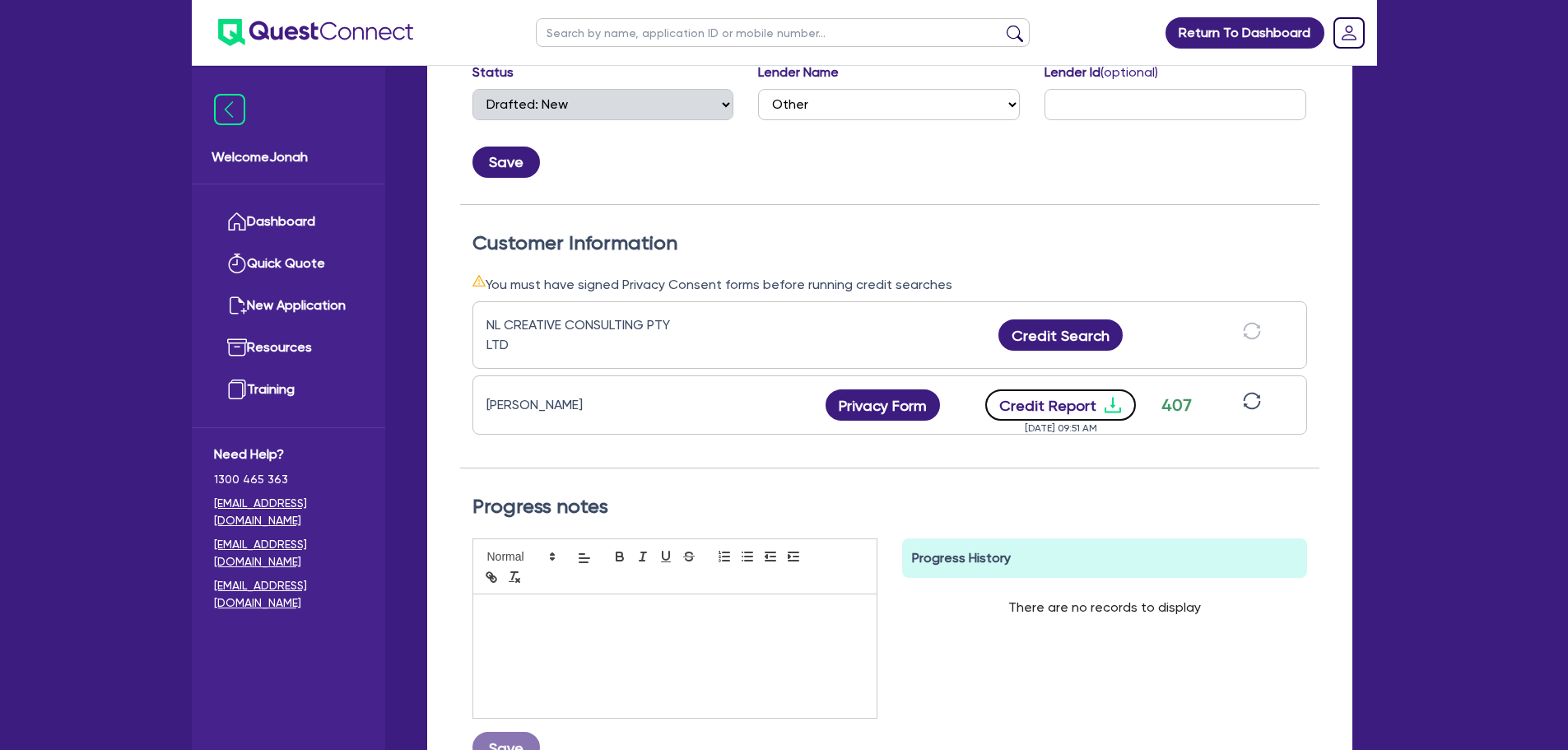
click at [1092, 410] on button "Credit Report" at bounding box center [1061, 405] width 150 height 32
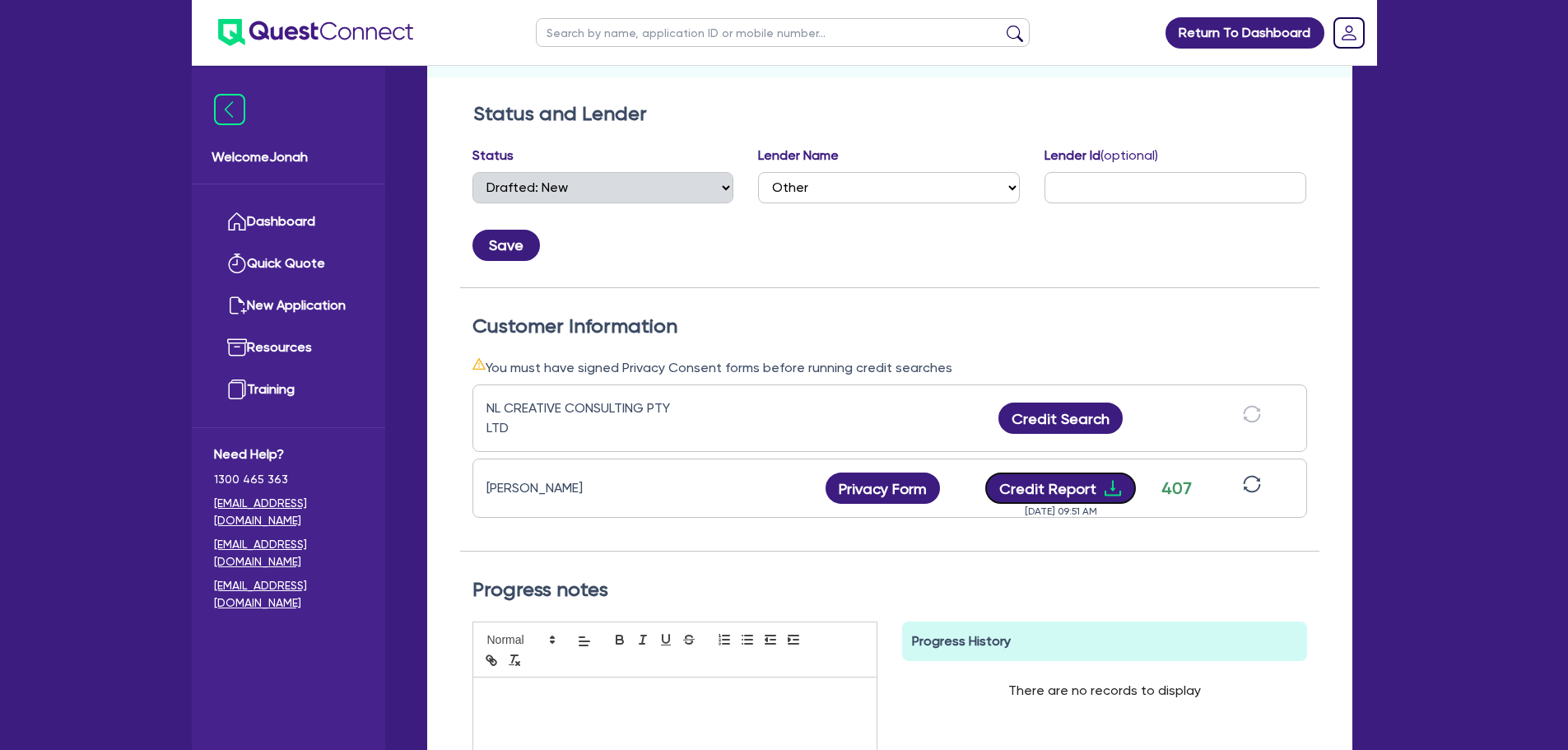
scroll to position [0, 0]
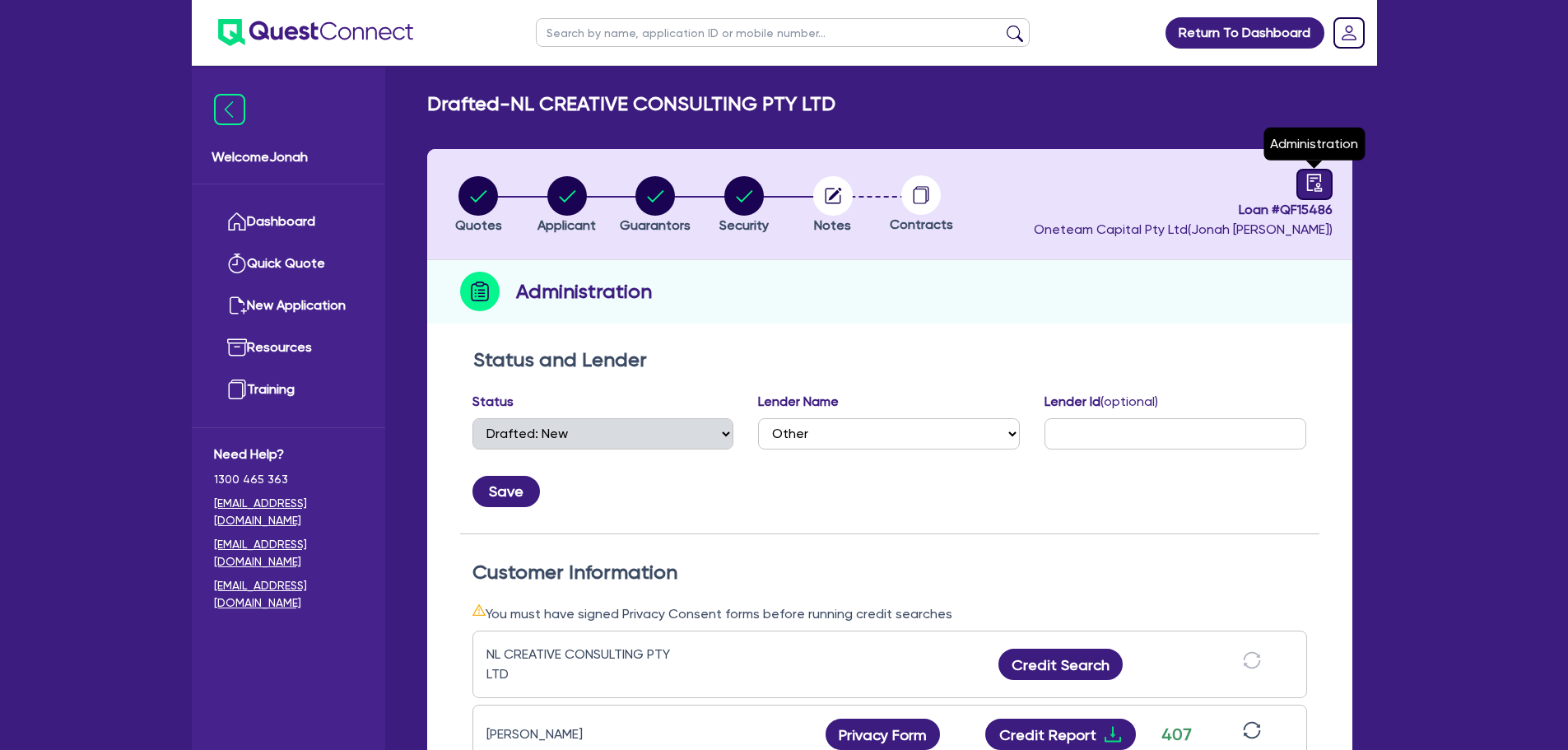
click at [1302, 187] on div at bounding box center [1314, 184] width 36 height 32
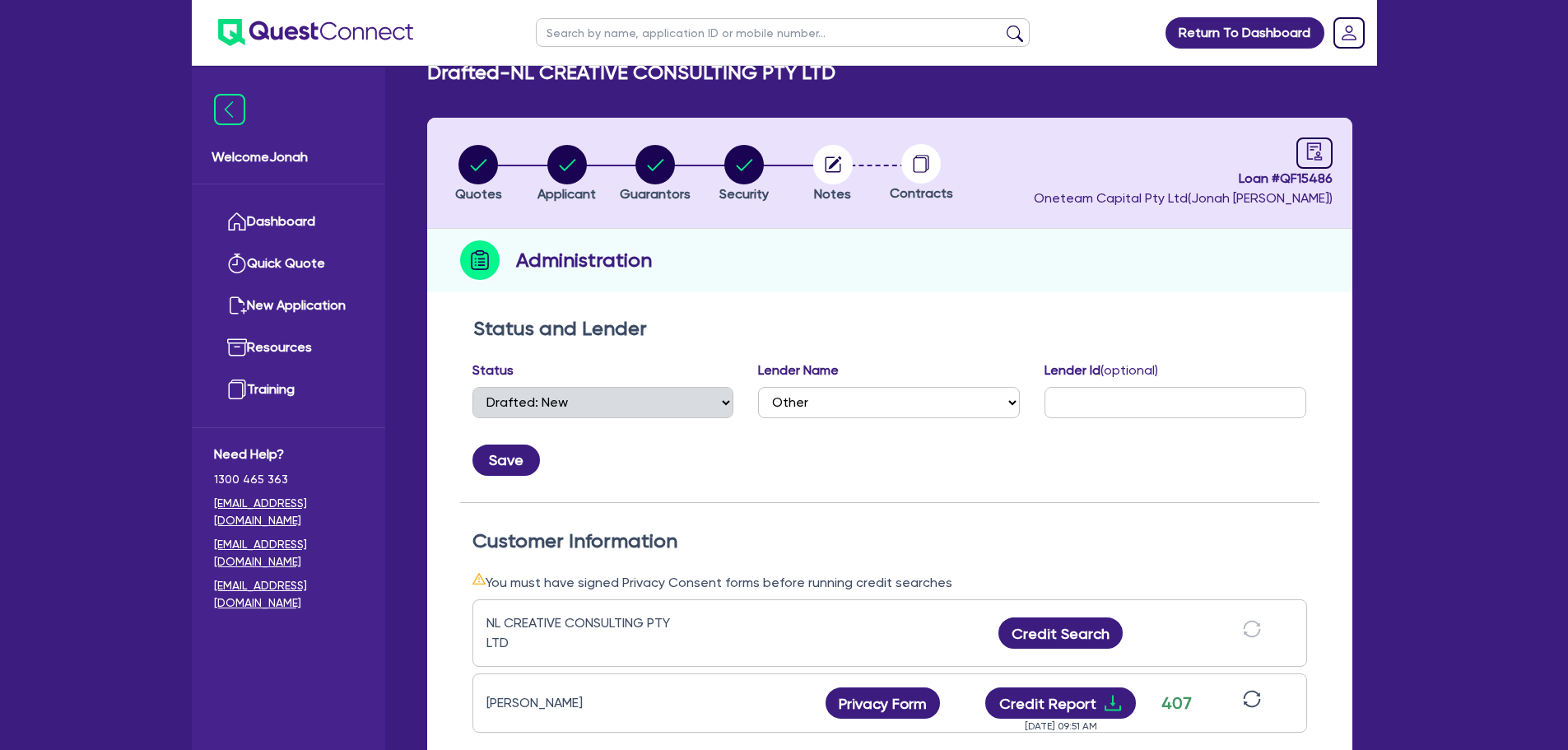
scroll to position [22, 0]
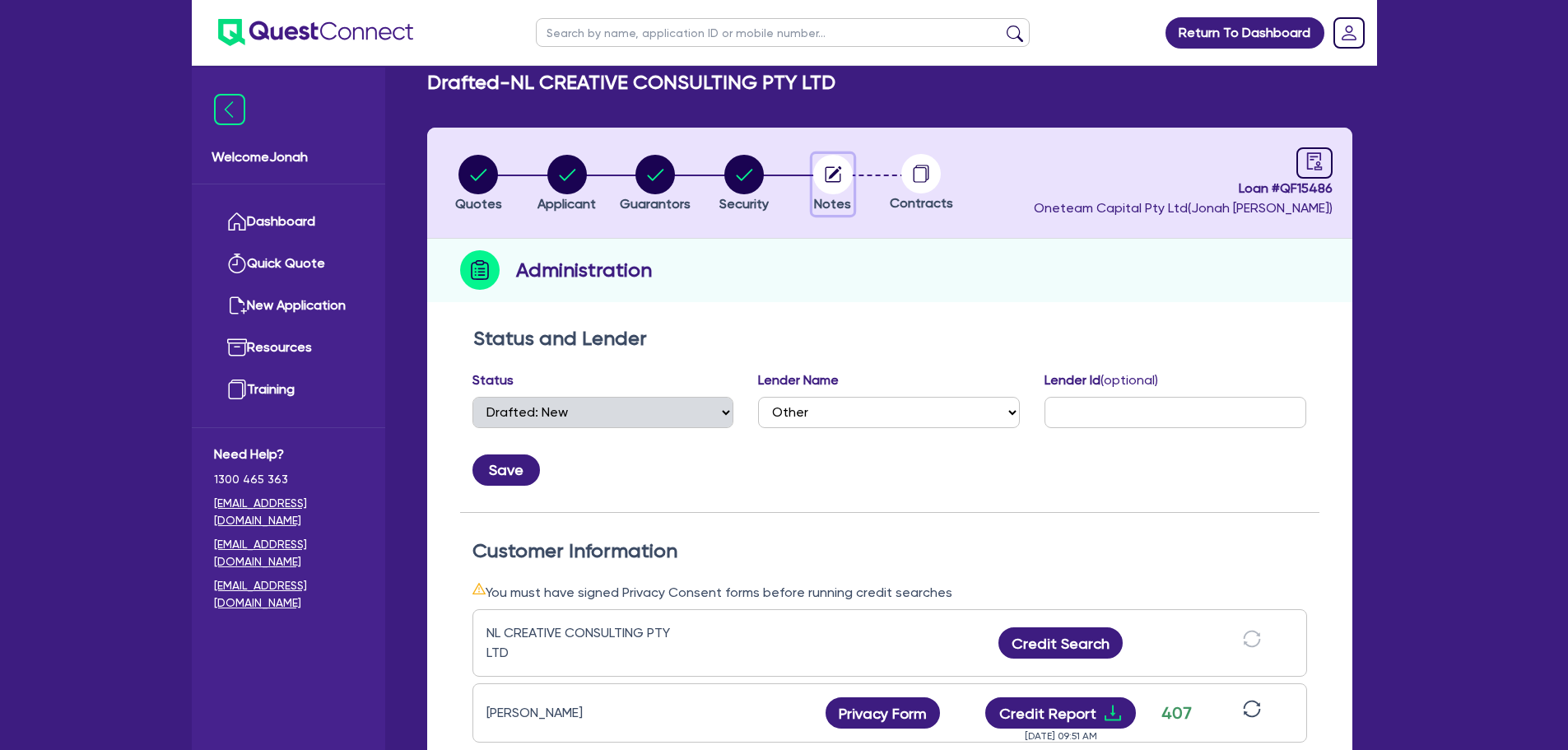
click at [835, 182] on icon "button" at bounding box center [832, 174] width 15 height 15
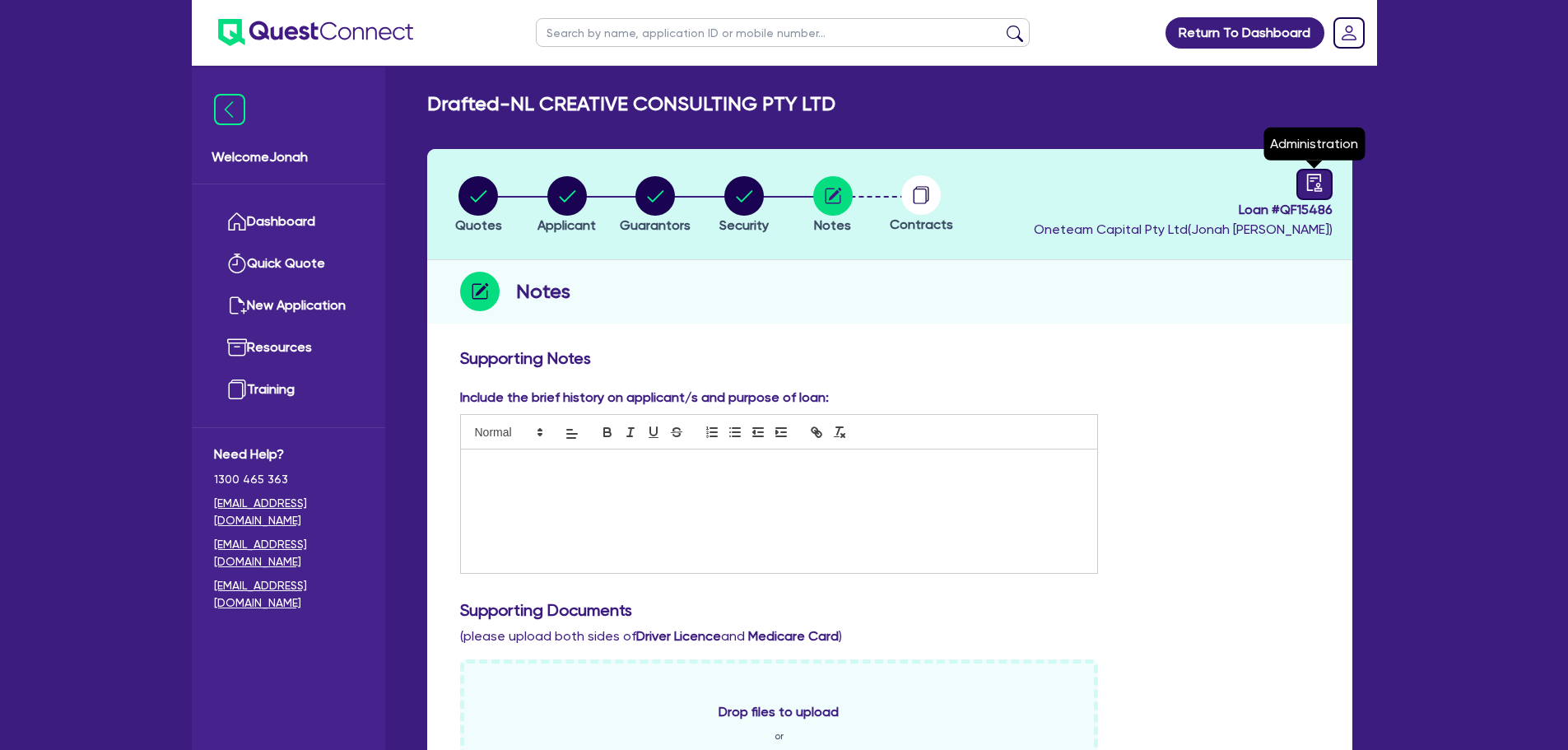
click at [1310, 178] on icon "audit" at bounding box center [1313, 182] width 14 height 17
select select "DRAFTED_NEW"
select select "Other"
